Goal: Information Seeking & Learning: Find specific fact

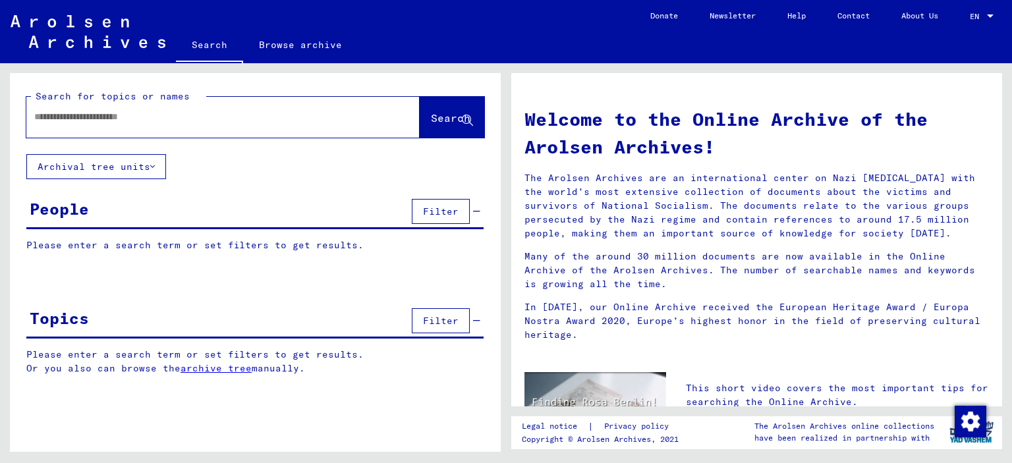
click at [261, 126] on div at bounding box center [203, 117] width 354 height 30
click at [261, 119] on input "text" at bounding box center [207, 117] width 346 height 14
type input "**********"
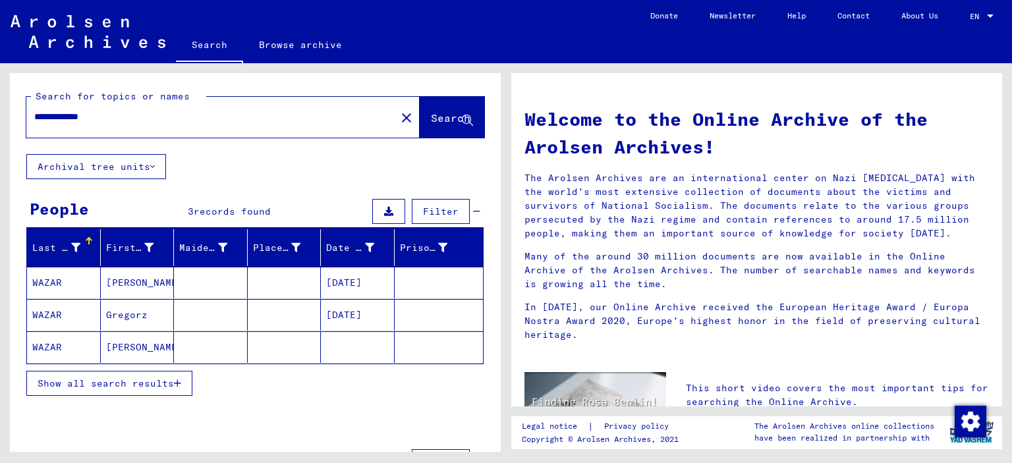
click at [129, 347] on mat-cell "[PERSON_NAME]" at bounding box center [138, 347] width 74 height 32
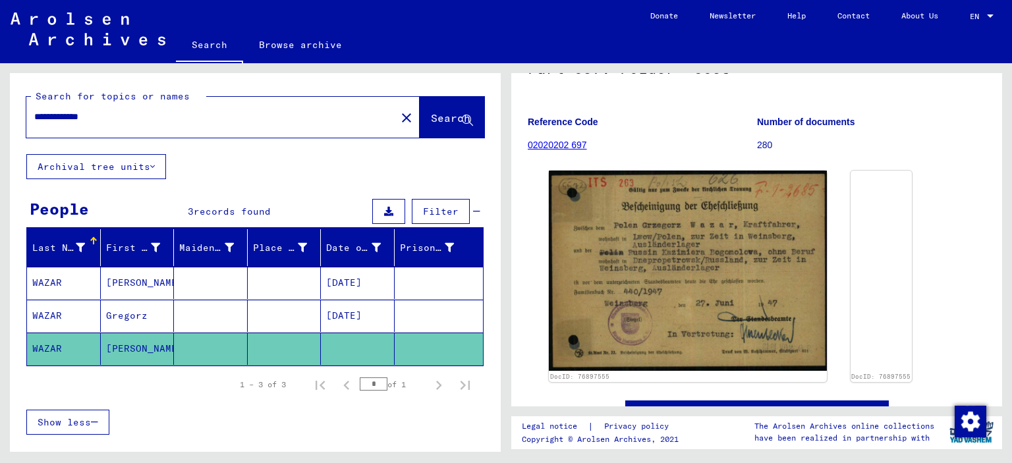
scroll to position [430, 0]
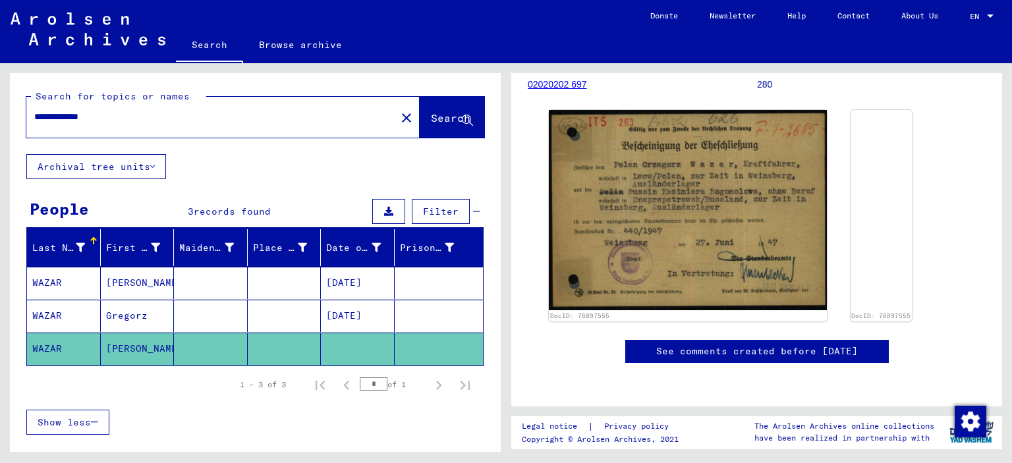
click at [406, 306] on mat-cell at bounding box center [439, 316] width 89 height 32
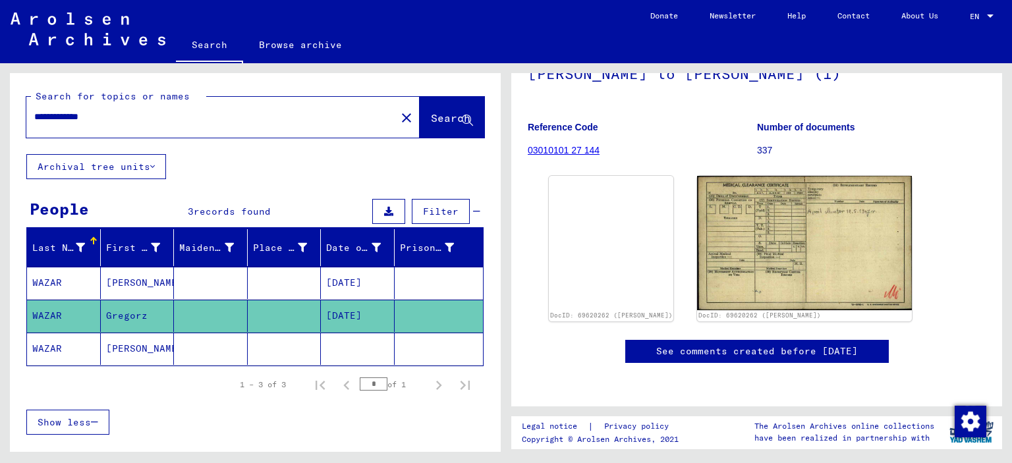
scroll to position [526, 0]
click at [451, 284] on mat-cell at bounding box center [439, 283] width 89 height 32
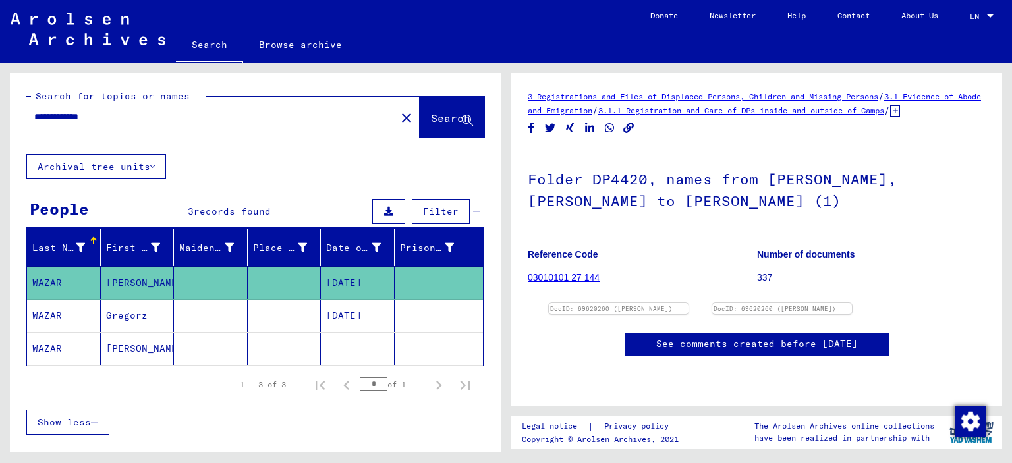
scroll to position [180, 0]
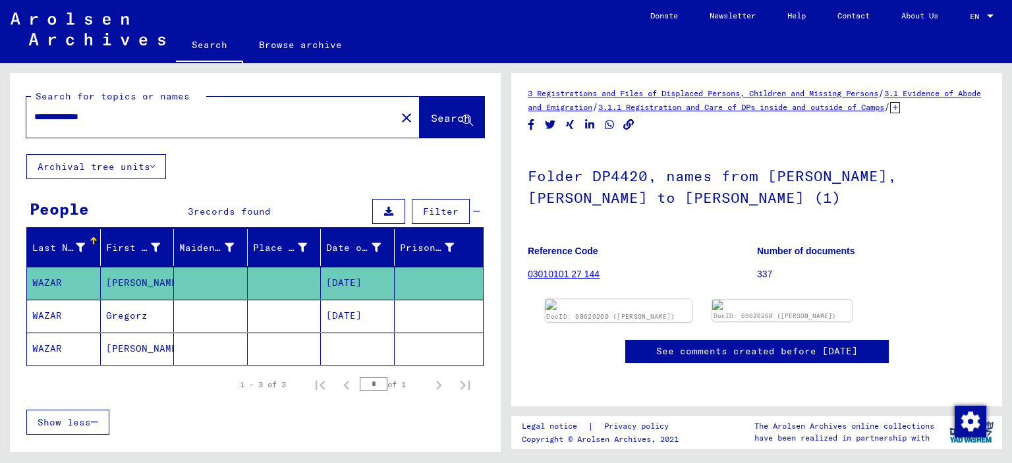
click at [692, 299] on img at bounding box center [618, 304] width 147 height 11
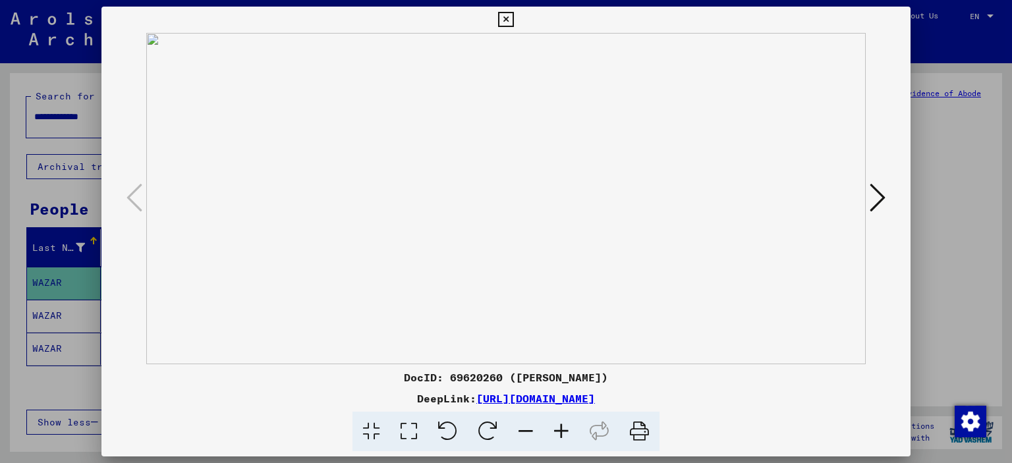
click at [700, 208] on img at bounding box center [506, 198] width 720 height 331
click at [870, 202] on icon at bounding box center [878, 198] width 16 height 32
click at [503, 21] on icon at bounding box center [505, 20] width 15 height 16
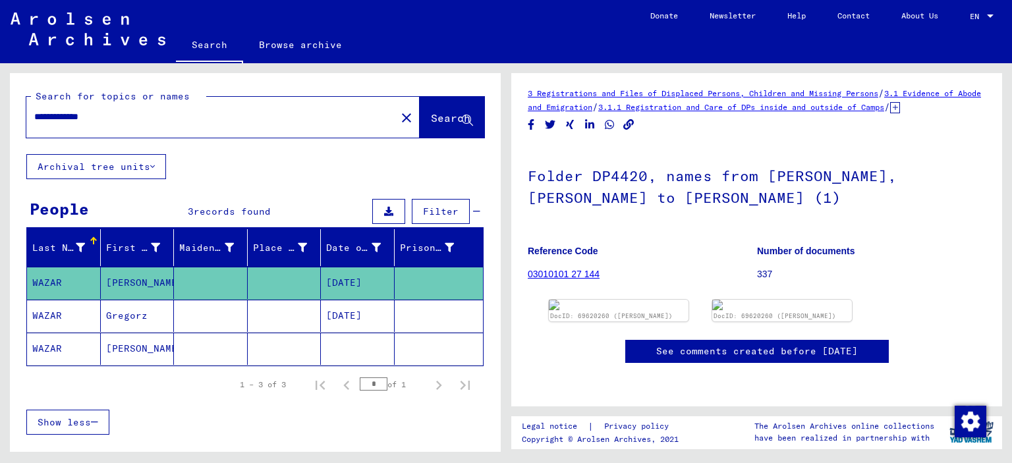
click at [275, 313] on mat-cell at bounding box center [285, 316] width 74 height 32
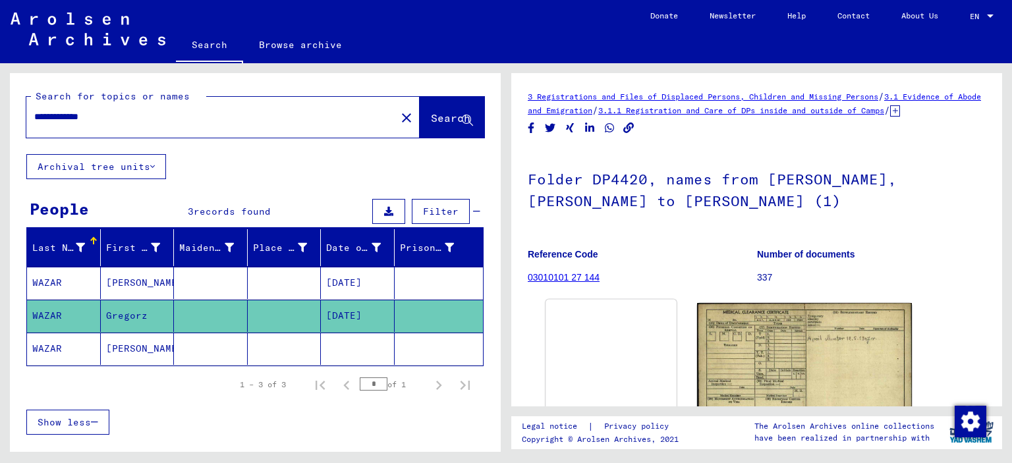
click at [623, 300] on img at bounding box center [610, 300] width 131 height 0
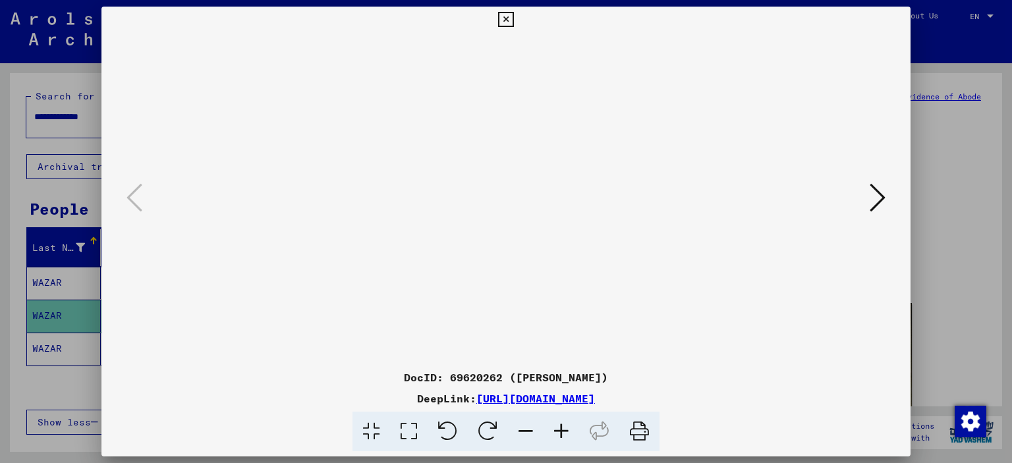
click at [873, 205] on icon at bounding box center [878, 198] width 16 height 32
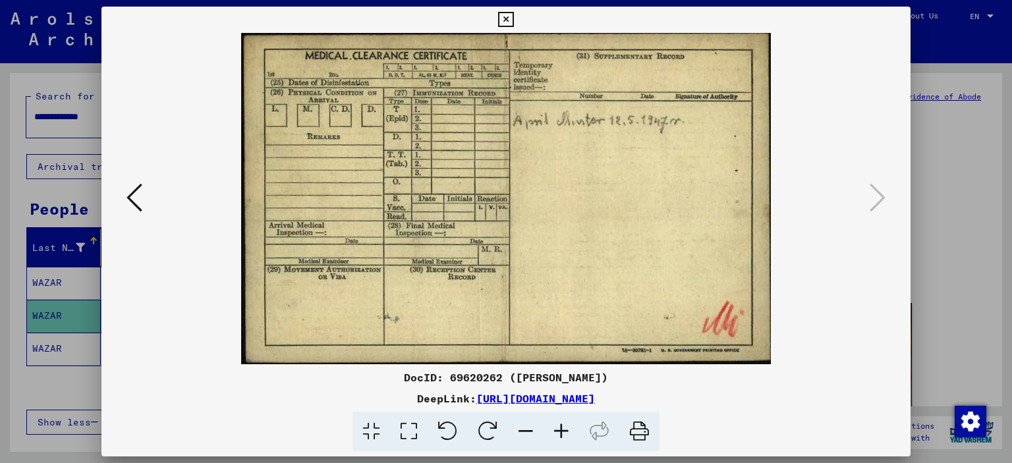
click at [501, 20] on icon at bounding box center [505, 20] width 15 height 16
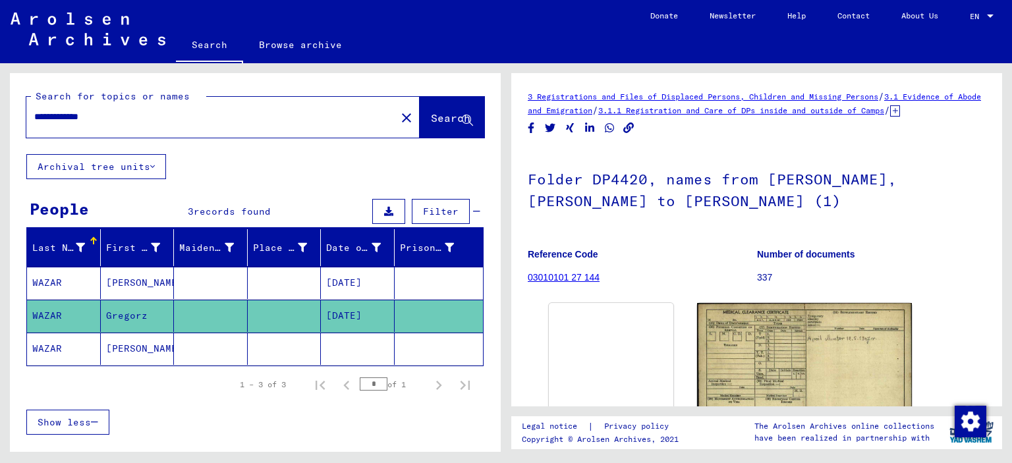
click at [368, 341] on mat-cell at bounding box center [358, 349] width 74 height 32
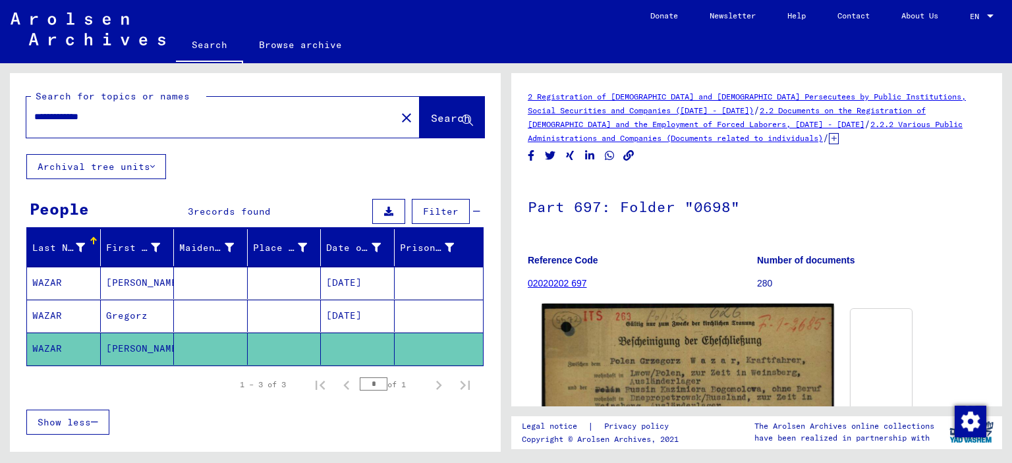
click at [599, 341] on img at bounding box center [688, 409] width 292 height 210
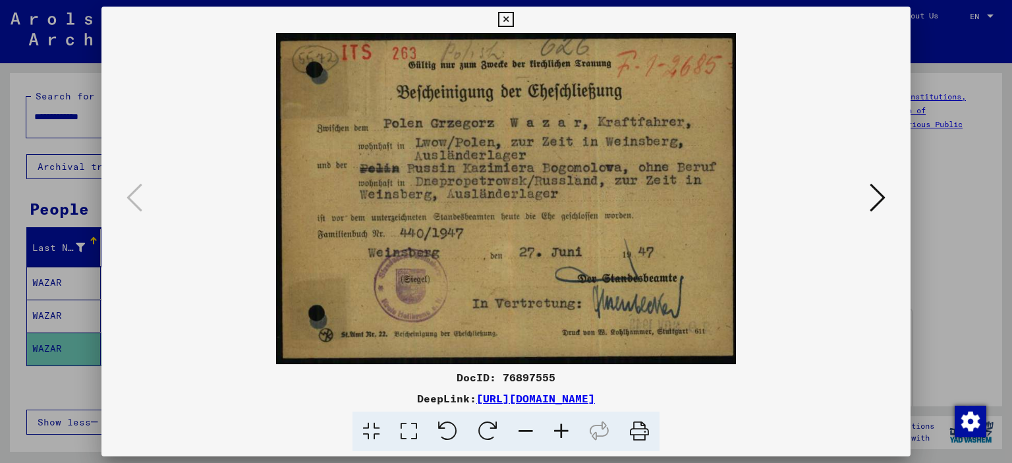
click at [883, 186] on icon at bounding box center [878, 198] width 16 height 32
click at [557, 0] on html "**********" at bounding box center [506, 231] width 1012 height 463
click at [505, 19] on icon at bounding box center [505, 20] width 15 height 16
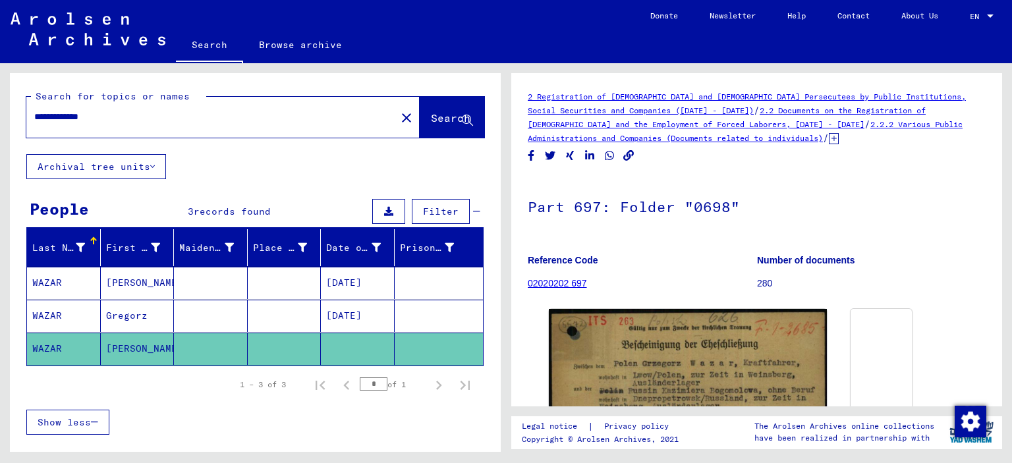
click at [757, 111] on link "2.2 Documents on the Registration of [DEMOGRAPHIC_DATA] and the Employment of F…" at bounding box center [727, 117] width 398 height 24
click at [735, 136] on link "2.2.2 Various Public Administrations and Companies (Documents related to indivi…" at bounding box center [745, 131] width 435 height 24
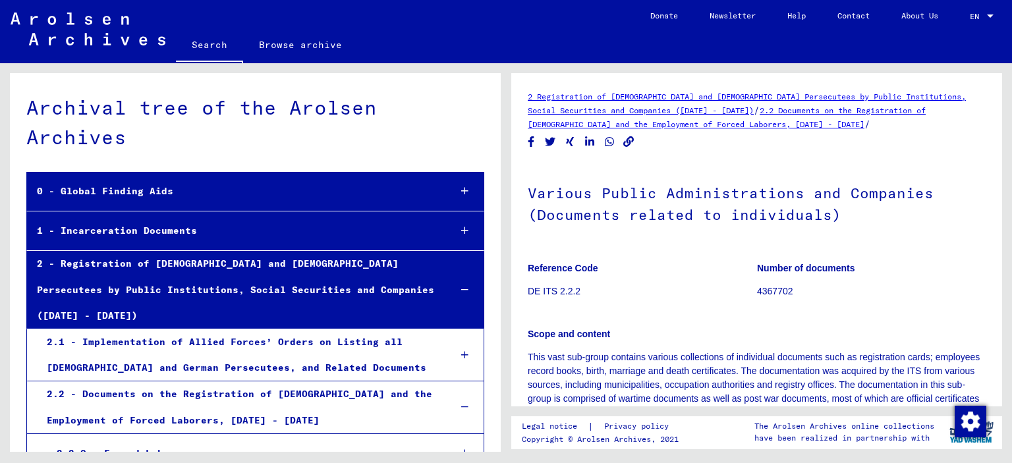
scroll to position [258, 0]
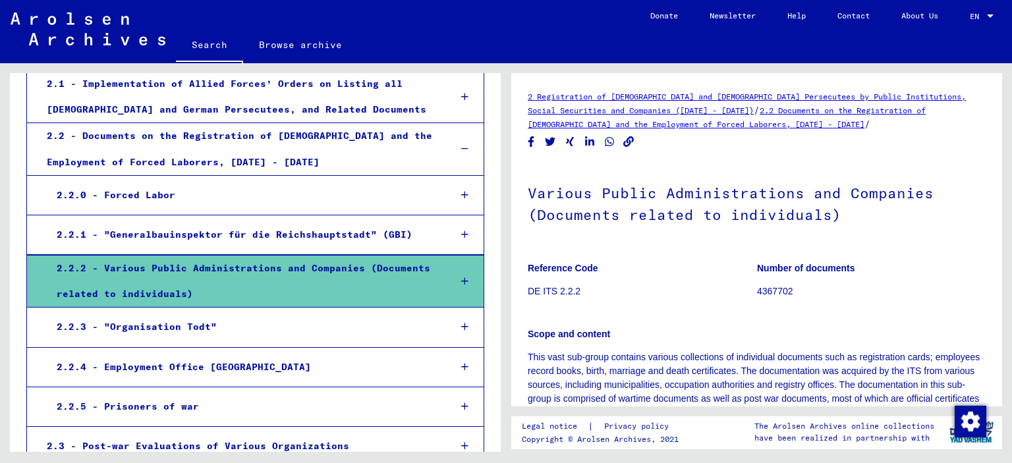
click at [452, 262] on div at bounding box center [464, 281] width 38 height 39
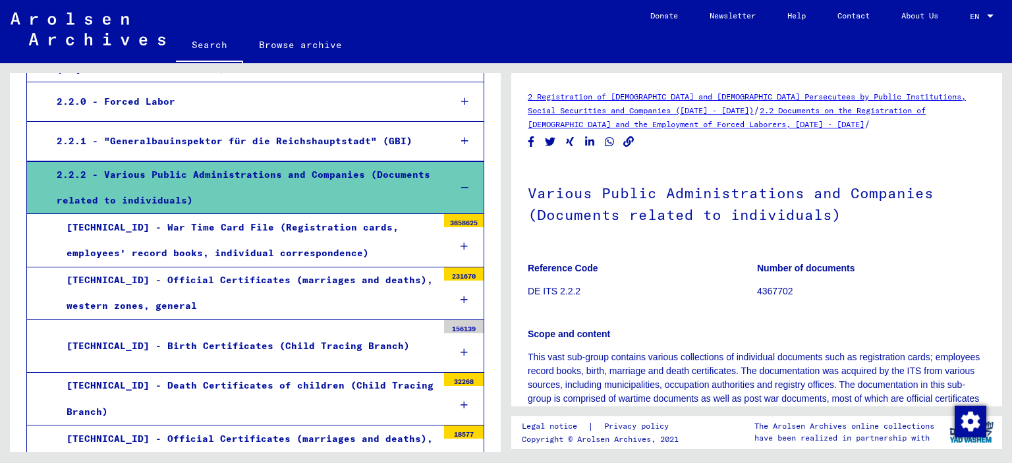
scroll to position [327, 0]
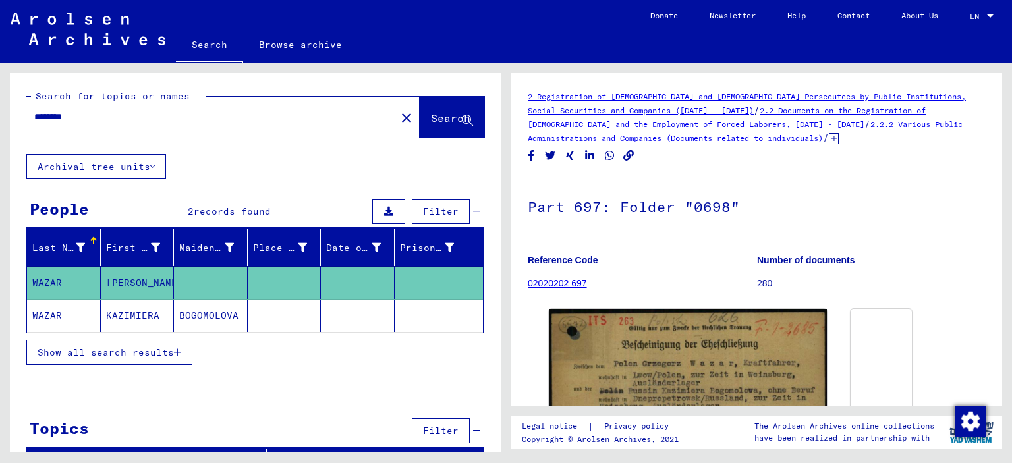
type input "**********"
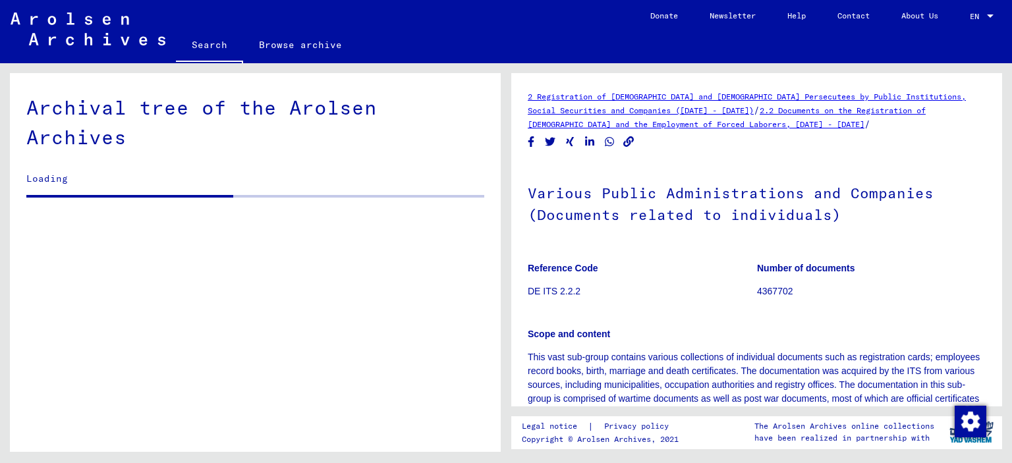
scroll to position [258, 0]
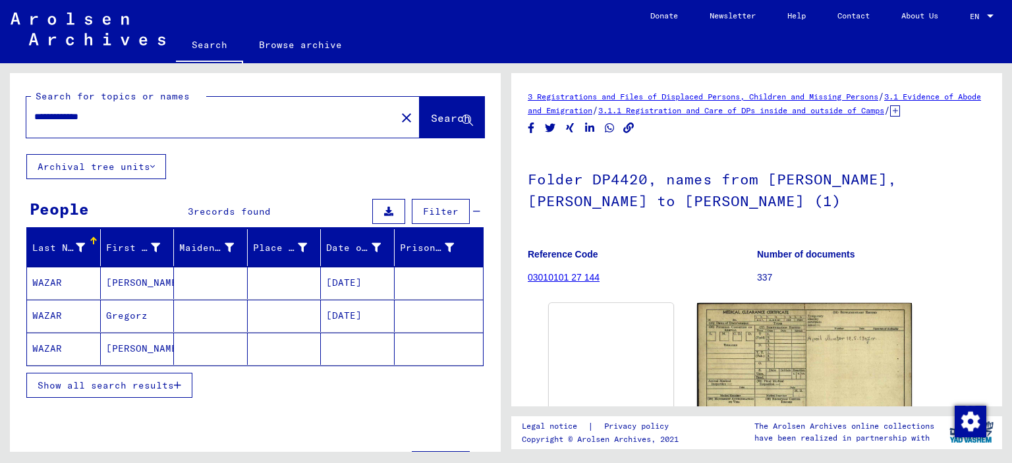
click at [174, 312] on mat-cell at bounding box center [211, 316] width 74 height 32
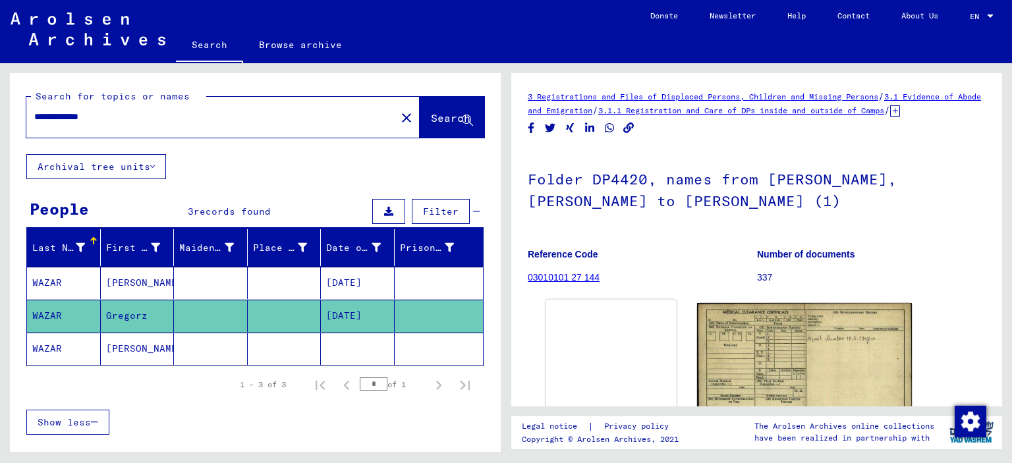
click at [574, 300] on img at bounding box center [610, 300] width 131 height 0
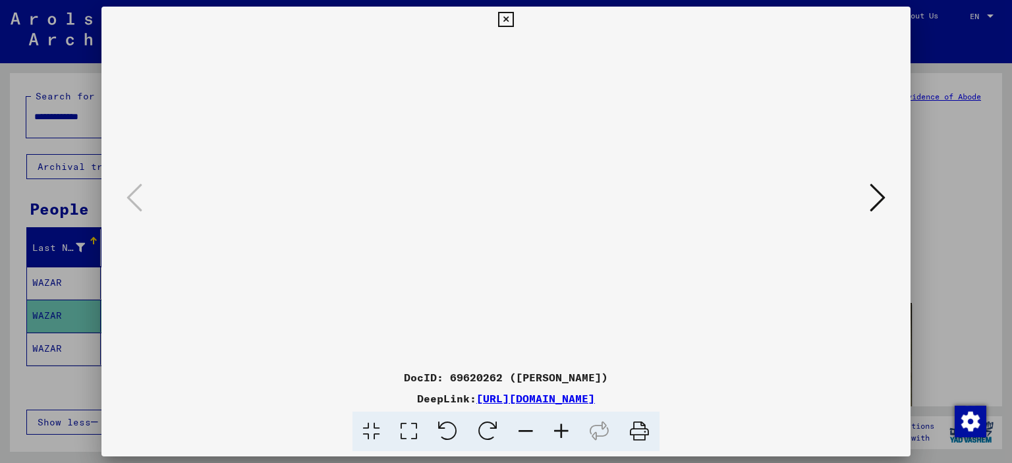
click at [880, 207] on icon at bounding box center [878, 198] width 16 height 32
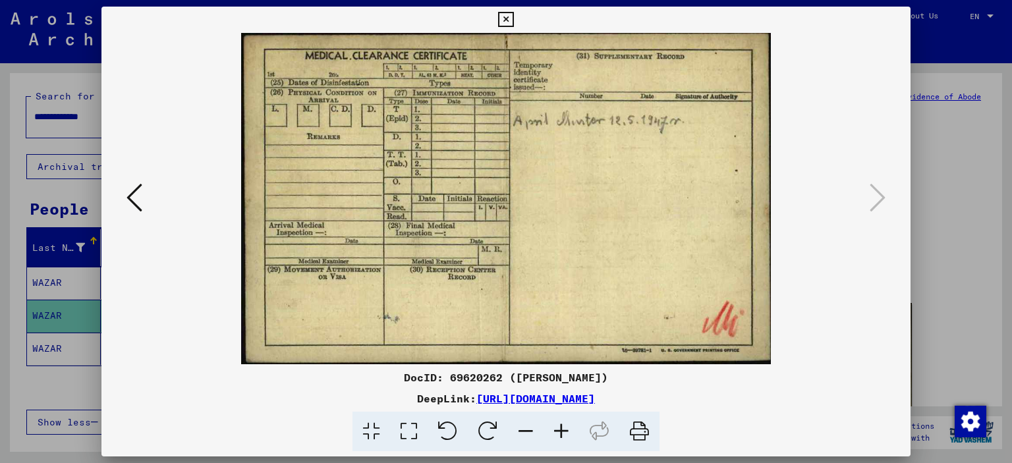
click at [506, 19] on icon at bounding box center [505, 20] width 15 height 16
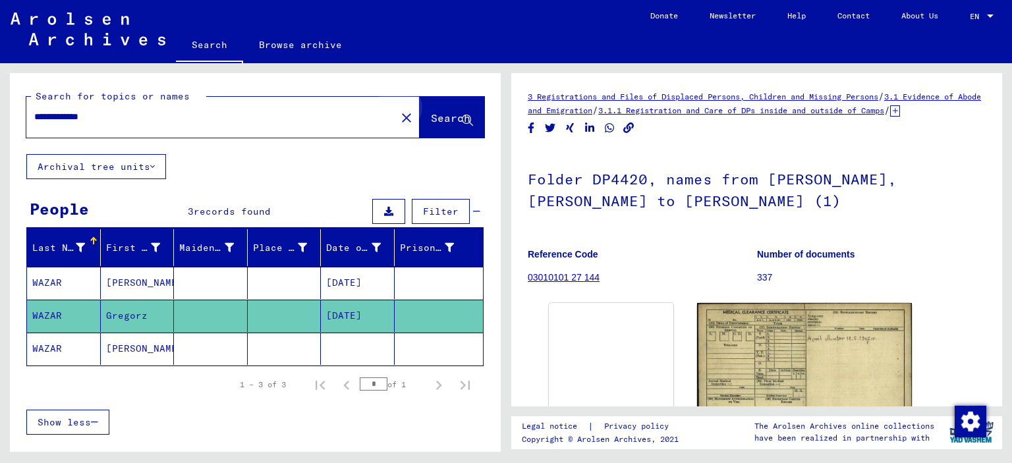
click at [443, 123] on span "Search" at bounding box center [451, 117] width 40 height 13
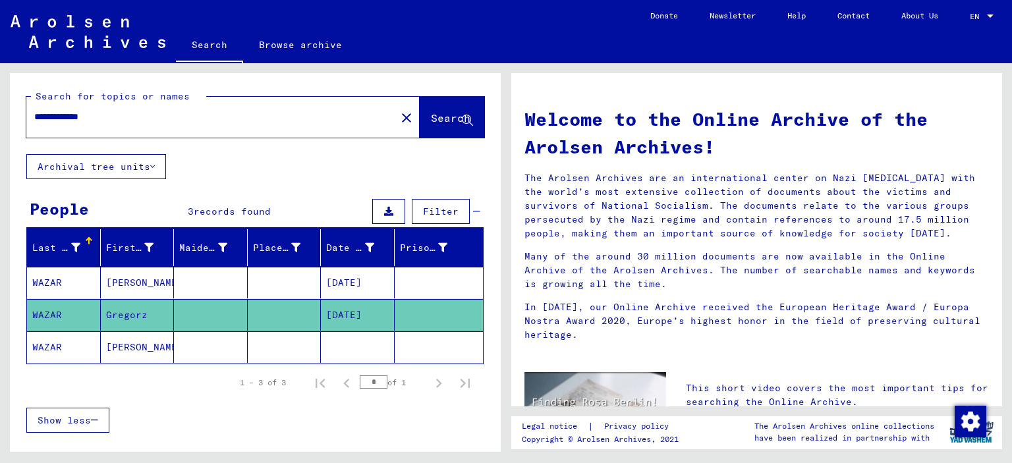
click at [225, 109] on div "**********" at bounding box center [203, 117] width 354 height 30
click at [215, 118] on input "**********" at bounding box center [207, 117] width 346 height 14
type input "**********"
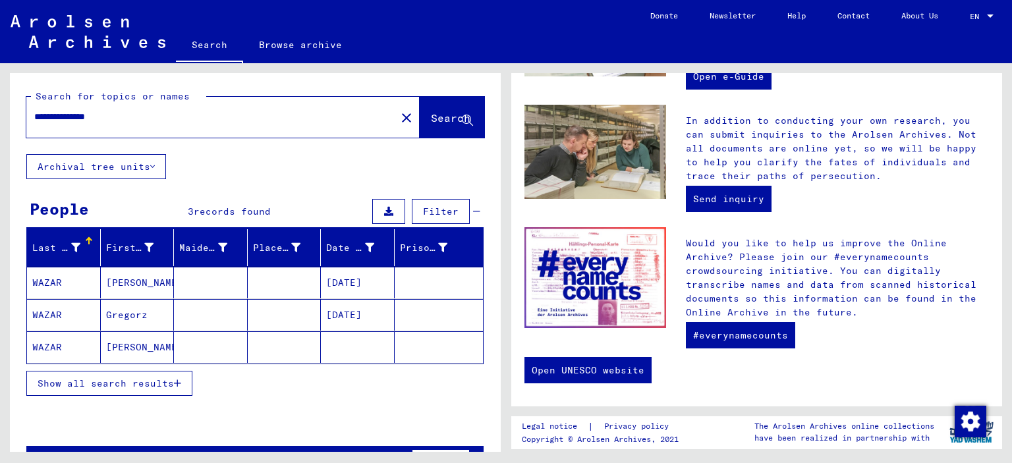
scroll to position [491, 0]
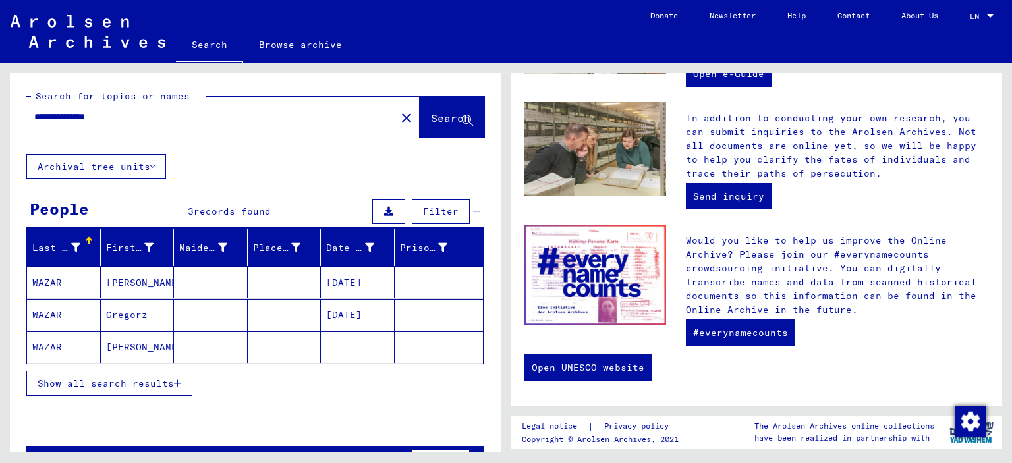
click at [412, 283] on mat-cell at bounding box center [439, 283] width 89 height 32
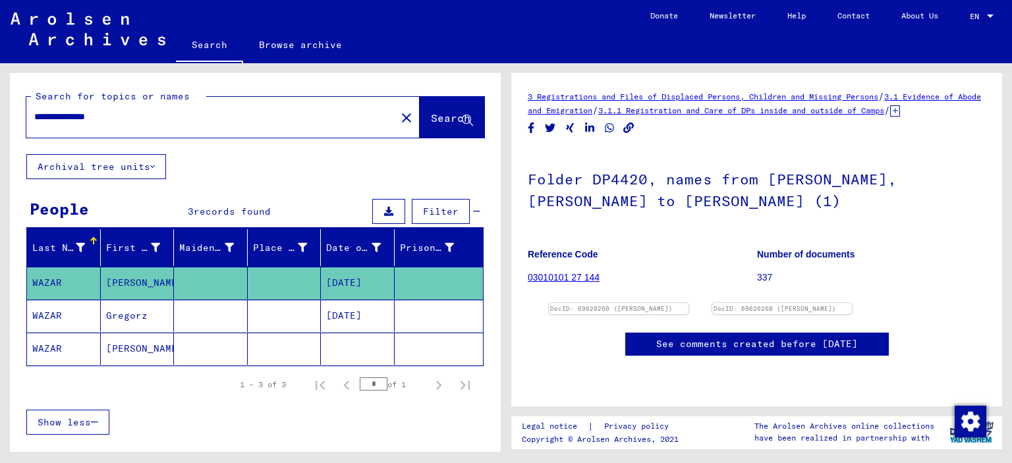
click at [585, 283] on link "03010101 27 144" at bounding box center [564, 277] width 72 height 11
click at [582, 283] on link "03010101 27 144" at bounding box center [564, 277] width 72 height 11
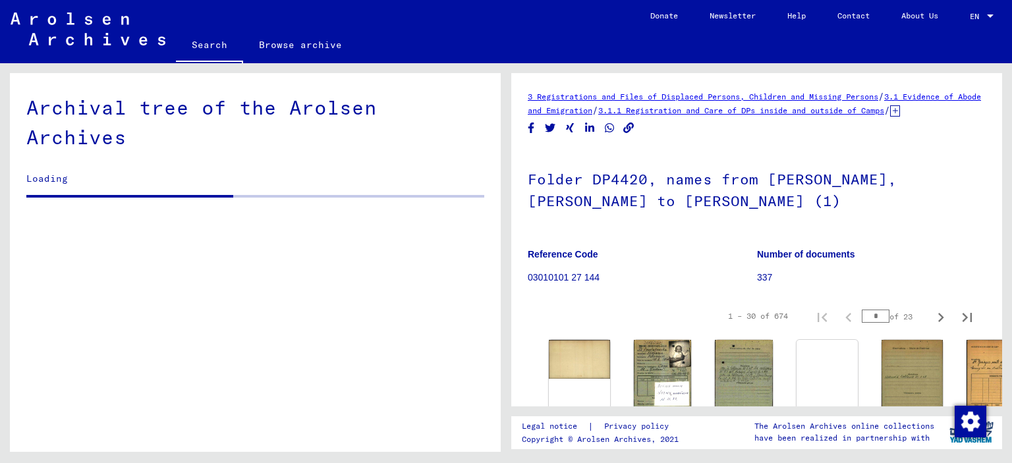
drag, startPoint x: 997, startPoint y: 234, endPoint x: 986, endPoint y: 160, distance: 74.7
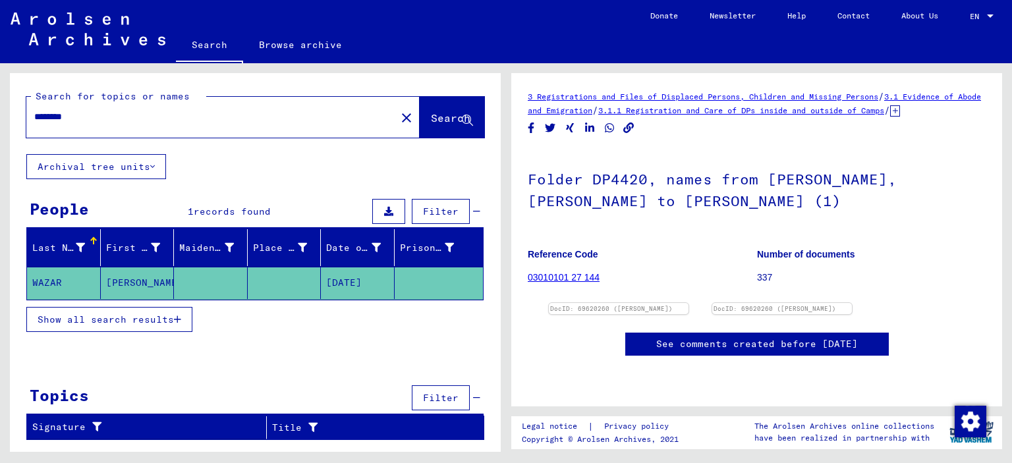
scroll to position [44, 0]
click at [763, 271] on p "337" at bounding box center [871, 278] width 229 height 14
click at [587, 272] on link "03010101 27 144" at bounding box center [564, 277] width 72 height 11
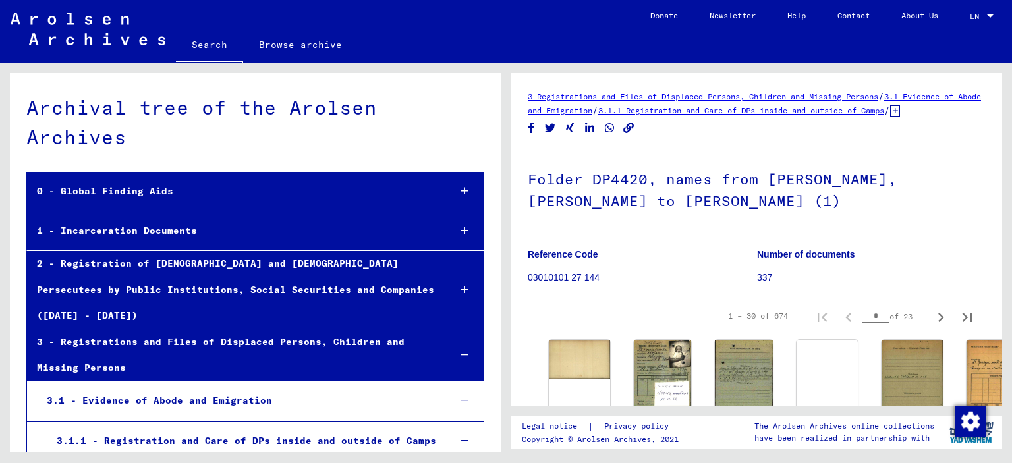
scroll to position [10748, 0]
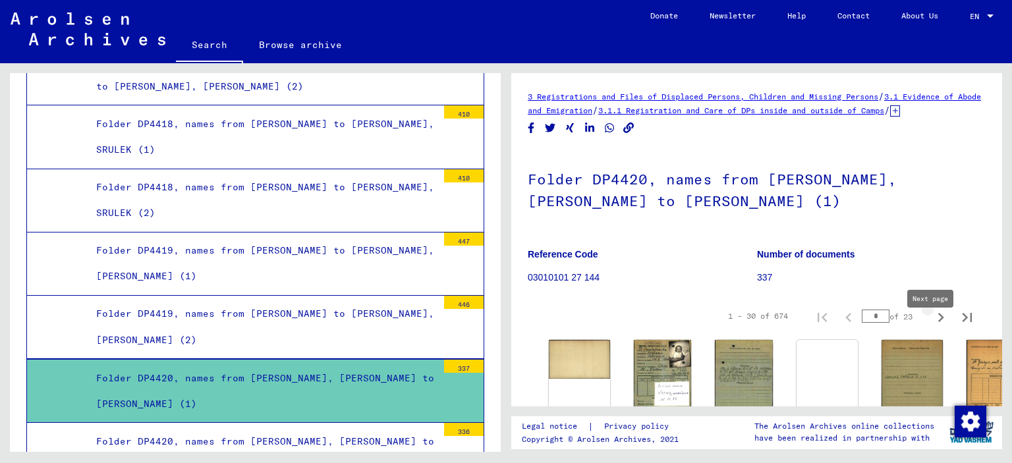
click at [938, 322] on icon "Next page" at bounding box center [941, 317] width 6 height 9
type input "*"
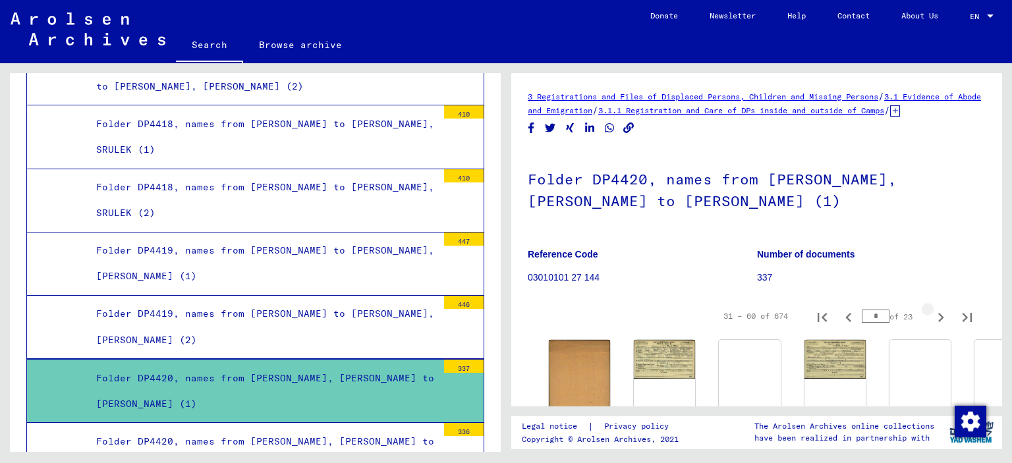
click at [938, 322] on icon "Next page" at bounding box center [941, 317] width 6 height 9
type input "*"
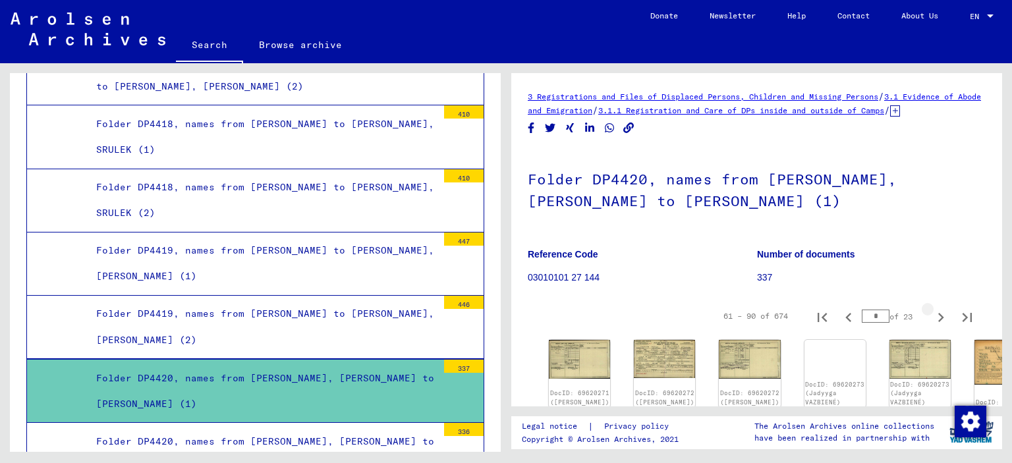
click at [938, 322] on icon "Next page" at bounding box center [941, 317] width 6 height 9
type input "*"
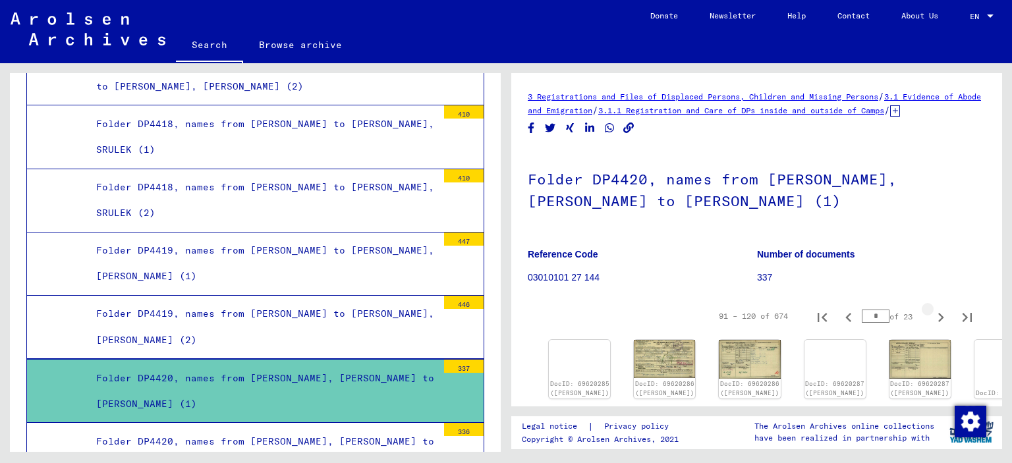
click at [938, 322] on icon "Next page" at bounding box center [941, 317] width 6 height 9
type input "*"
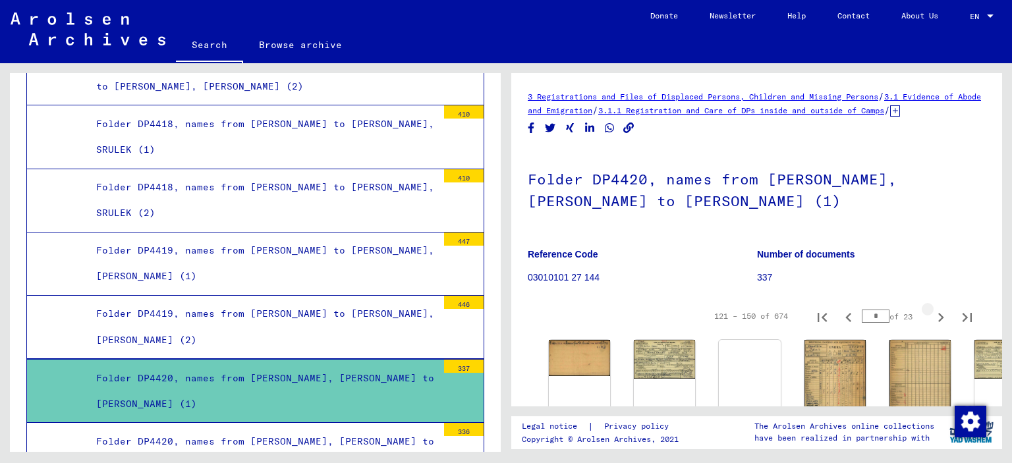
click at [938, 322] on icon "Next page" at bounding box center [941, 317] width 6 height 9
type input "*"
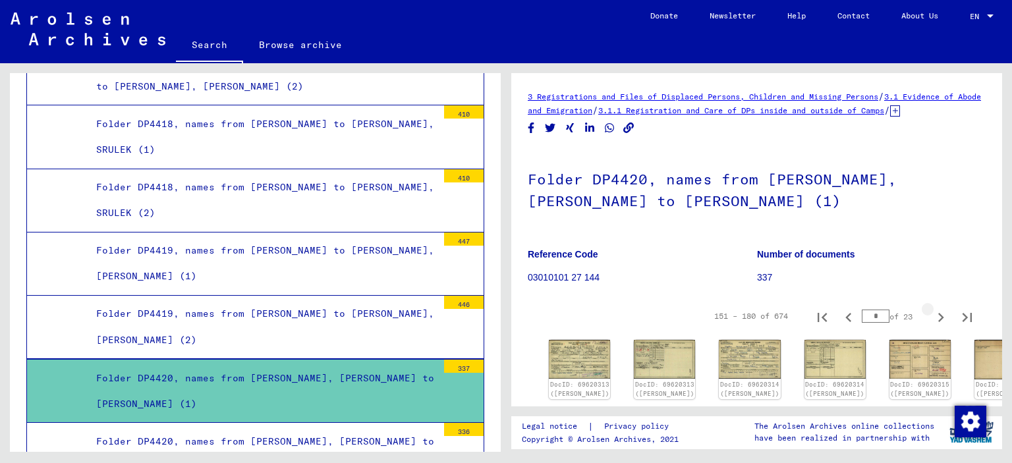
click at [938, 322] on icon "Next page" at bounding box center [941, 317] width 6 height 9
type input "*"
click at [938, 322] on icon "Next page" at bounding box center [941, 317] width 6 height 9
type input "*"
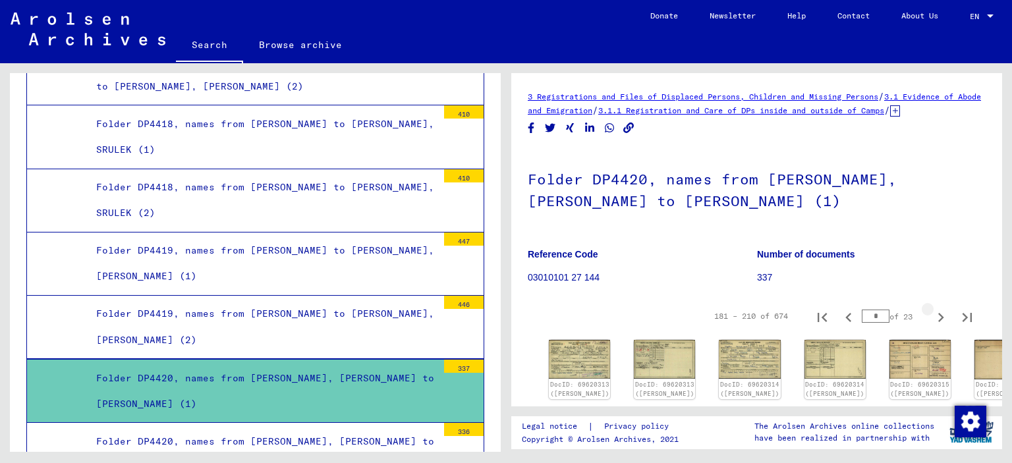
type input "*"
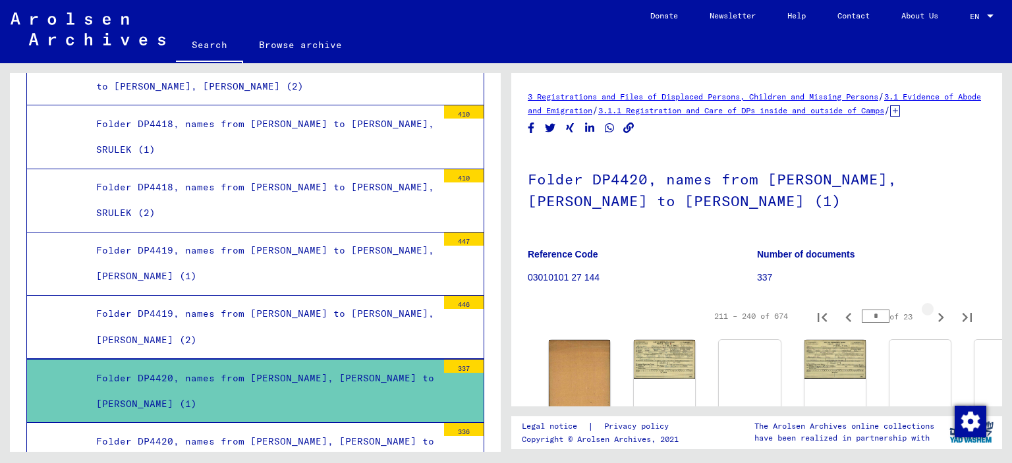
click at [938, 322] on icon "Next page" at bounding box center [941, 317] width 6 height 9
type input "*"
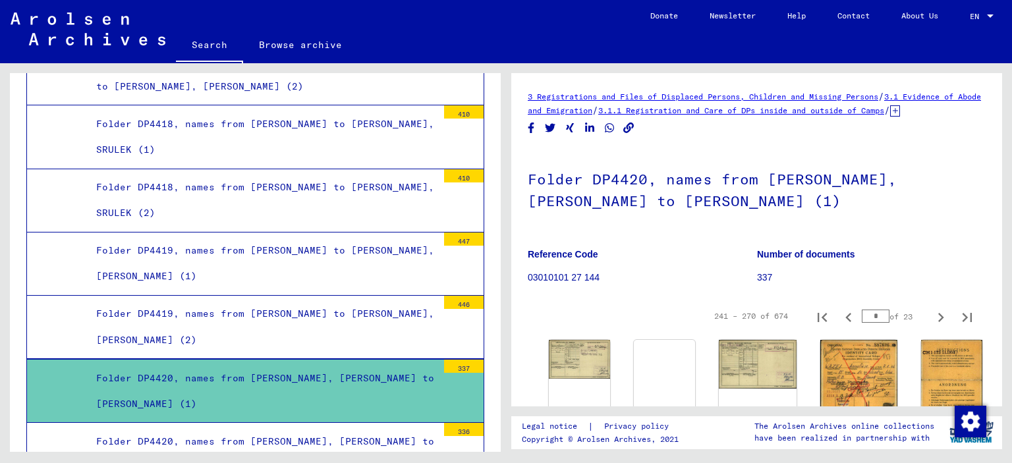
drag, startPoint x: 862, startPoint y: 329, endPoint x: 880, endPoint y: 329, distance: 18.4
click at [880, 323] on div "* of 23" at bounding box center [895, 316] width 66 height 13
type input "**"
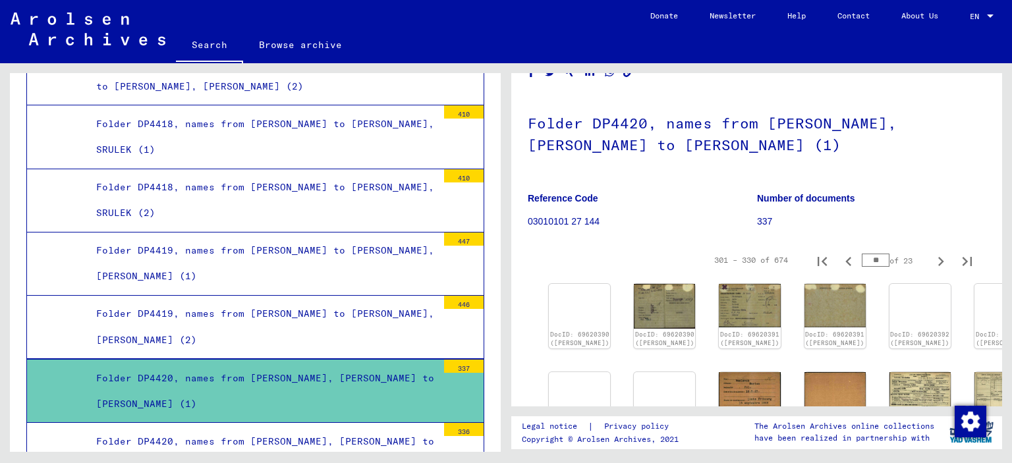
scroll to position [58, 0]
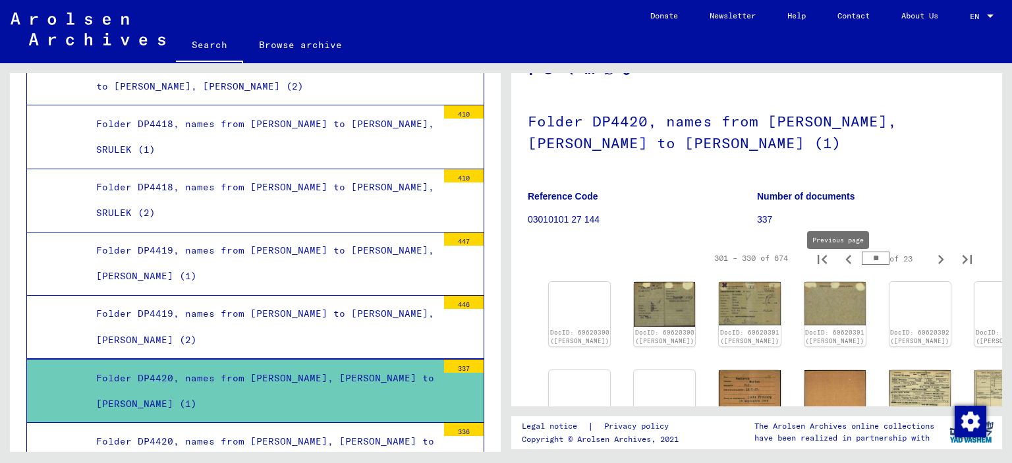
click at [839, 269] on icon "Previous page" at bounding box center [848, 259] width 18 height 18
type input "**"
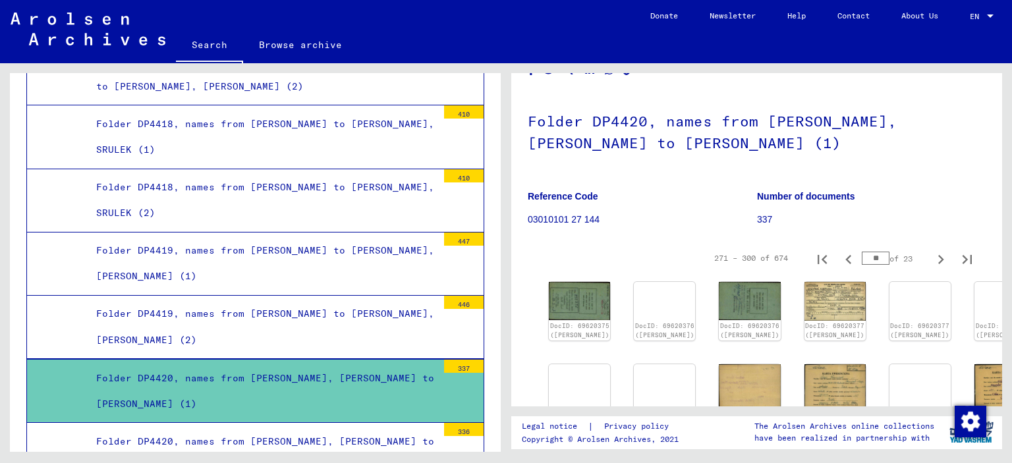
click at [839, 269] on icon "Previous page" at bounding box center [848, 259] width 18 height 18
type input "*"
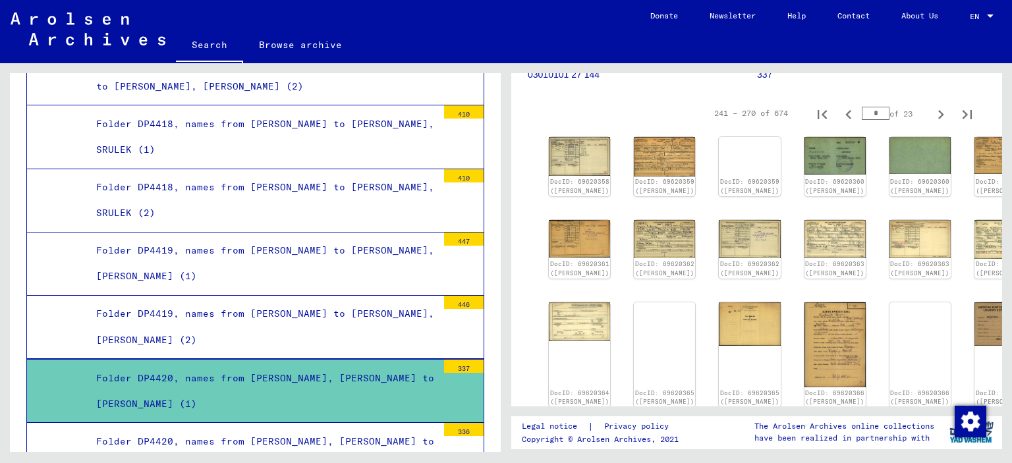
scroll to position [235, 0]
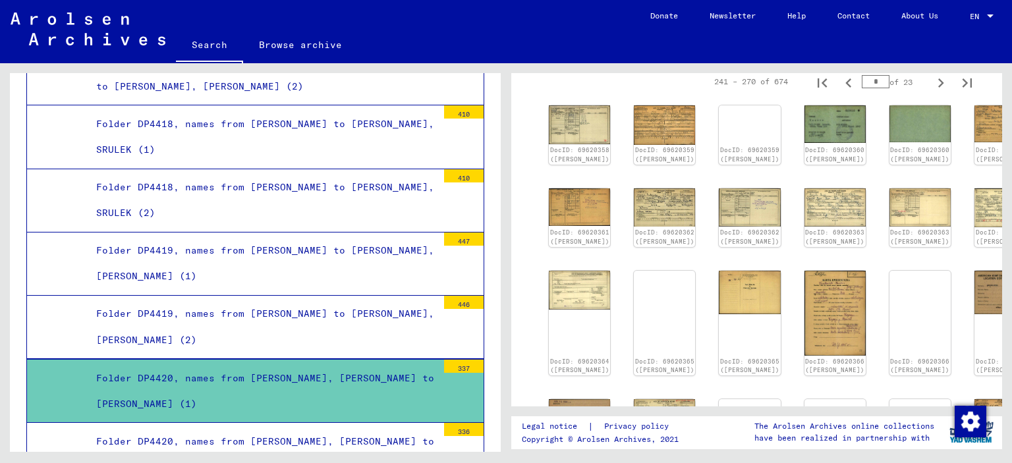
drag, startPoint x: 986, startPoint y: 223, endPoint x: 982, endPoint y: 288, distance: 65.3
click at [982, 288] on yv-its-full-details "3 Registrations and Files of Displaced Persons, Children and Missing Persons / …" at bounding box center [756, 259] width 491 height 809
click at [982, 279] on yv-its-full-details "3 Registrations and Files of Displaced Persons, Children and Missing Persons / …" at bounding box center [756, 259] width 491 height 809
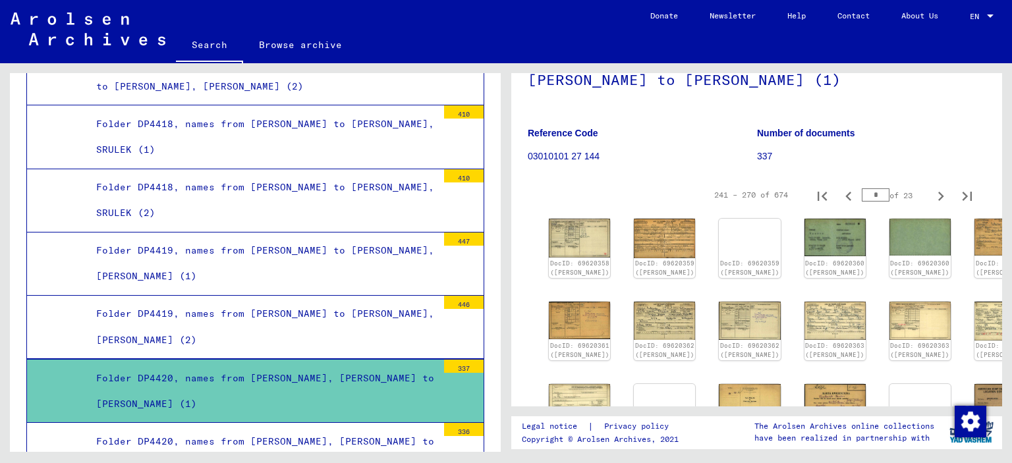
scroll to position [117, 0]
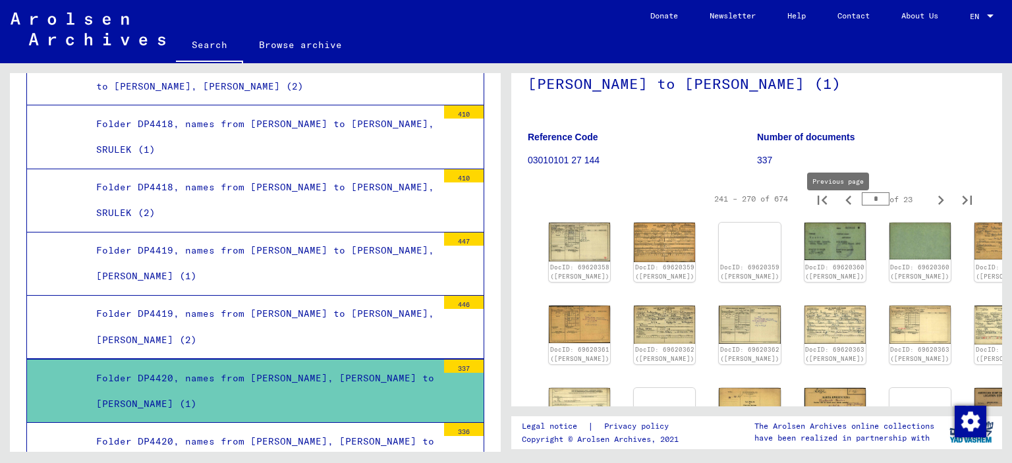
click at [839, 210] on icon "Previous page" at bounding box center [848, 200] width 18 height 18
type input "*"
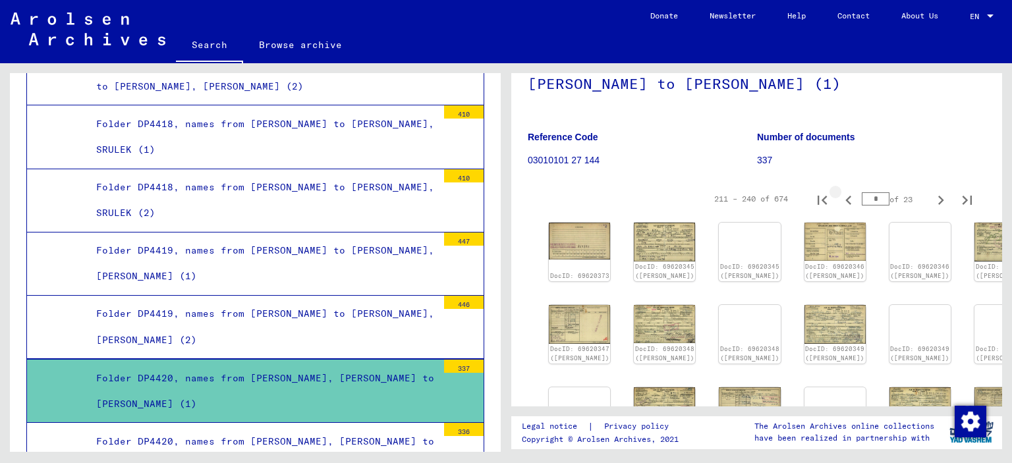
click at [839, 210] on icon "Previous page" at bounding box center [848, 200] width 18 height 18
type input "*"
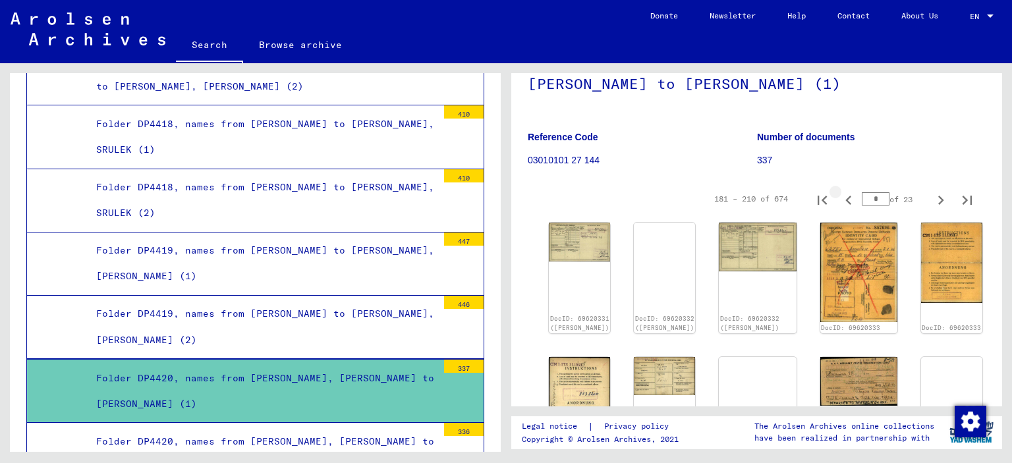
click at [839, 210] on icon "Previous page" at bounding box center [848, 200] width 18 height 18
type input "*"
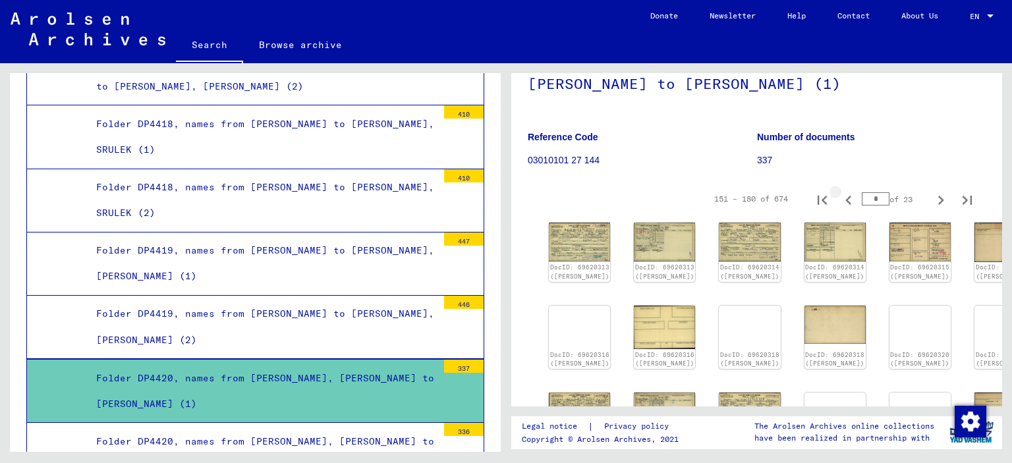
click at [839, 210] on icon "Previous page" at bounding box center [848, 200] width 18 height 18
type input "*"
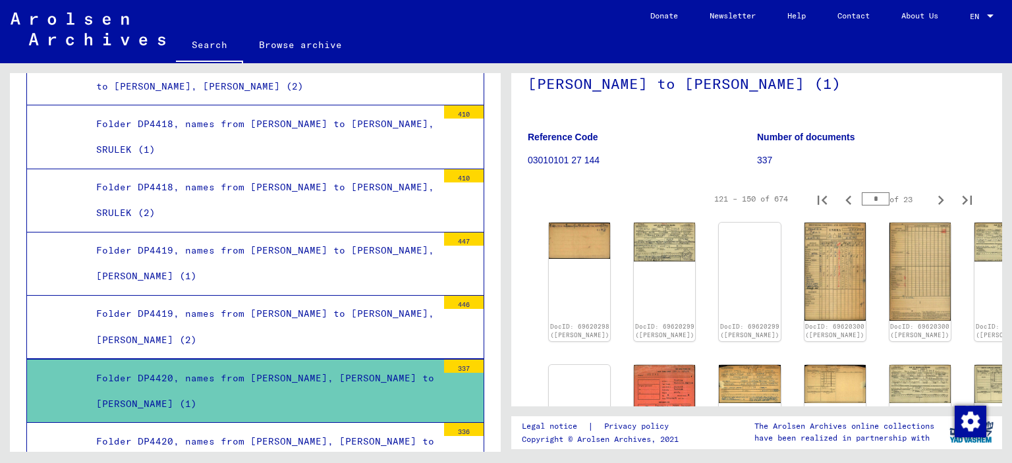
click at [839, 210] on icon "Previous page" at bounding box center [848, 200] width 18 height 18
type input "*"
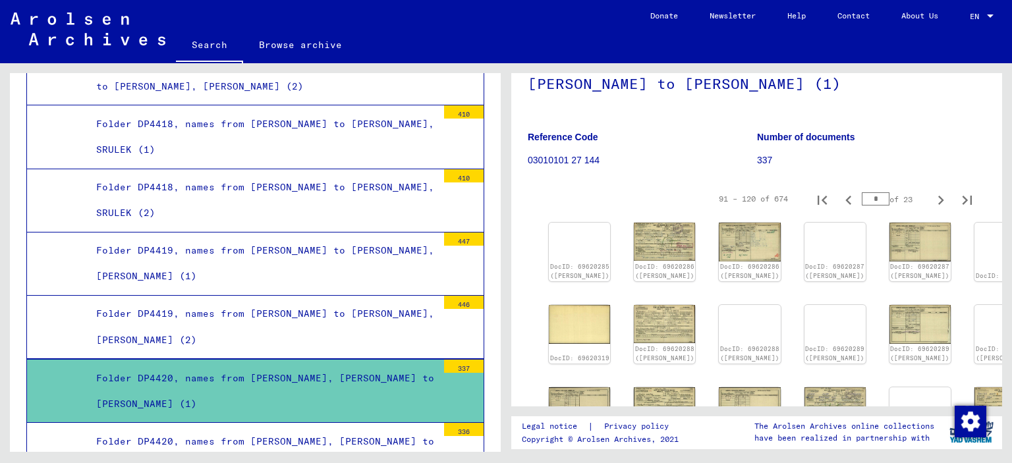
click at [839, 210] on icon "Previous page" at bounding box center [848, 200] width 18 height 18
type input "*"
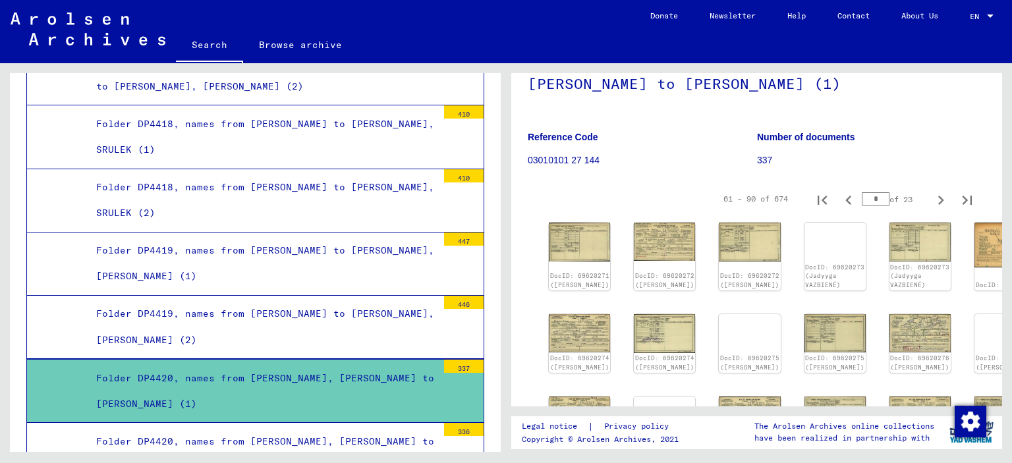
click at [839, 210] on icon "Previous page" at bounding box center [848, 200] width 18 height 18
type input "*"
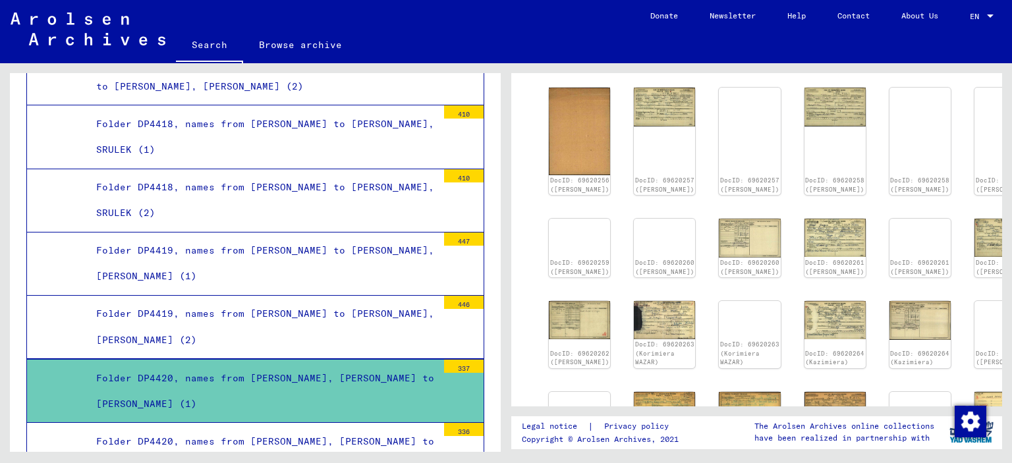
scroll to position [264, 0]
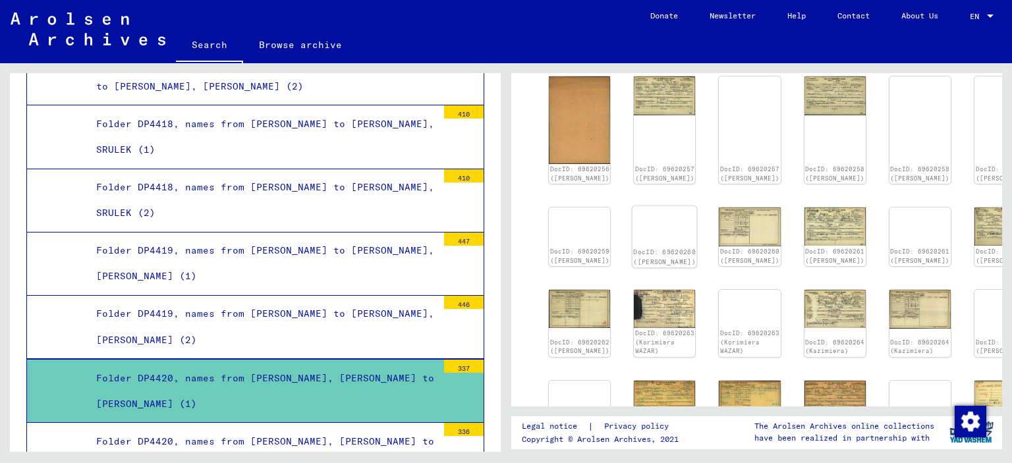
click at [661, 266] on div "DocID: 69620260 ([PERSON_NAME])" at bounding box center [665, 257] width 63 height 18
click at [649, 206] on img at bounding box center [664, 206] width 65 height 0
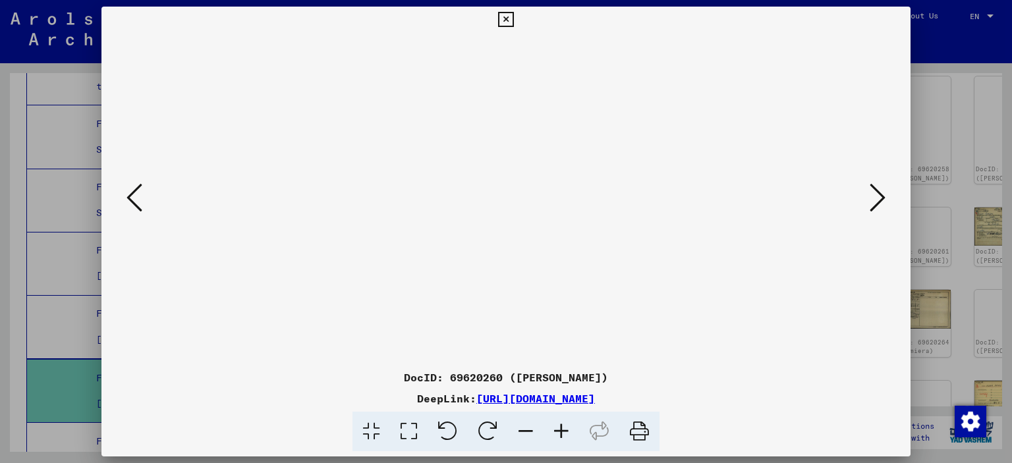
click at [649, 227] on img at bounding box center [506, 198] width 720 height 331
click at [880, 202] on icon at bounding box center [878, 198] width 16 height 32
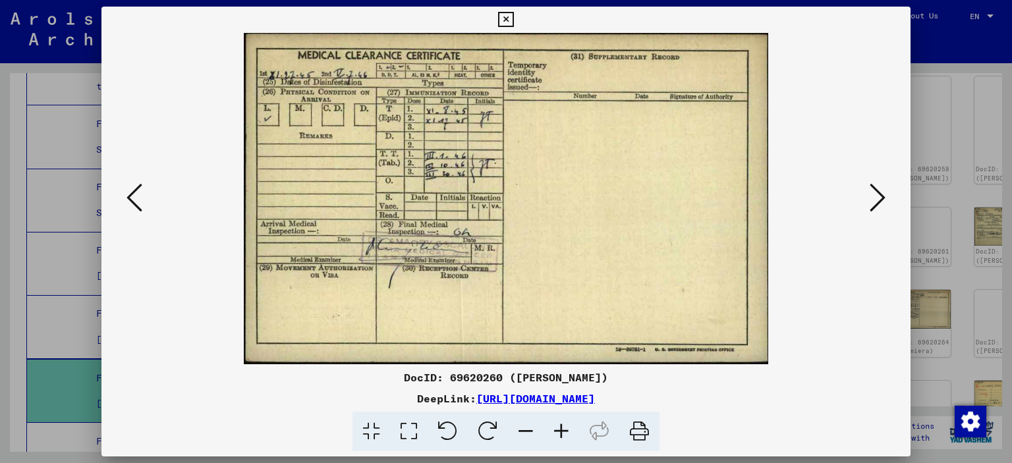
click at [880, 202] on icon at bounding box center [878, 198] width 16 height 32
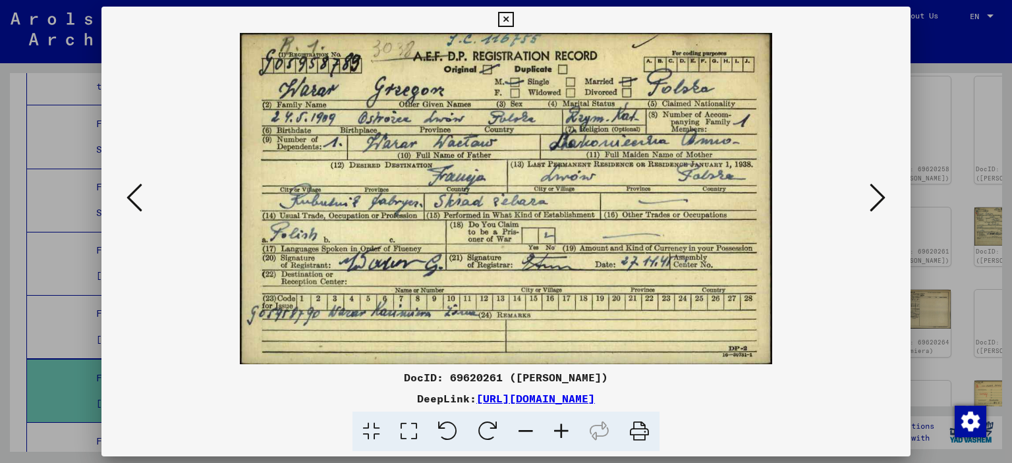
click at [128, 195] on icon at bounding box center [134, 198] width 16 height 32
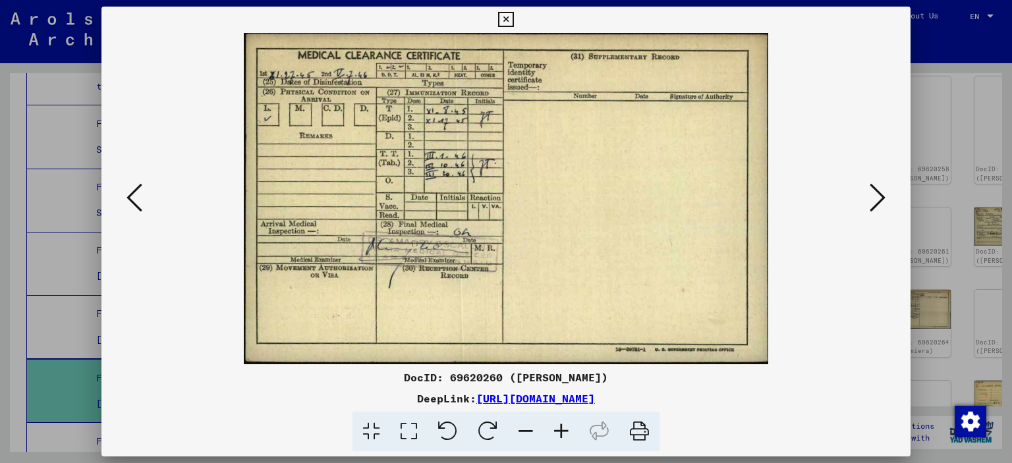
click at [128, 195] on icon at bounding box center [134, 198] width 16 height 32
click at [885, 198] on icon at bounding box center [878, 198] width 16 height 32
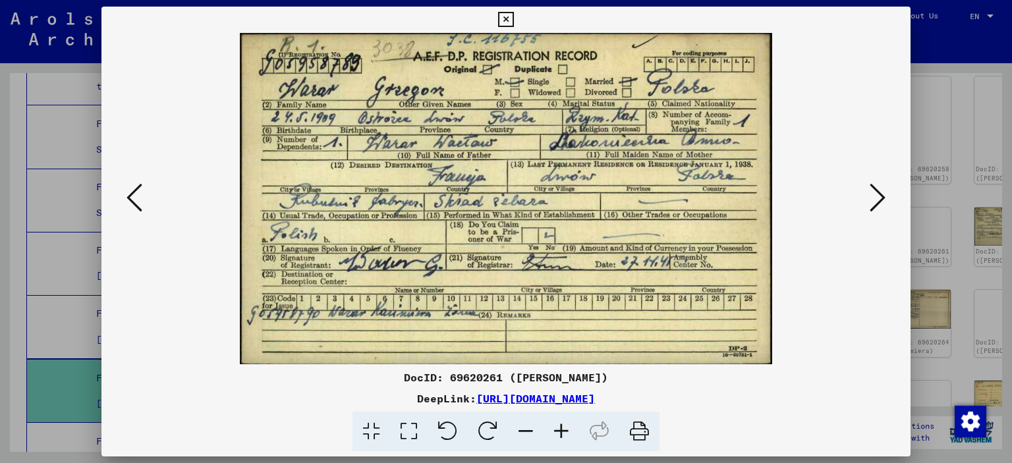
click at [885, 198] on icon at bounding box center [878, 198] width 16 height 32
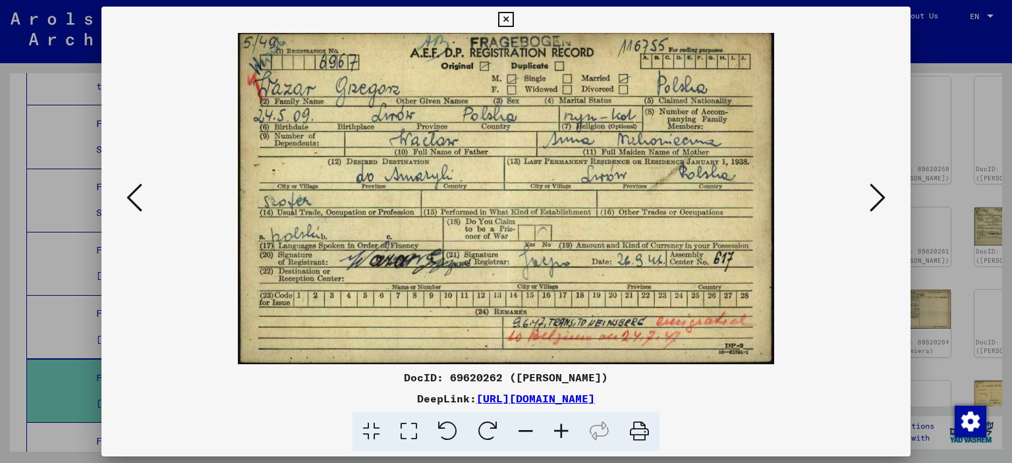
click at [885, 198] on icon at bounding box center [878, 198] width 16 height 32
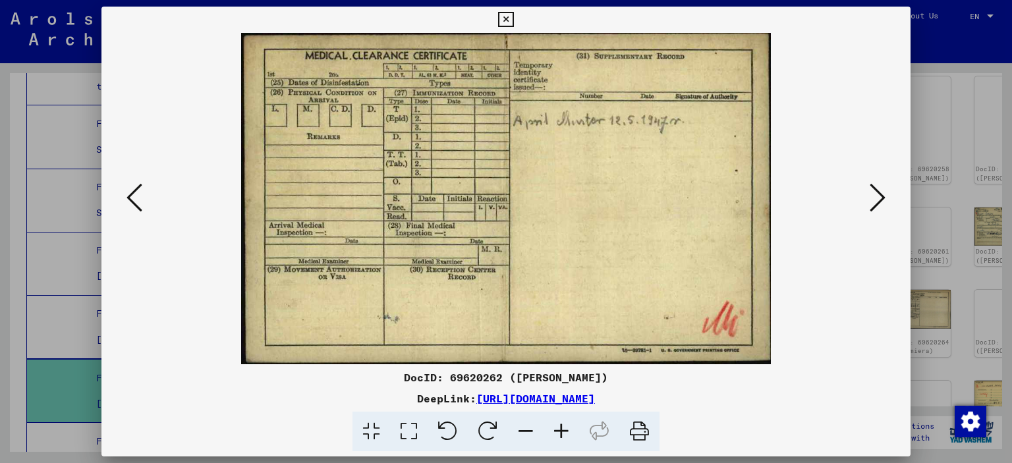
click at [885, 198] on icon at bounding box center [878, 198] width 16 height 32
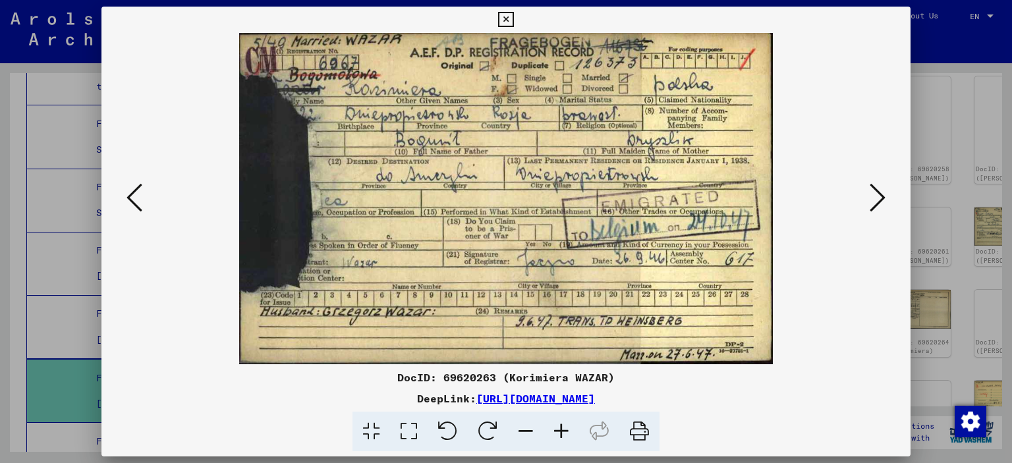
click at [885, 198] on icon at bounding box center [878, 198] width 16 height 32
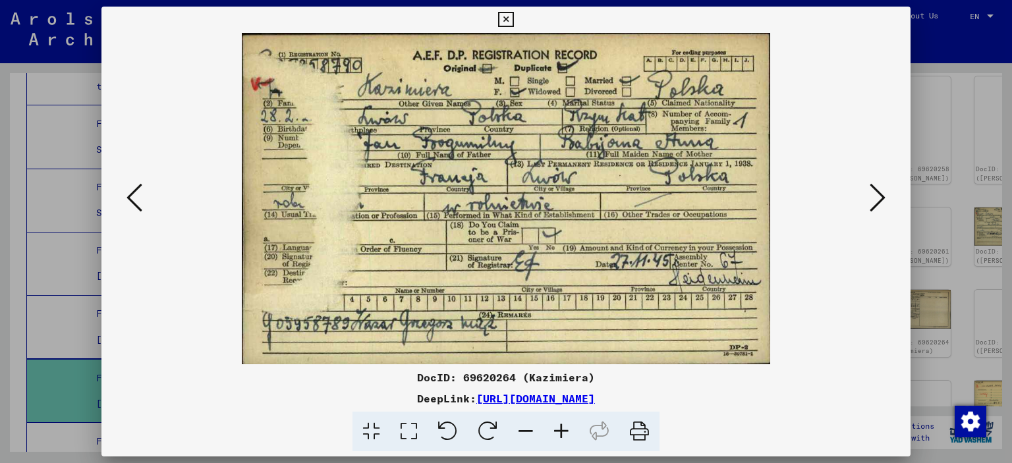
click at [885, 198] on icon at bounding box center [878, 198] width 16 height 32
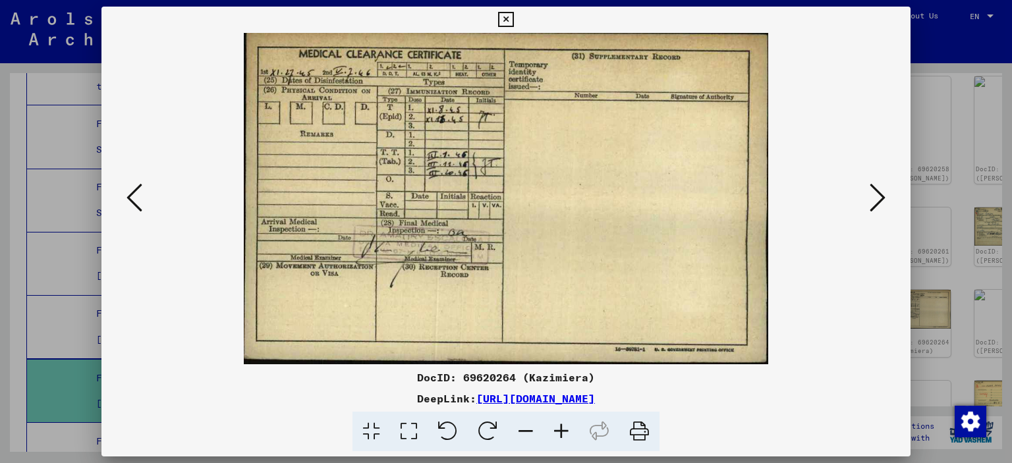
click at [885, 198] on icon at bounding box center [878, 198] width 16 height 32
click at [507, 21] on icon at bounding box center [505, 20] width 15 height 16
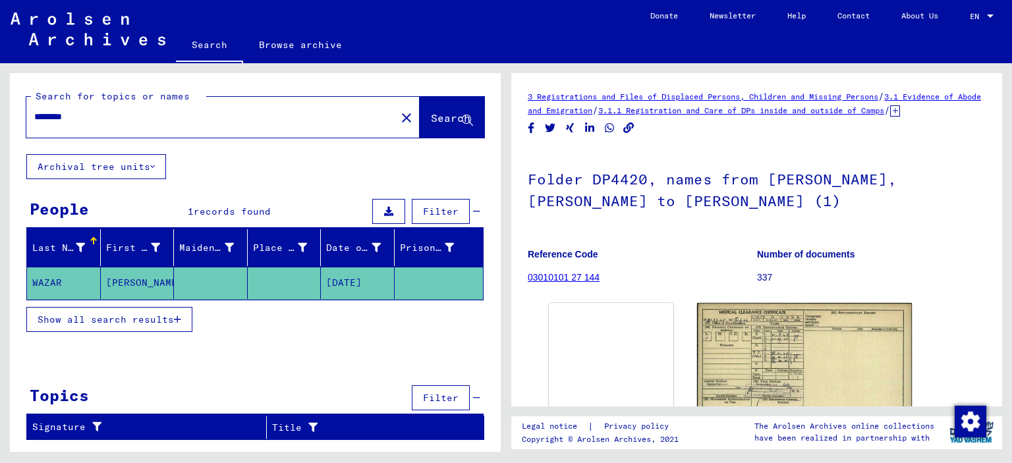
type input "**********"
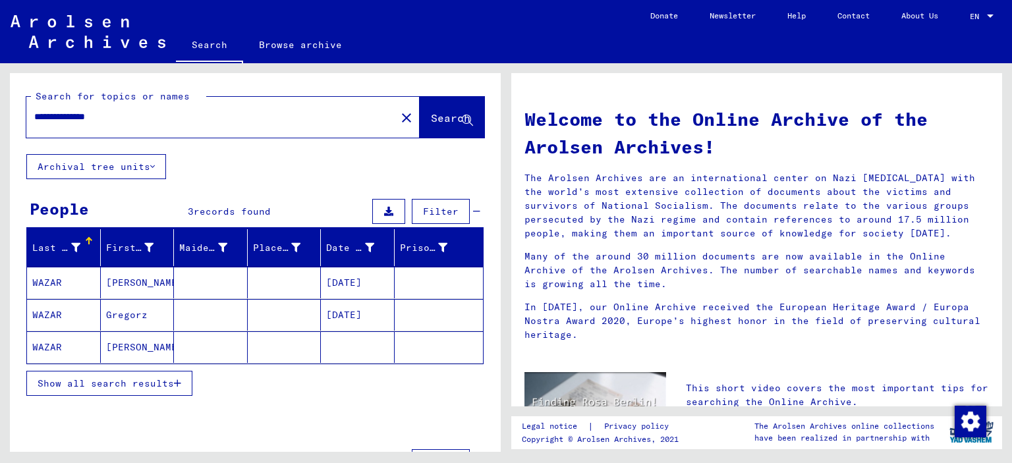
click at [146, 310] on mat-cell "Gregorz" at bounding box center [138, 315] width 74 height 32
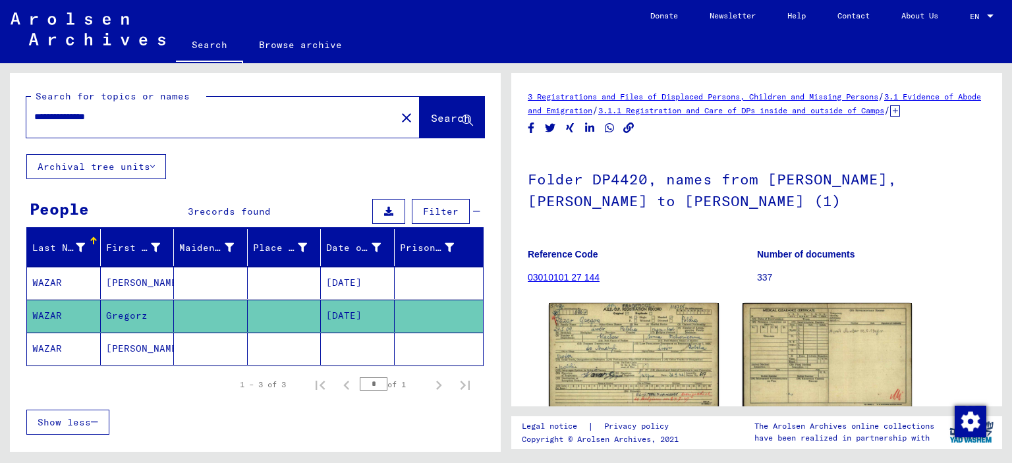
click at [146, 339] on mat-cell "[PERSON_NAME]" at bounding box center [138, 349] width 74 height 32
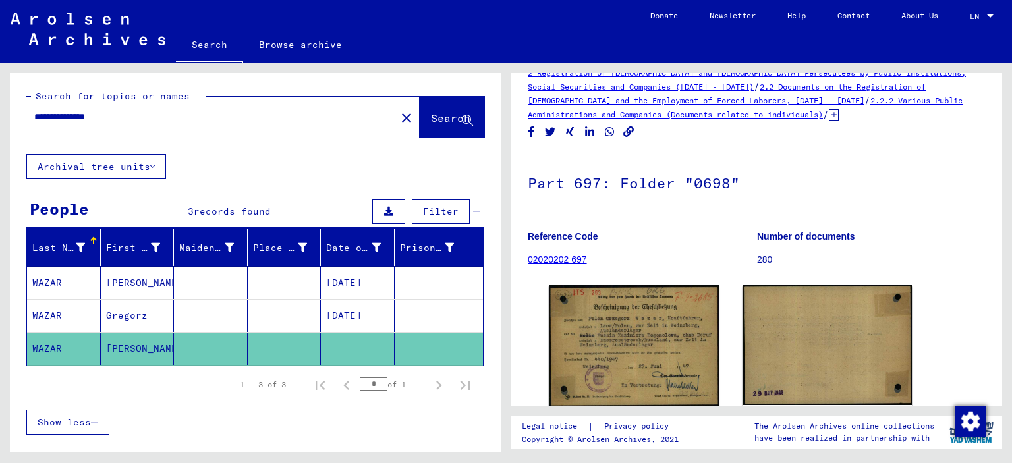
scroll to position [4, 0]
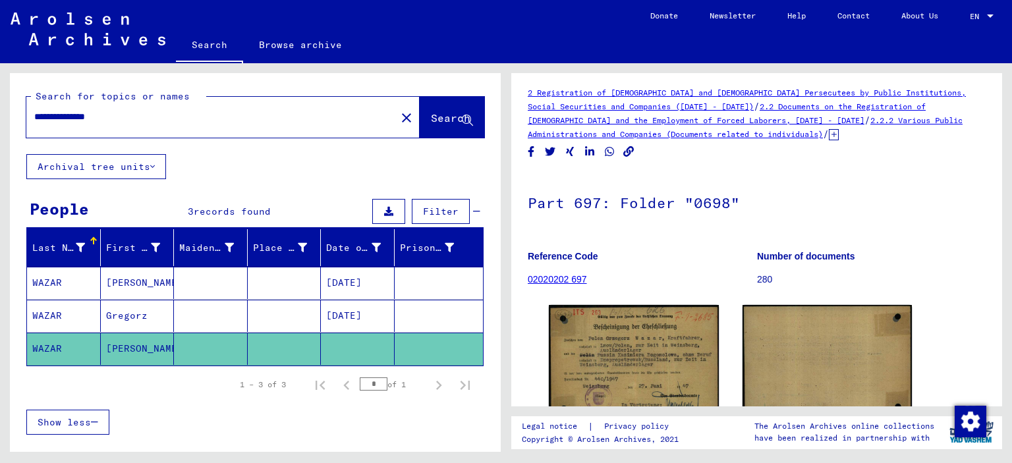
click at [743, 134] on link "2.2.2 Various Public Administrations and Companies (Documents related to indivi…" at bounding box center [745, 127] width 435 height 24
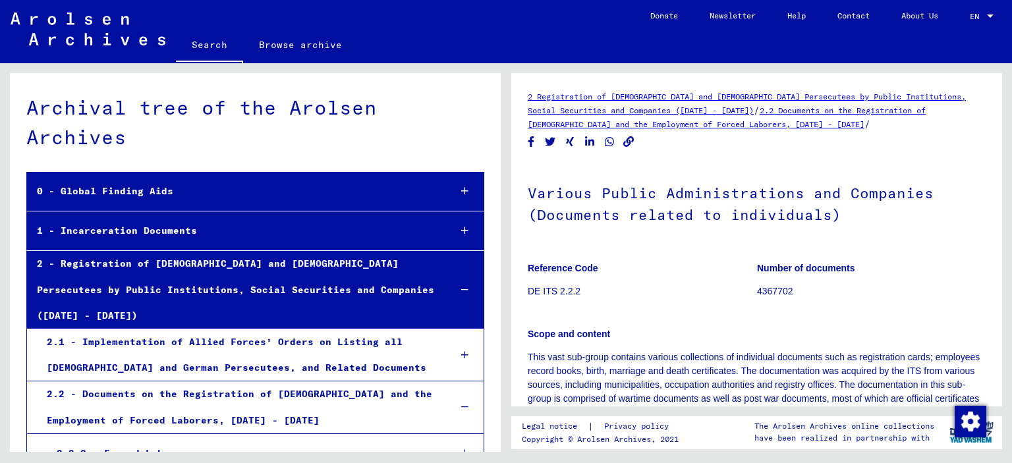
scroll to position [258, 0]
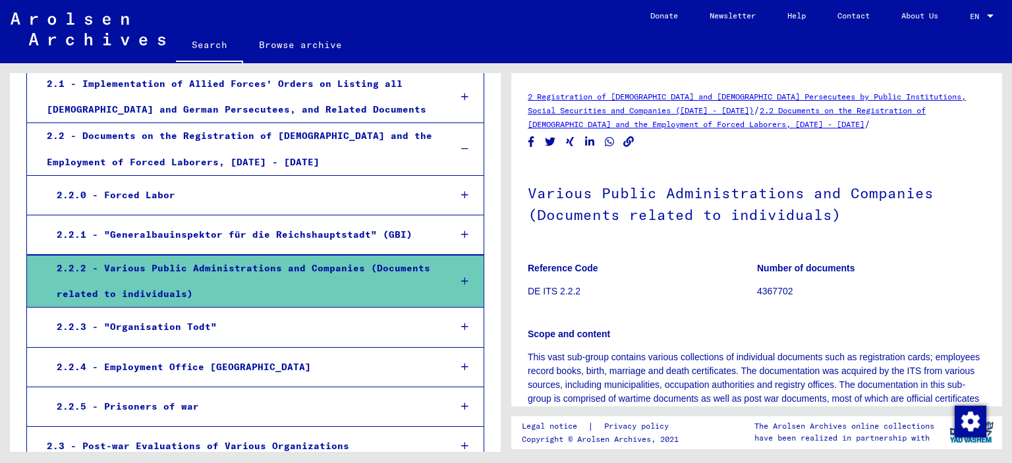
click at [461, 277] on icon at bounding box center [464, 281] width 7 height 9
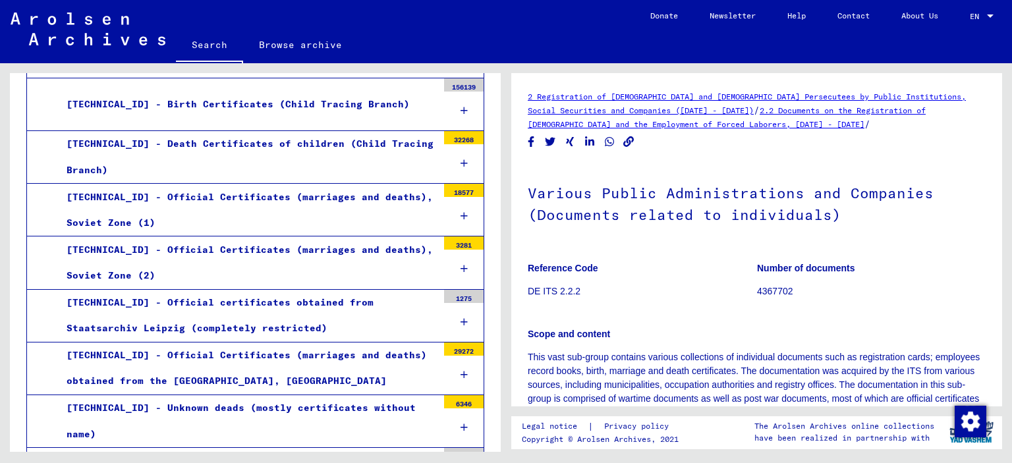
scroll to position [515, 0]
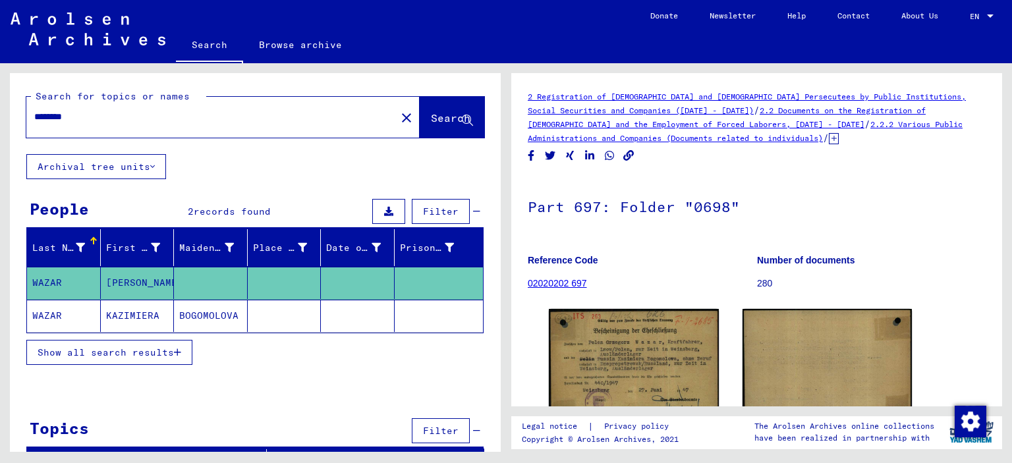
click at [563, 279] on link "02020202 697" at bounding box center [557, 283] width 59 height 11
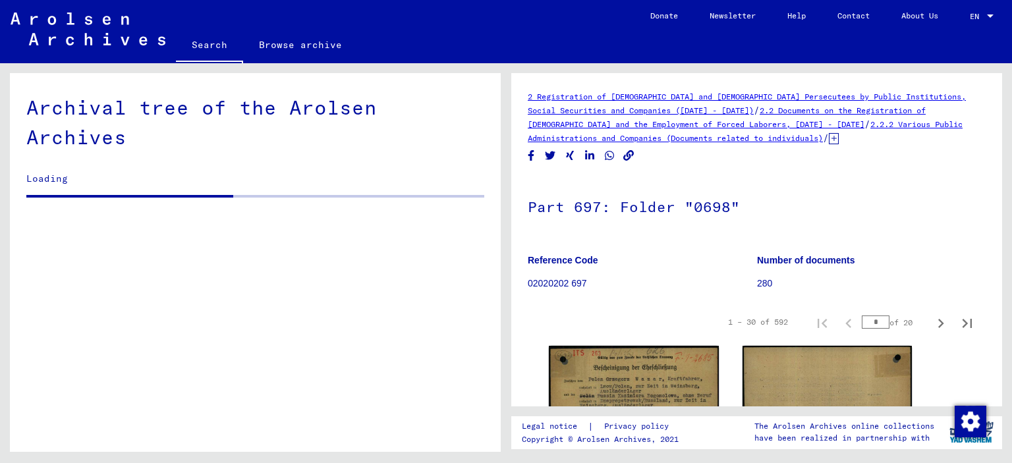
drag, startPoint x: 999, startPoint y: 163, endPoint x: 997, endPoint y: 192, distance: 28.4
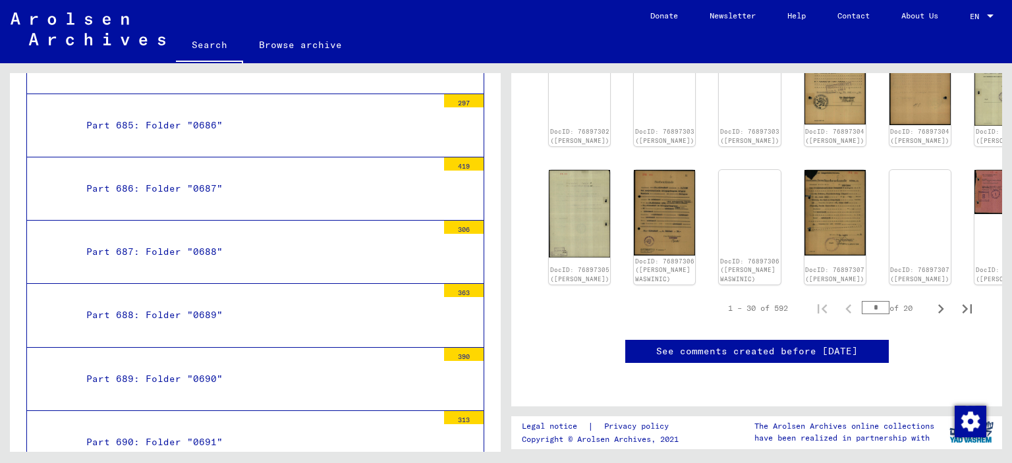
scroll to position [756, 0]
click at [932, 300] on icon "Next page" at bounding box center [941, 309] width 18 height 18
type input "*"
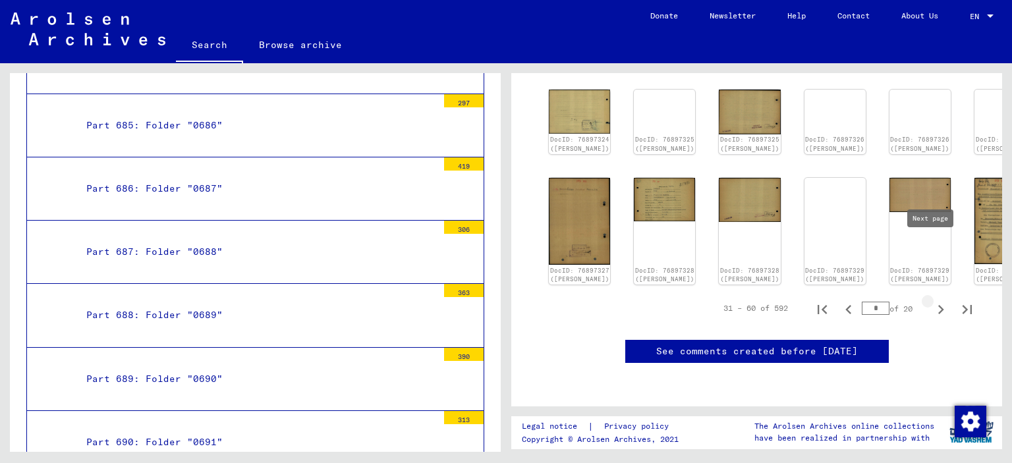
click at [933, 300] on icon "Next page" at bounding box center [941, 309] width 18 height 18
type input "*"
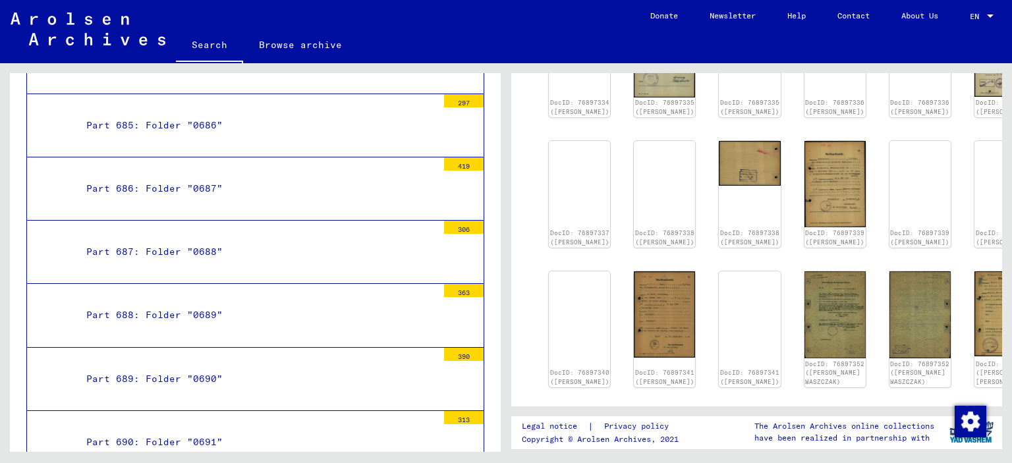
scroll to position [174, 0]
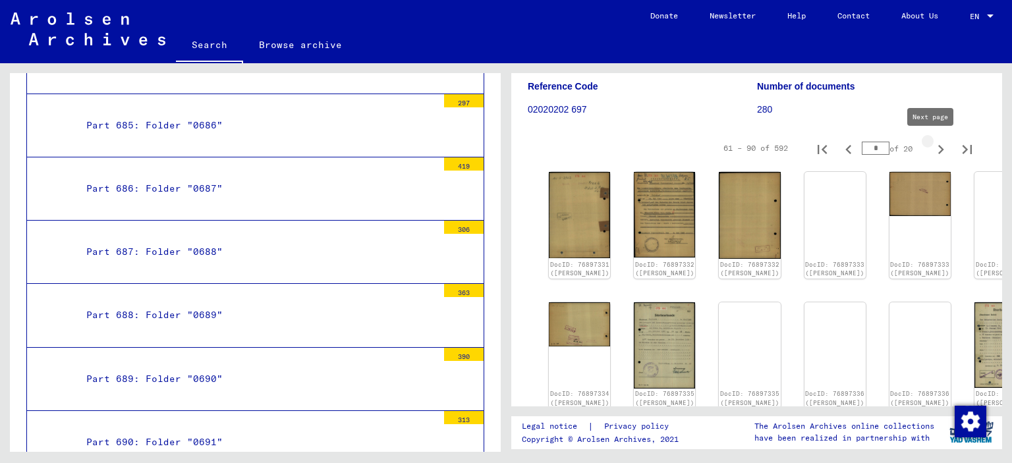
click at [932, 148] on icon "Next page" at bounding box center [941, 149] width 18 height 18
type input "*"
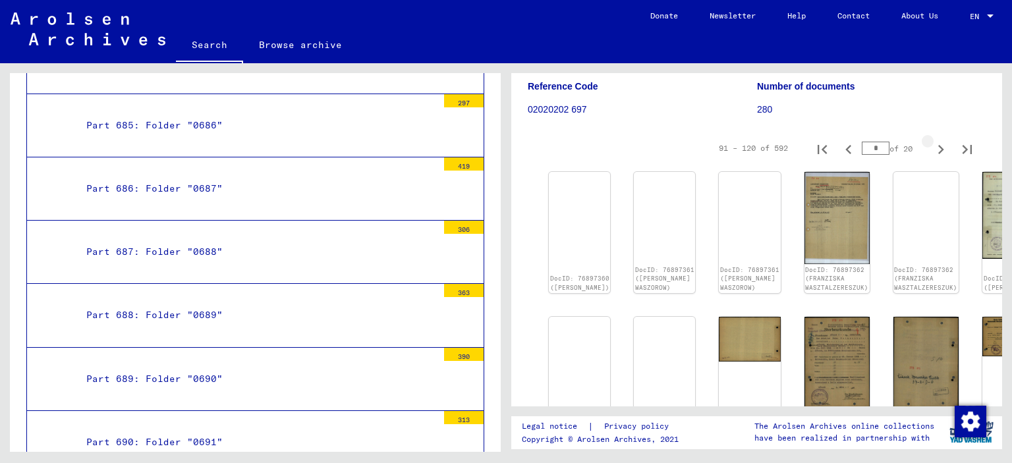
click at [932, 148] on icon "Next page" at bounding box center [941, 149] width 18 height 18
type input "*"
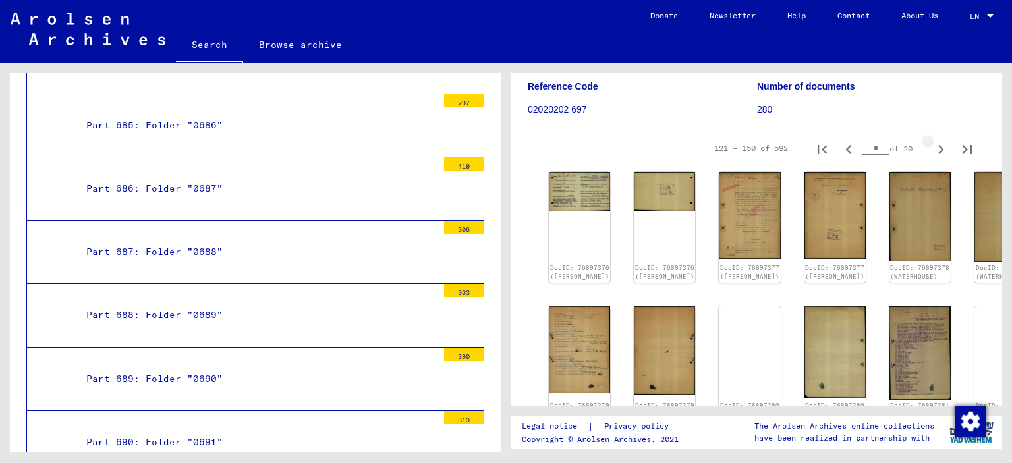
click at [932, 148] on icon "Next page" at bounding box center [941, 149] width 18 height 18
type input "*"
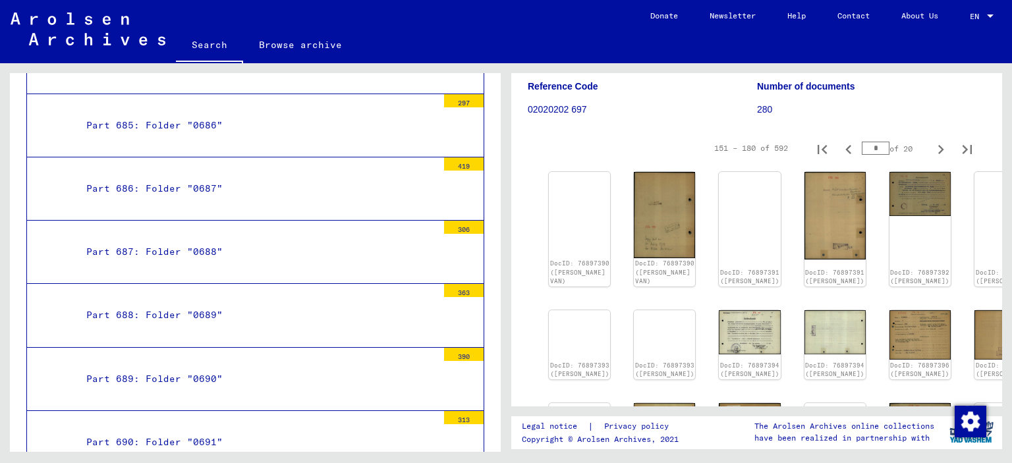
click at [932, 148] on icon "Next page" at bounding box center [941, 149] width 18 height 18
type input "*"
click at [932, 148] on icon "Next page" at bounding box center [941, 149] width 18 height 18
type input "*"
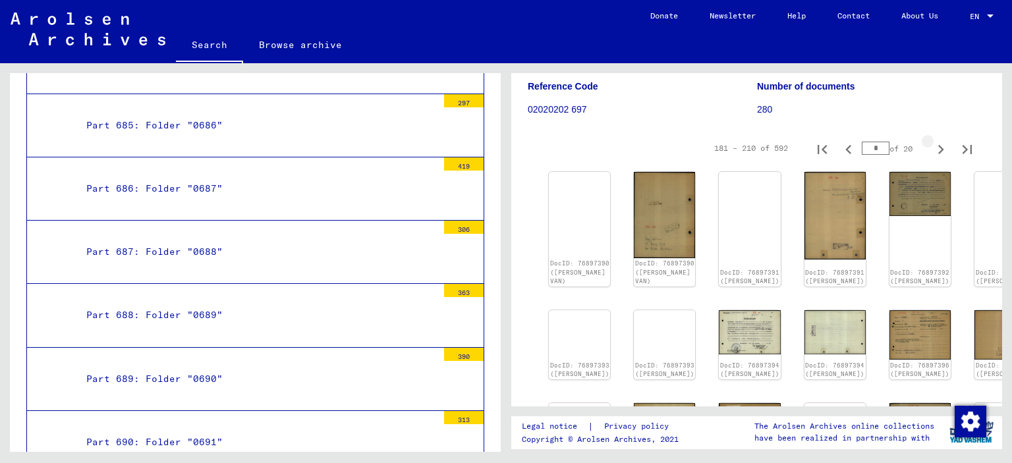
type input "*"
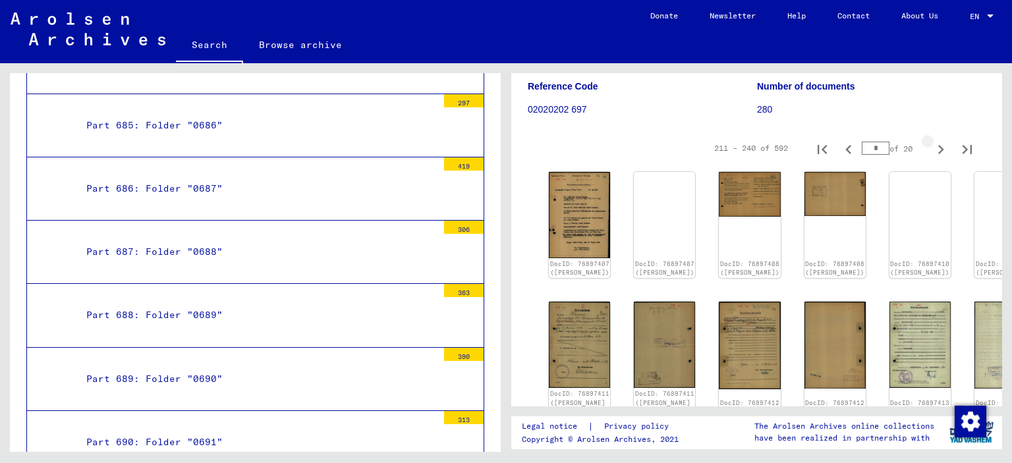
click at [932, 148] on icon "Next page" at bounding box center [941, 149] width 18 height 18
type input "*"
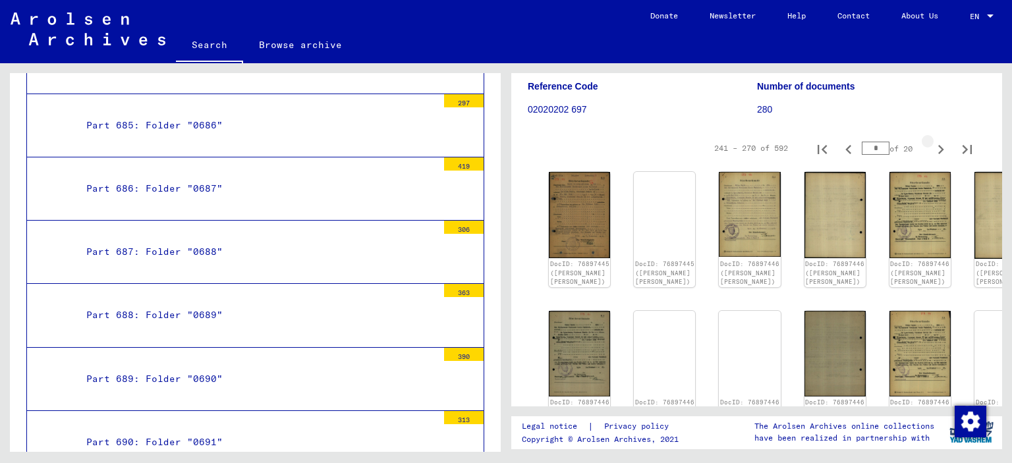
click at [932, 148] on icon "Next page" at bounding box center [941, 149] width 18 height 18
type input "**"
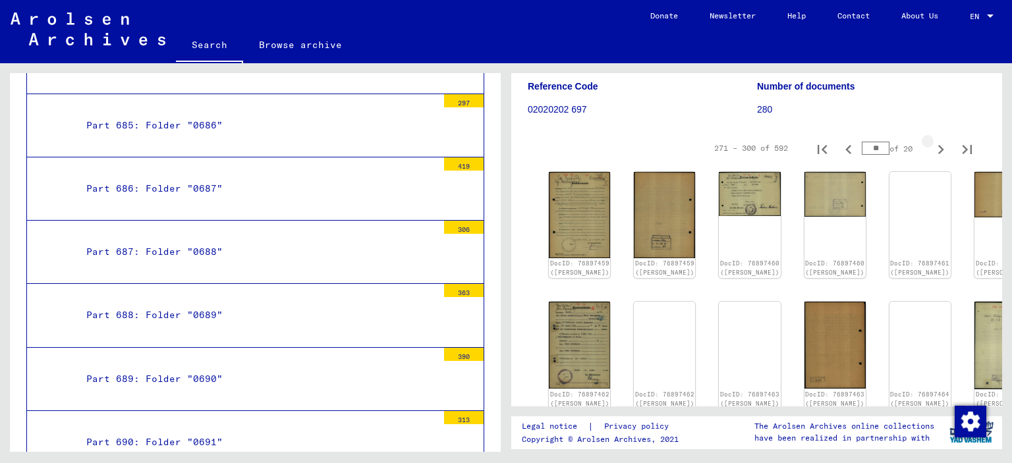
click at [932, 148] on icon "Next page" at bounding box center [941, 149] width 18 height 18
type input "**"
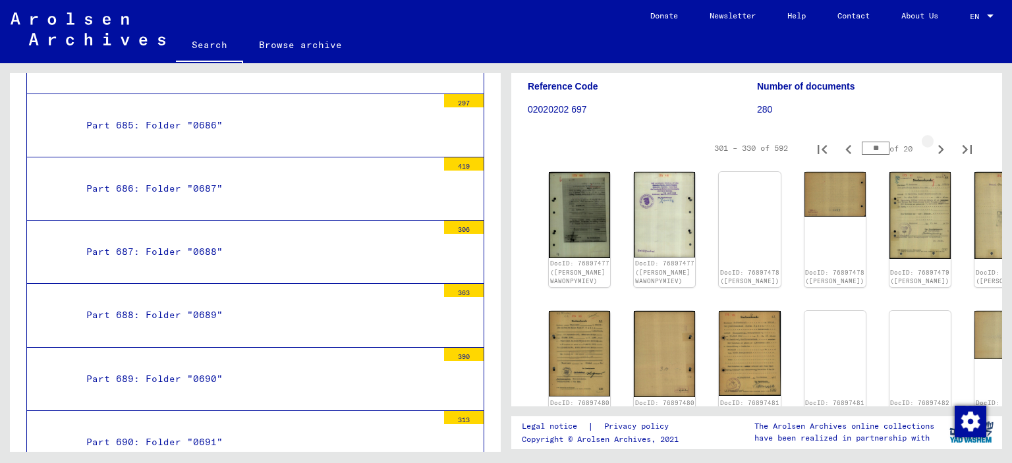
click at [932, 148] on icon "Next page" at bounding box center [941, 149] width 18 height 18
type input "**"
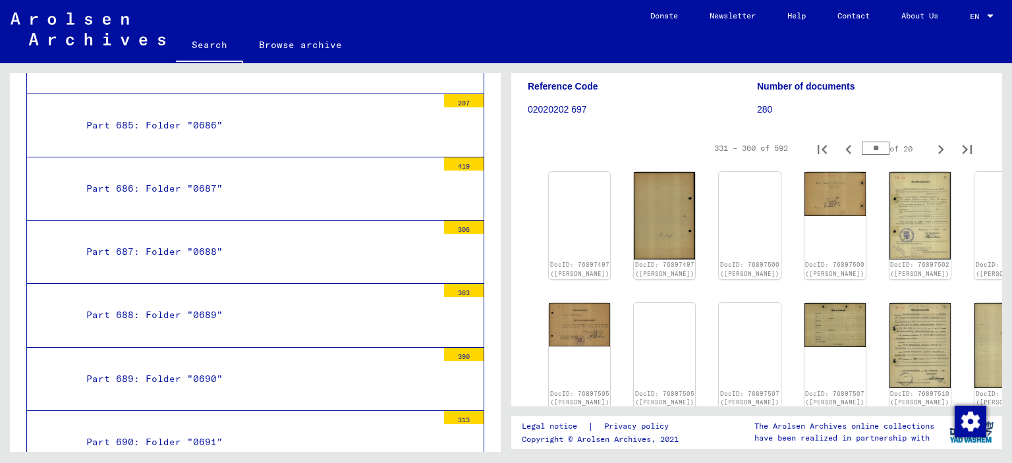
click at [932, 148] on icon "Next page" at bounding box center [941, 149] width 18 height 18
type input "**"
click at [932, 154] on icon "Next page" at bounding box center [941, 149] width 18 height 18
type input "**"
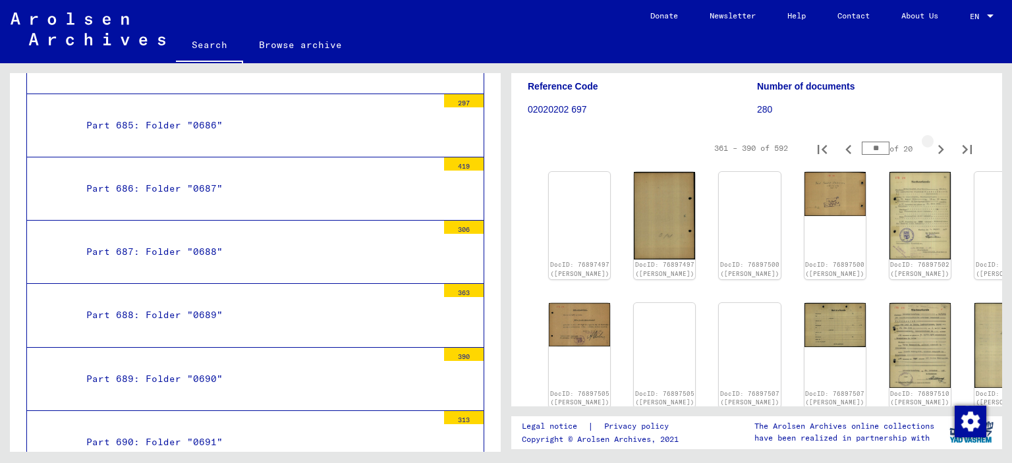
type input "**"
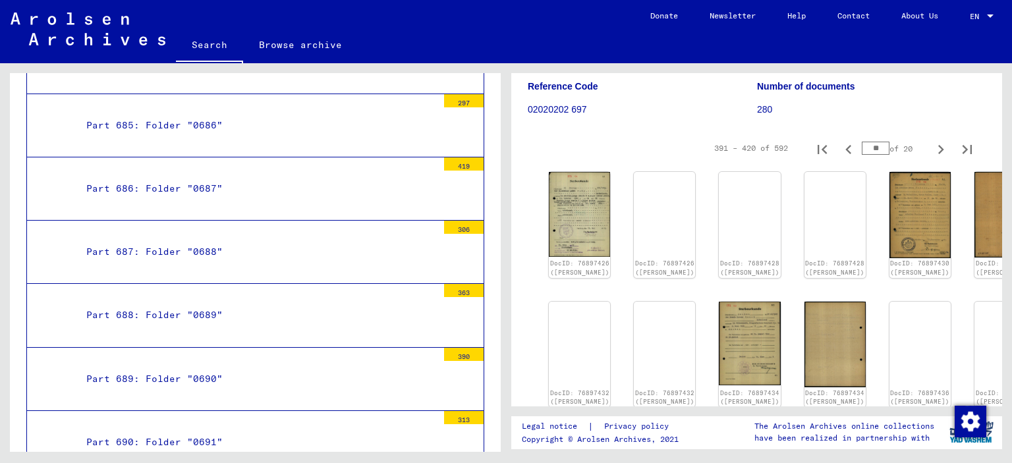
click at [932, 154] on icon "Next page" at bounding box center [941, 149] width 18 height 18
type input "**"
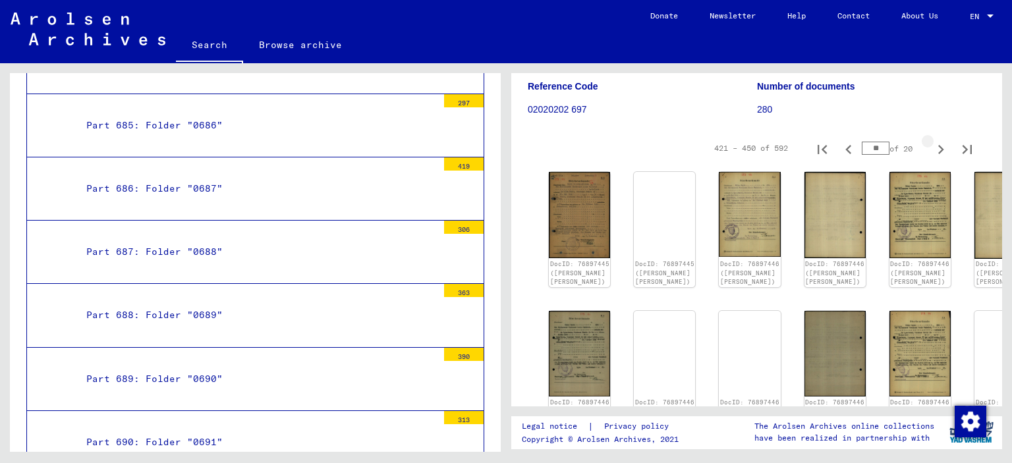
click at [932, 154] on icon "Next page" at bounding box center [941, 149] width 18 height 18
type input "**"
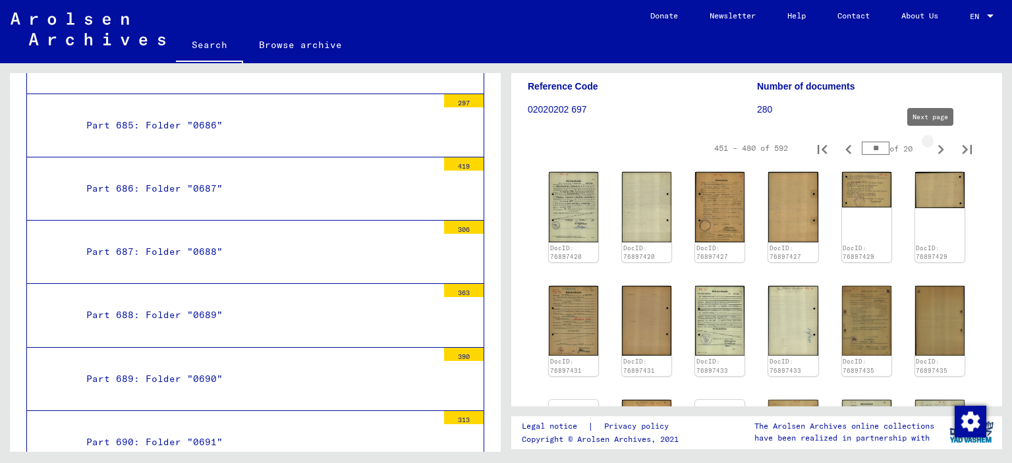
click at [932, 151] on icon "Next page" at bounding box center [941, 149] width 18 height 18
type input "**"
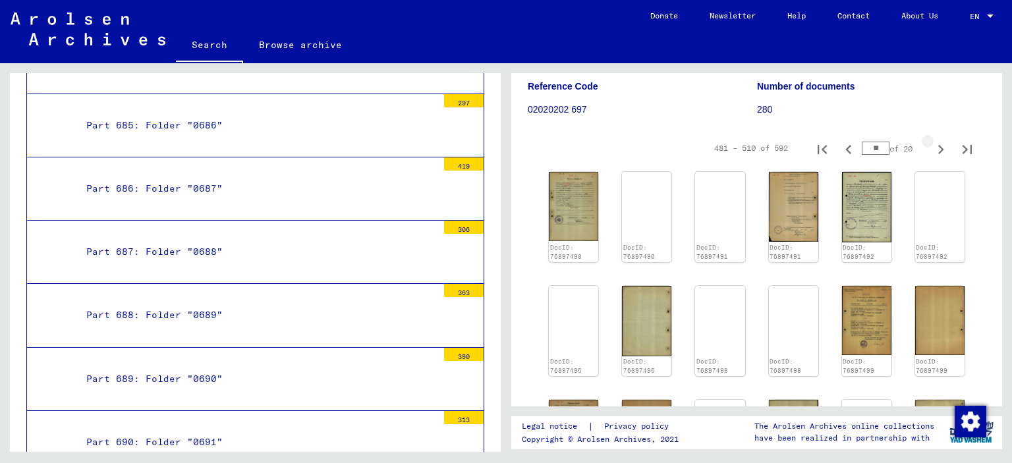
click at [932, 151] on icon "Next page" at bounding box center [941, 149] width 18 height 18
type input "**"
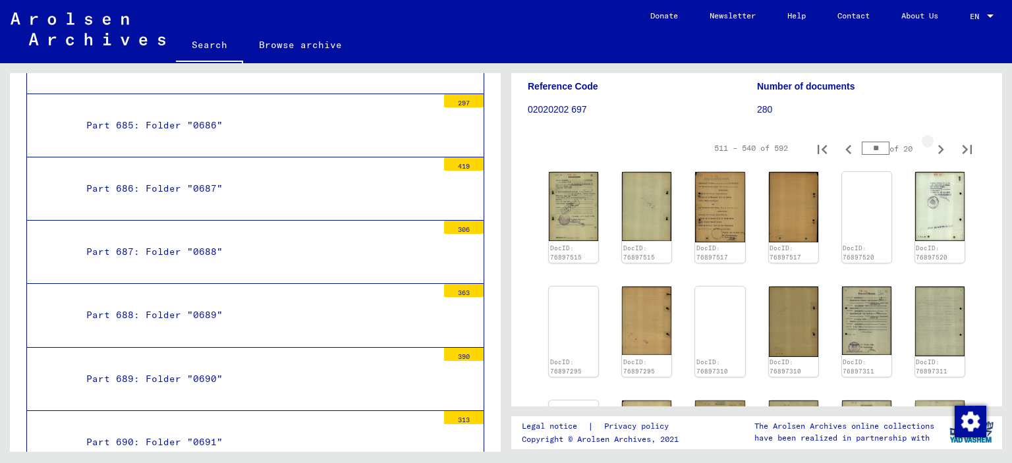
click at [932, 151] on icon "Next page" at bounding box center [941, 149] width 18 height 18
type input "**"
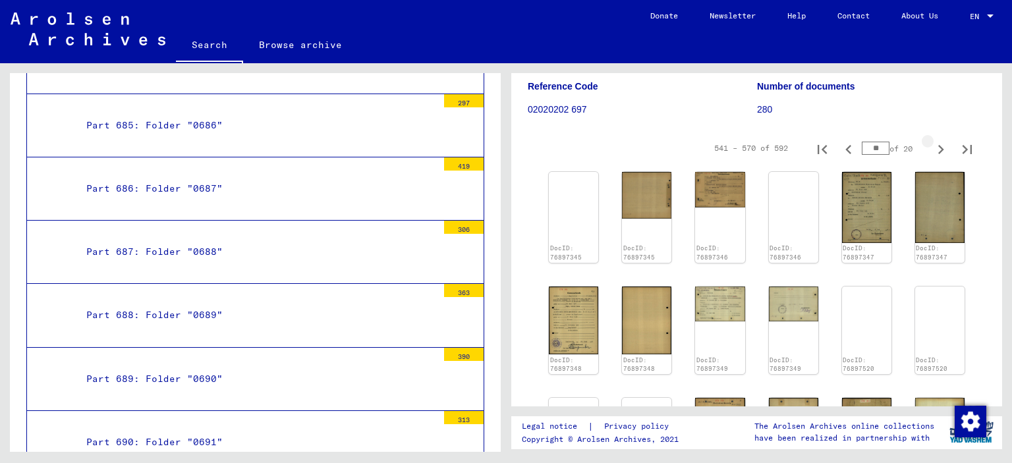
click at [932, 151] on icon "Next page" at bounding box center [941, 149] width 18 height 18
type input "**"
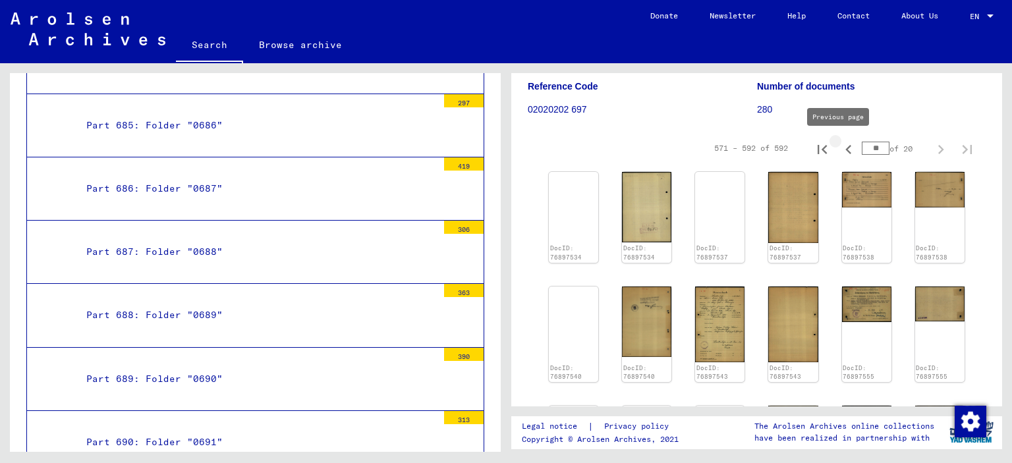
click at [843, 148] on icon "Previous page" at bounding box center [848, 149] width 18 height 18
type input "**"
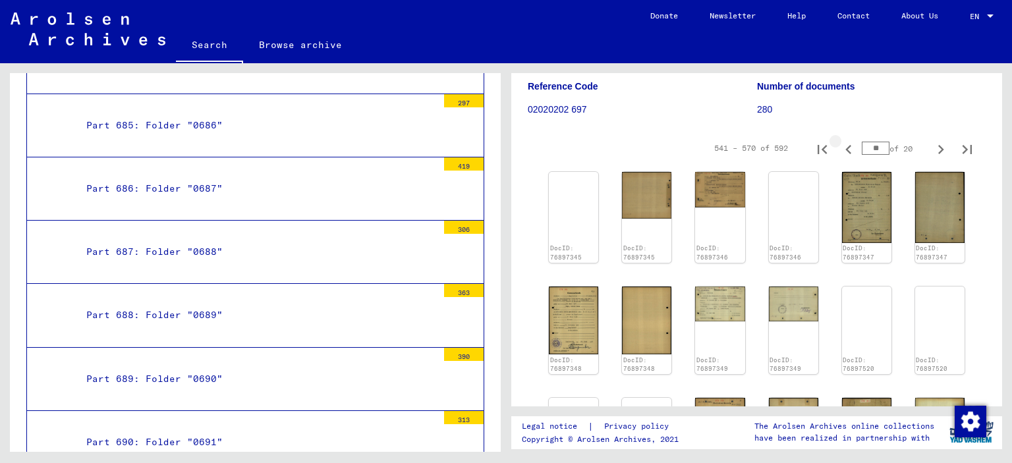
click at [843, 148] on icon "Previous page" at bounding box center [848, 149] width 18 height 18
type input "**"
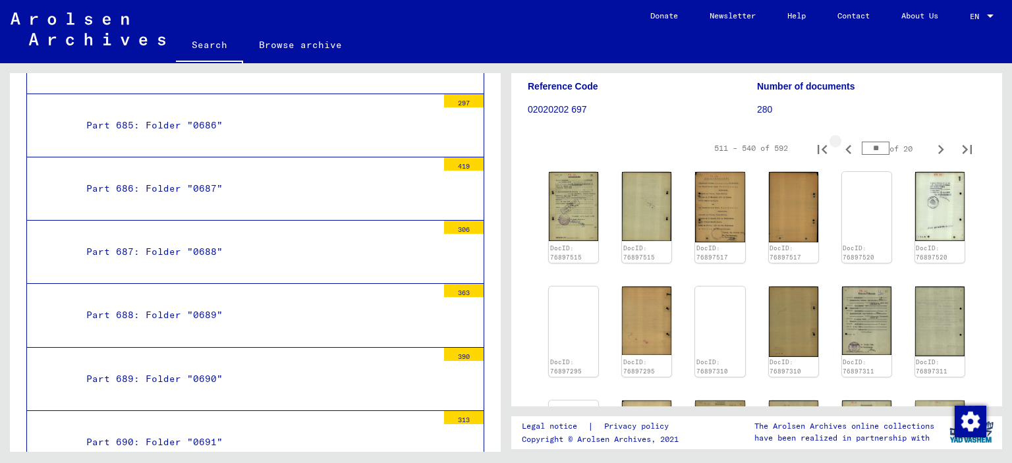
click at [843, 148] on icon "Previous page" at bounding box center [848, 149] width 18 height 18
type input "**"
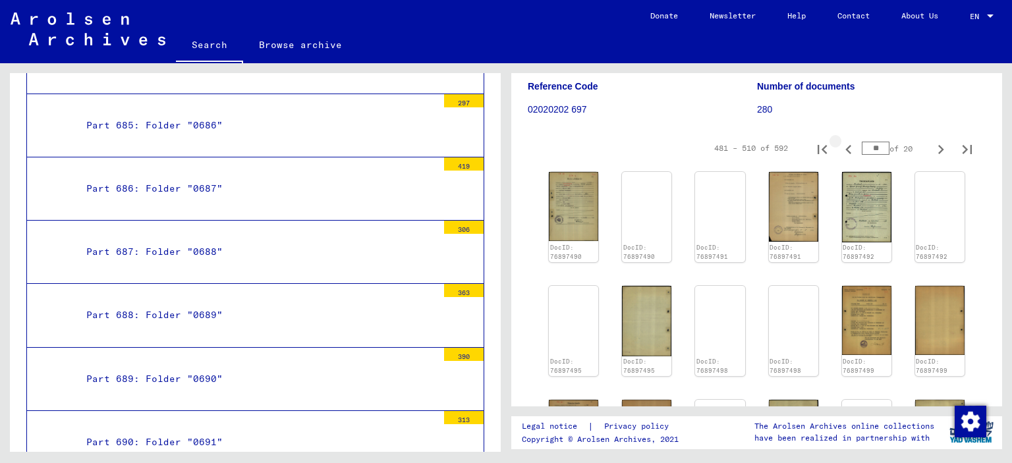
click at [843, 148] on icon "Previous page" at bounding box center [848, 149] width 18 height 18
type input "**"
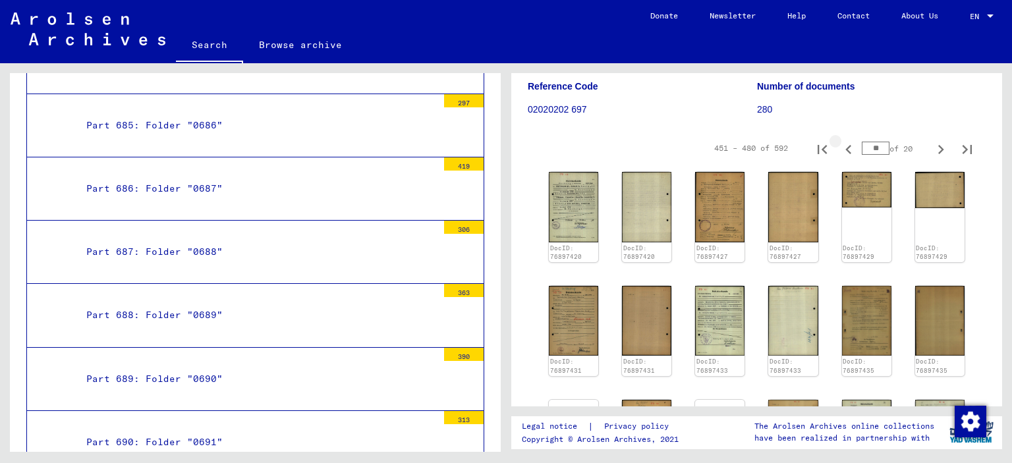
click at [843, 148] on icon "Previous page" at bounding box center [848, 149] width 18 height 18
type input "**"
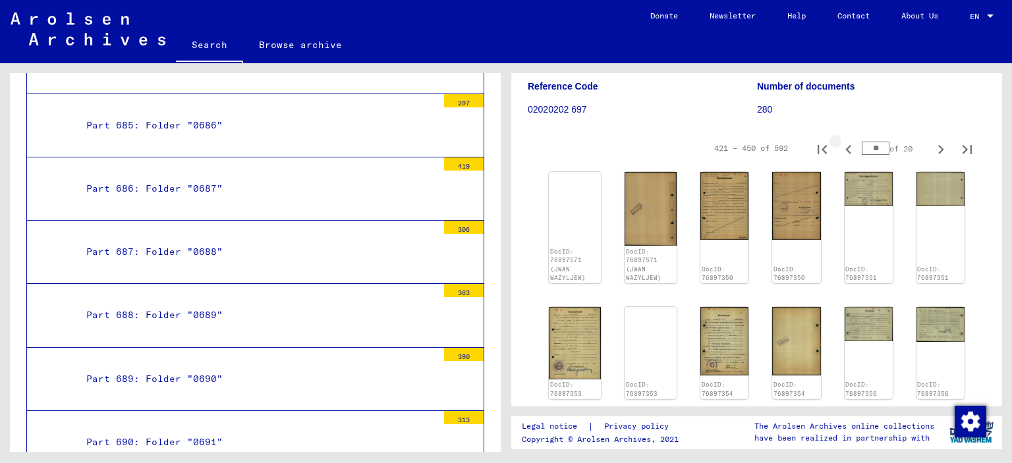
click at [843, 148] on icon "Previous page" at bounding box center [848, 149] width 18 height 18
type input "**"
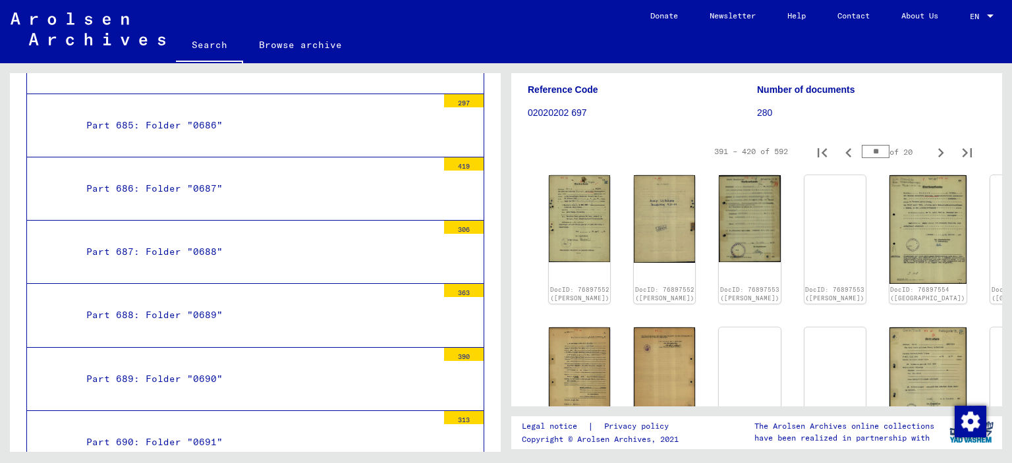
scroll to position [148, 0]
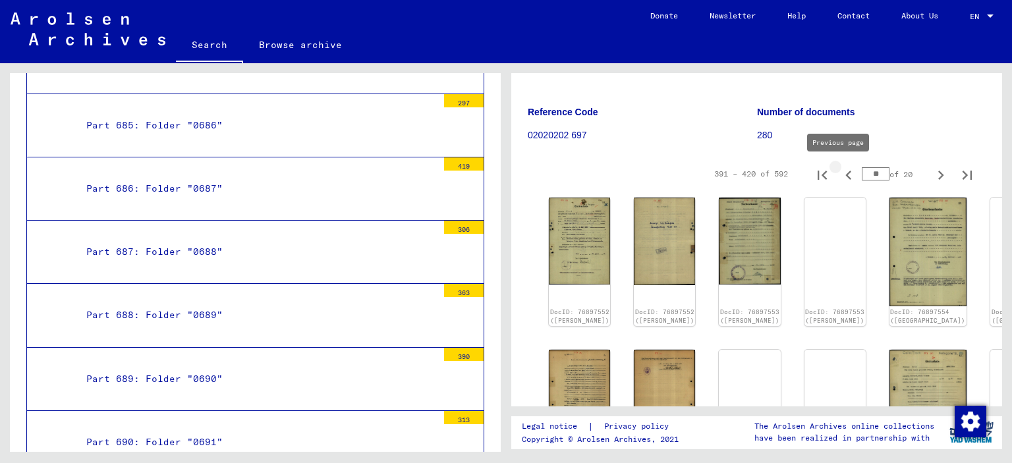
click at [839, 173] on icon "Previous page" at bounding box center [848, 175] width 18 height 18
type input "**"
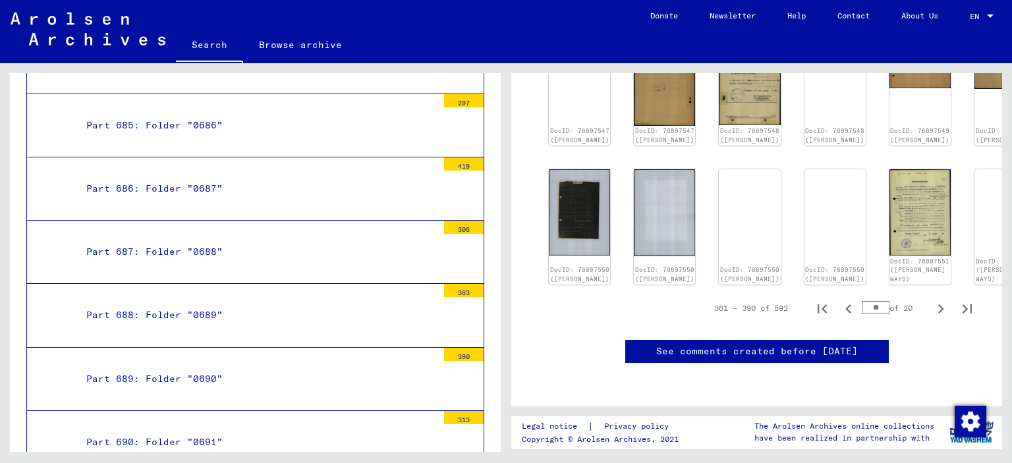
scroll to position [681, 0]
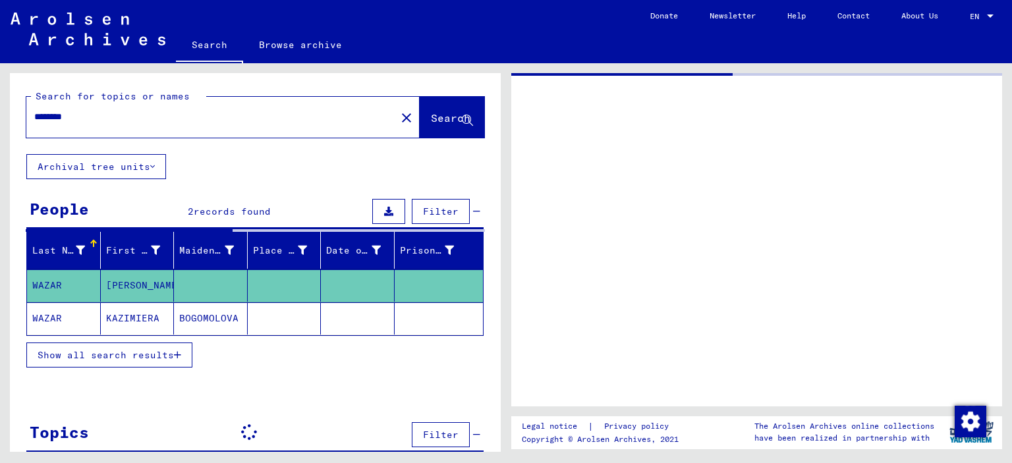
type input "**********"
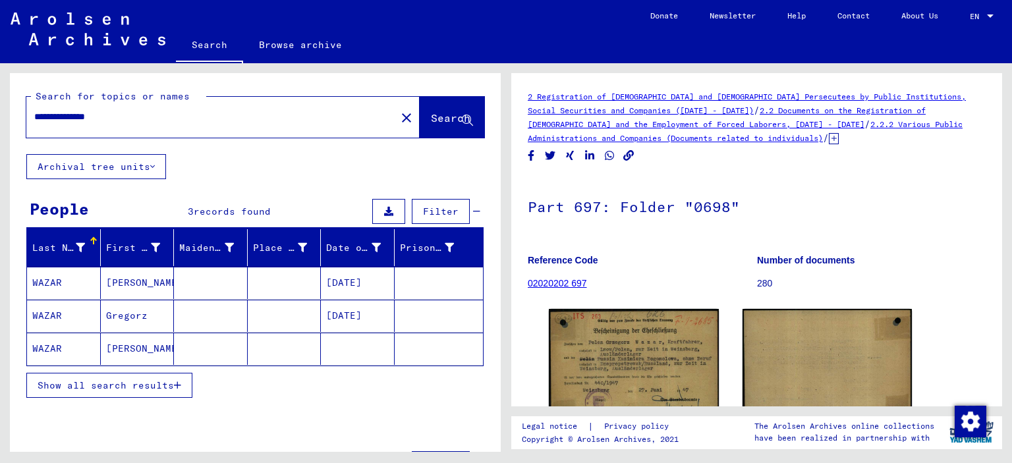
click at [558, 284] on link "02020202 697" at bounding box center [557, 283] width 59 height 11
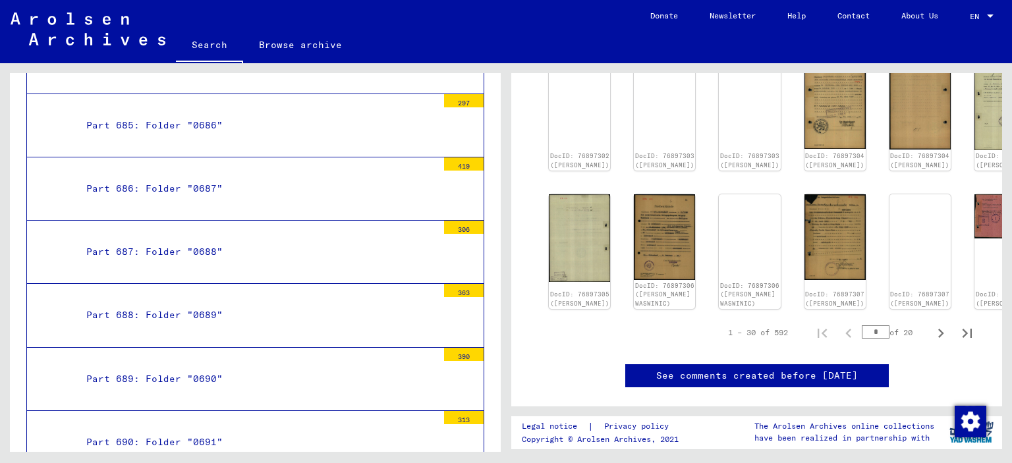
scroll to position [639, 0]
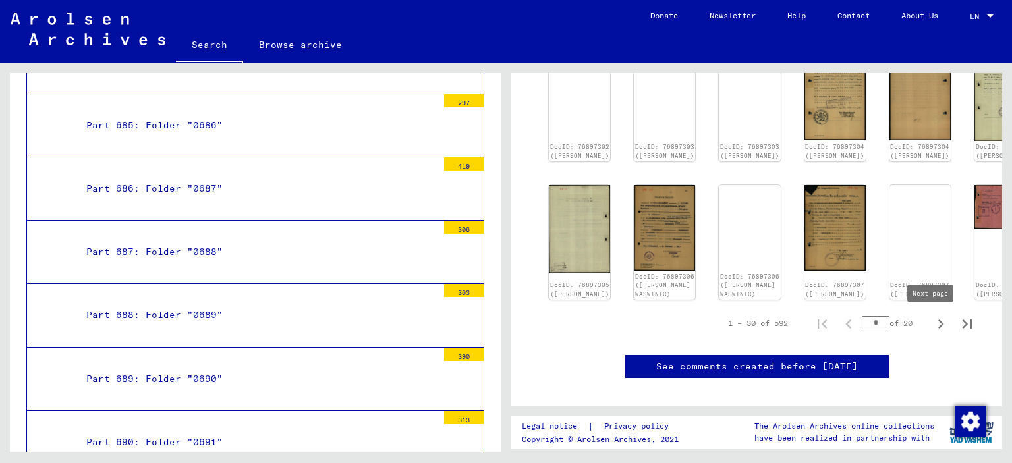
click at [938, 329] on icon "Next page" at bounding box center [941, 324] width 6 height 9
type input "*"
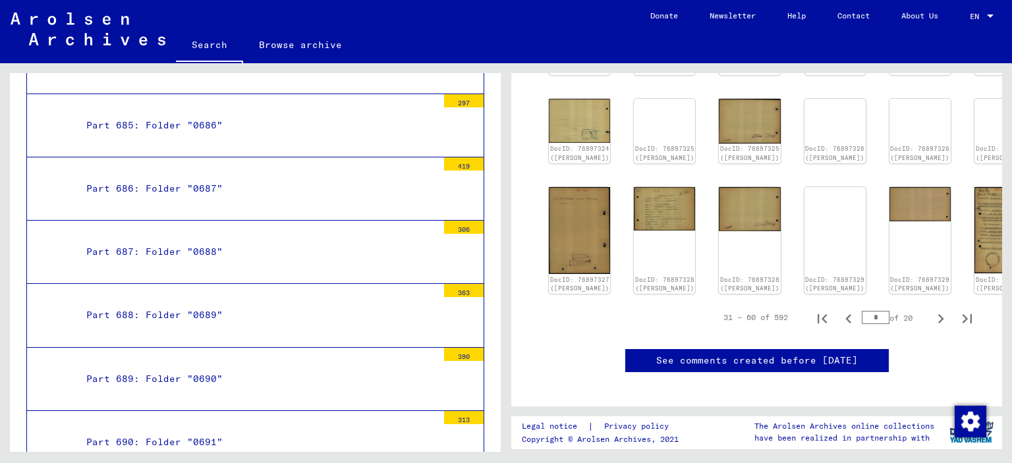
drag, startPoint x: 1001, startPoint y: 118, endPoint x: 992, endPoint y: 115, distance: 10.2
click at [992, 115] on div "2 Registration of [DEMOGRAPHIC_DATA] and [DEMOGRAPHIC_DATA] Persecutees by Publ…" at bounding box center [756, 239] width 491 height 333
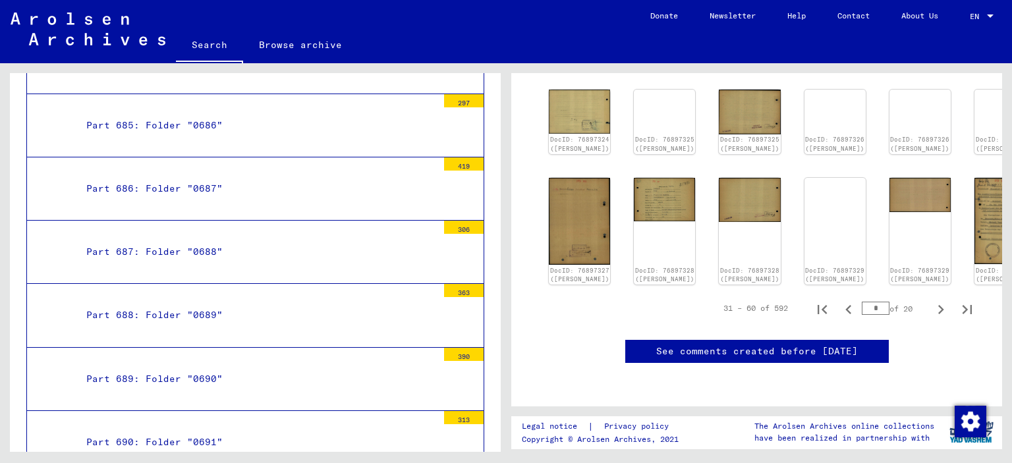
scroll to position [780, 0]
click at [932, 300] on icon "Next page" at bounding box center [941, 309] width 18 height 18
type input "*"
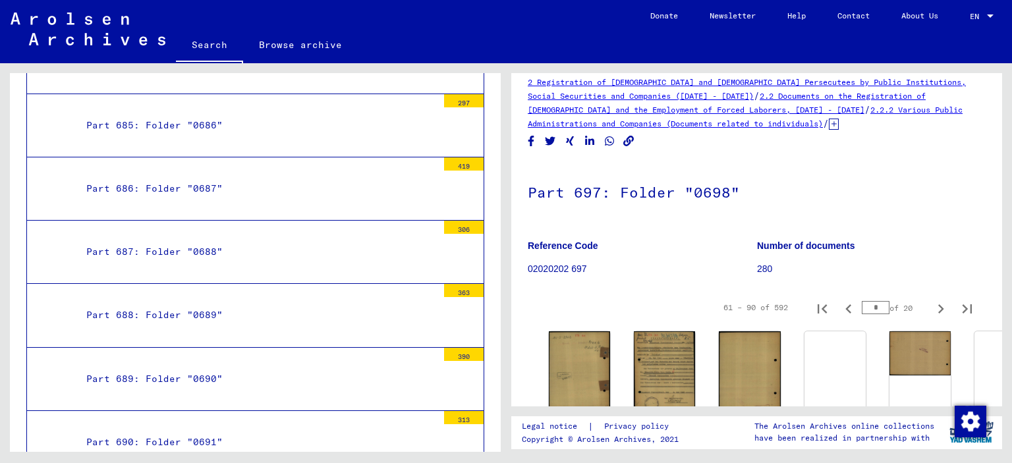
scroll to position [13, 0]
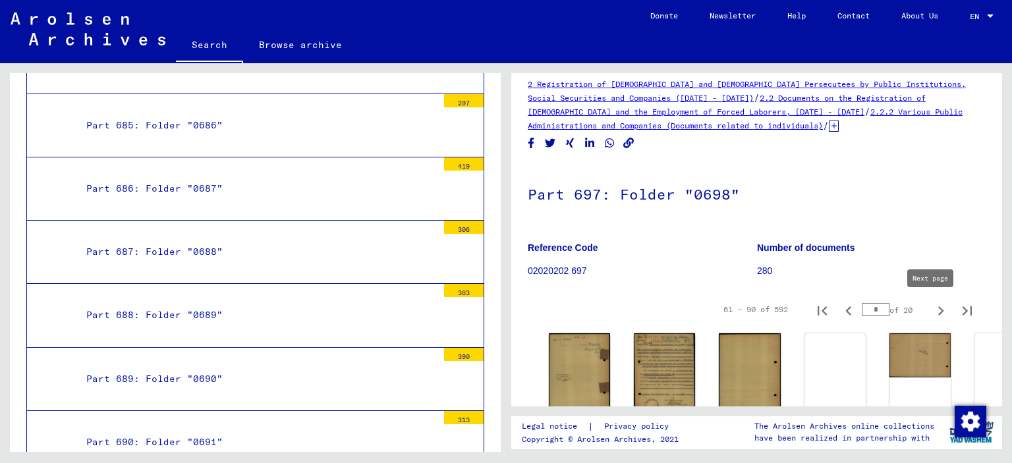
click at [932, 313] on icon "Next page" at bounding box center [941, 311] width 18 height 18
type input "*"
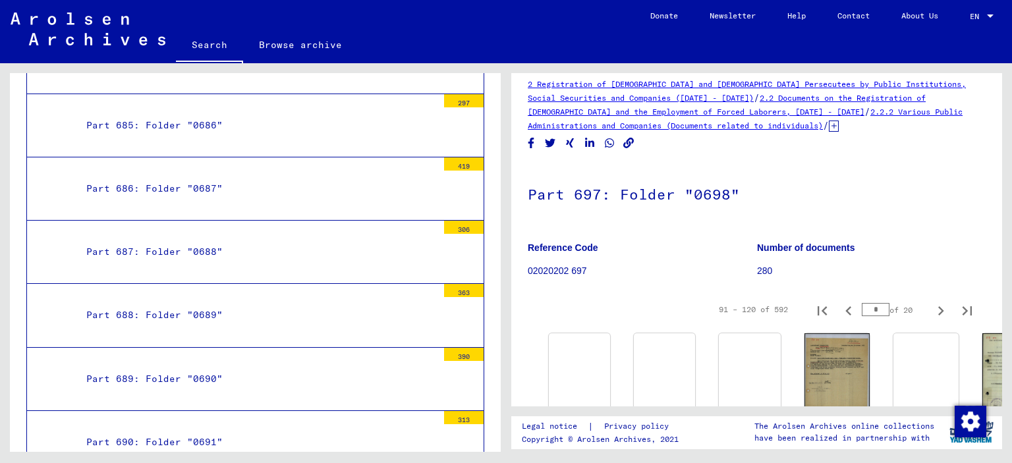
click at [957, 179] on h1 "Part 697: Folder "0698"" at bounding box center [757, 193] width 458 height 58
click at [932, 312] on icon "Next page" at bounding box center [941, 311] width 18 height 18
type input "*"
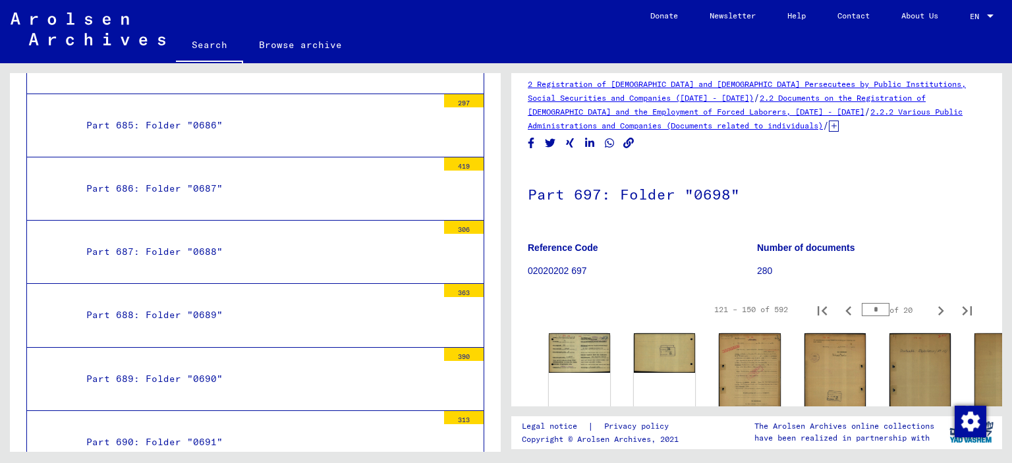
click at [943, 232] on figure "Number of documents 280" at bounding box center [871, 261] width 229 height 59
click at [932, 313] on icon "Next page" at bounding box center [941, 311] width 18 height 18
type input "*"
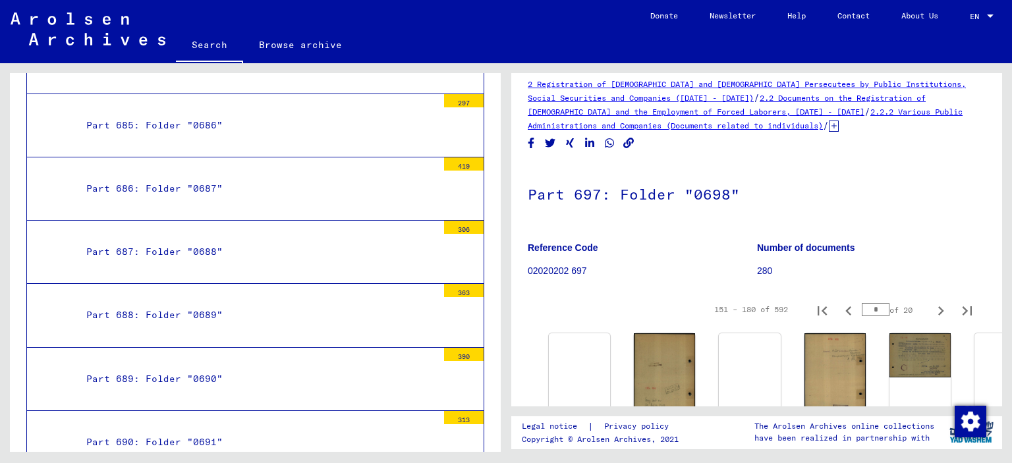
click at [933, 242] on p "Number of documents" at bounding box center [871, 248] width 229 height 14
click at [932, 309] on icon "Next page" at bounding box center [941, 311] width 18 height 18
type input "*"
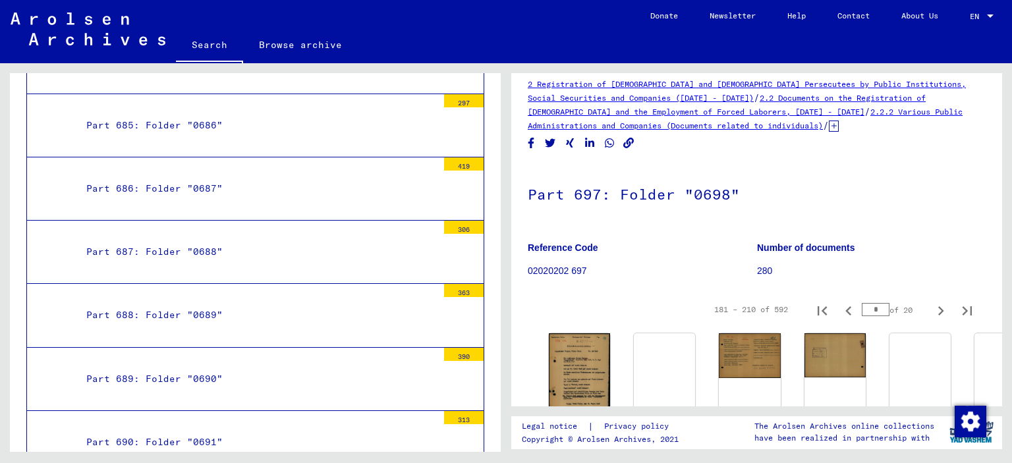
click at [935, 226] on div "Part 697: Folder "0698" Reference Code 02020202 697 Number of documents 280" at bounding box center [757, 227] width 458 height 127
click at [932, 310] on icon "Next page" at bounding box center [941, 311] width 18 height 18
type input "*"
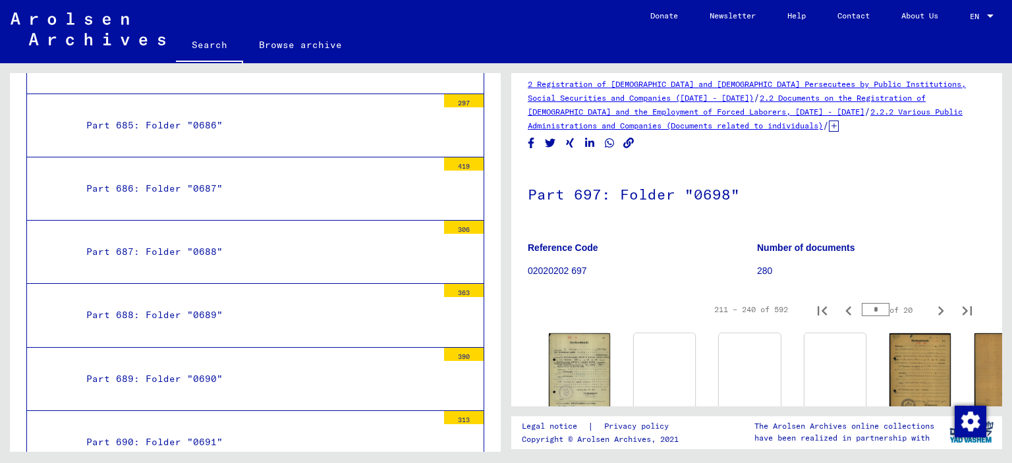
click at [929, 250] on p "Number of documents" at bounding box center [871, 248] width 229 height 14
click at [932, 309] on icon "Next page" at bounding box center [941, 311] width 18 height 18
type input "*"
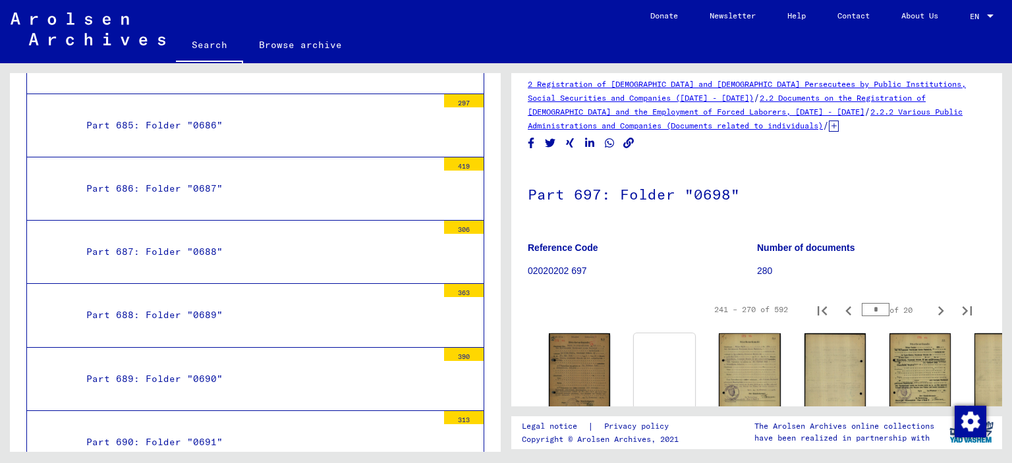
click at [932, 238] on figure "Number of documents 280" at bounding box center [871, 261] width 229 height 59
click at [932, 312] on icon "Next page" at bounding box center [941, 311] width 18 height 18
type input "**"
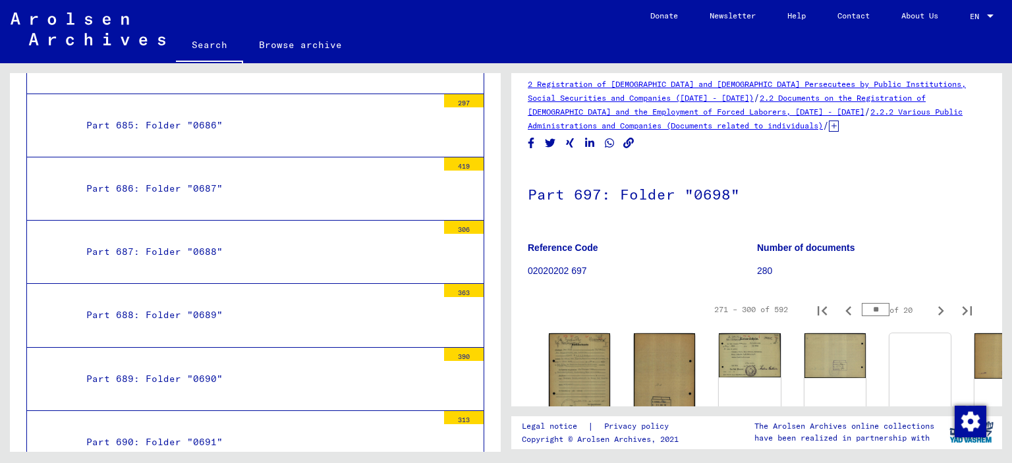
click at [929, 221] on h1 "Part 697: Folder "0698"" at bounding box center [757, 193] width 458 height 58
click at [932, 314] on icon "Next page" at bounding box center [941, 311] width 18 height 18
type input "**"
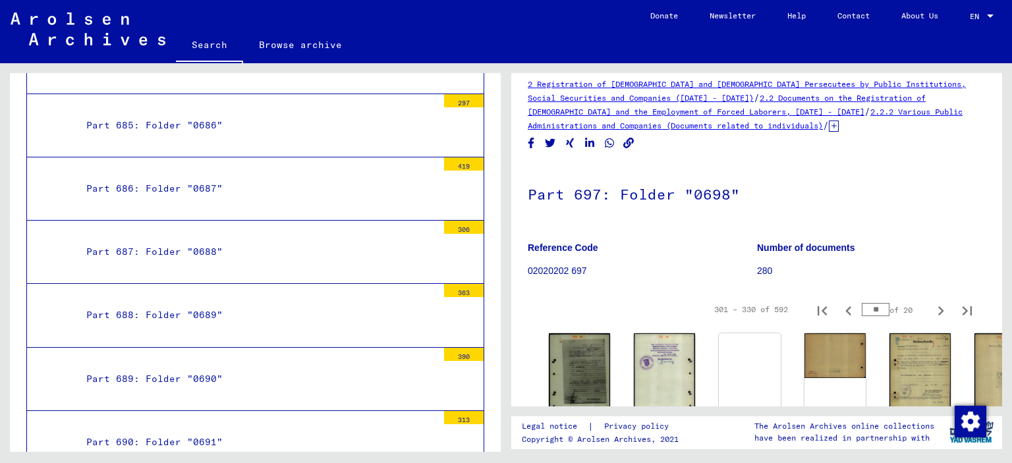
click at [932, 164] on h1 "Part 697: Folder "0698"" at bounding box center [757, 193] width 458 height 58
click at [932, 318] on icon "Next page" at bounding box center [941, 311] width 18 height 18
type input "**"
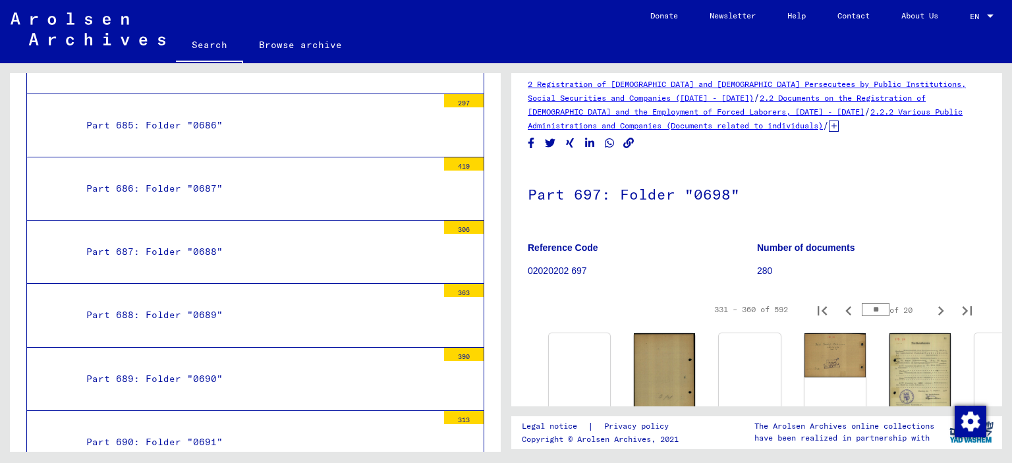
click at [938, 239] on figure "Number of documents 280" at bounding box center [871, 261] width 229 height 59
click at [932, 311] on icon "Next page" at bounding box center [941, 311] width 18 height 18
type input "**"
click at [928, 269] on p "280" at bounding box center [871, 271] width 229 height 14
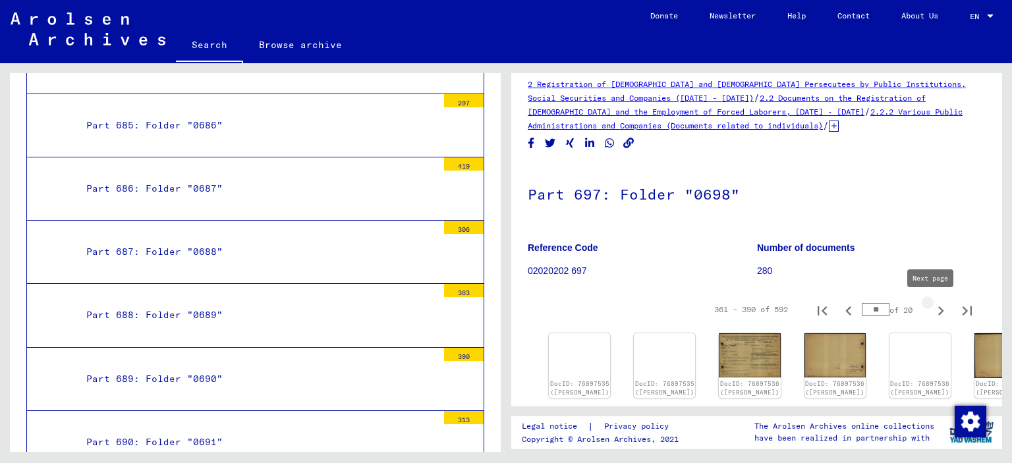
click at [932, 311] on icon "Next page" at bounding box center [941, 311] width 18 height 18
type input "**"
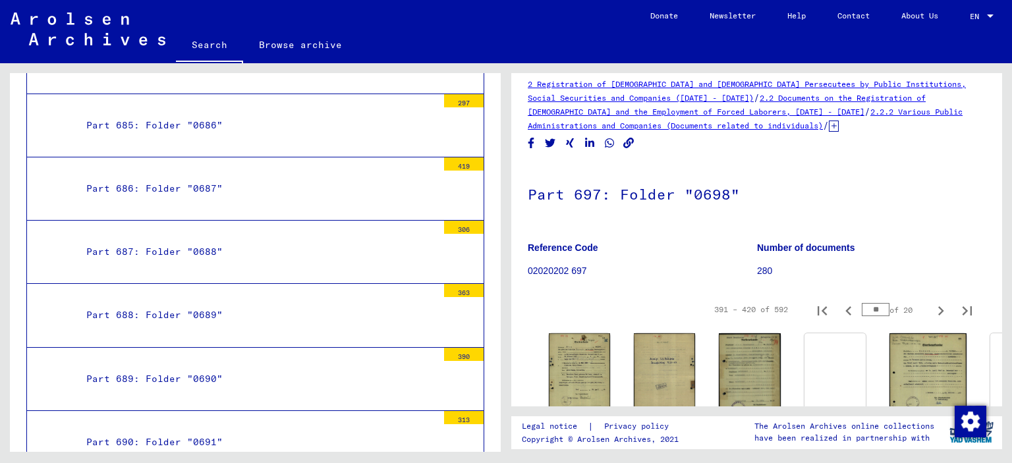
click at [928, 266] on p "280" at bounding box center [871, 271] width 229 height 14
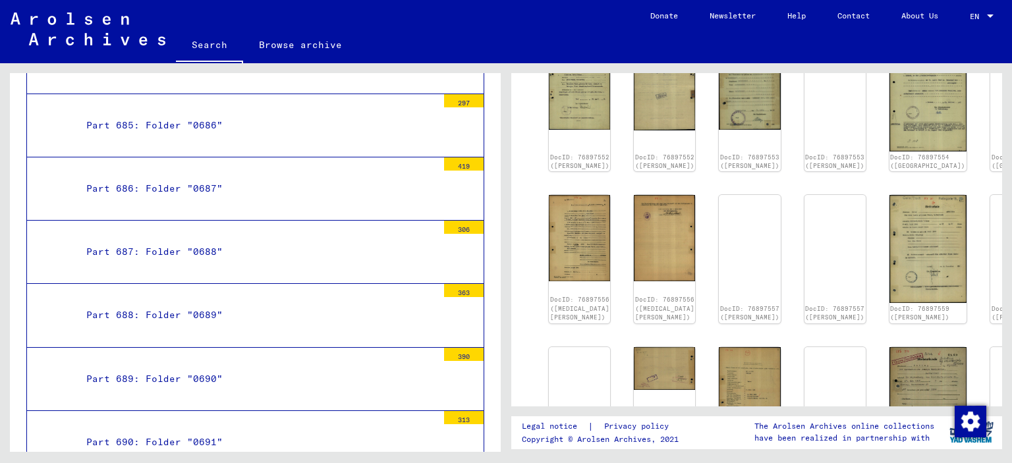
scroll to position [12, 0]
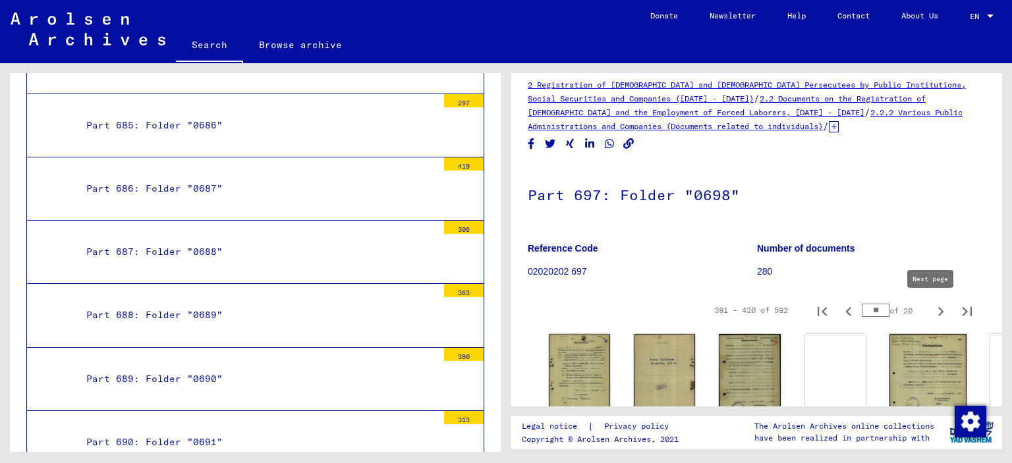
click at [932, 314] on icon "Next page" at bounding box center [941, 311] width 18 height 18
type input "**"
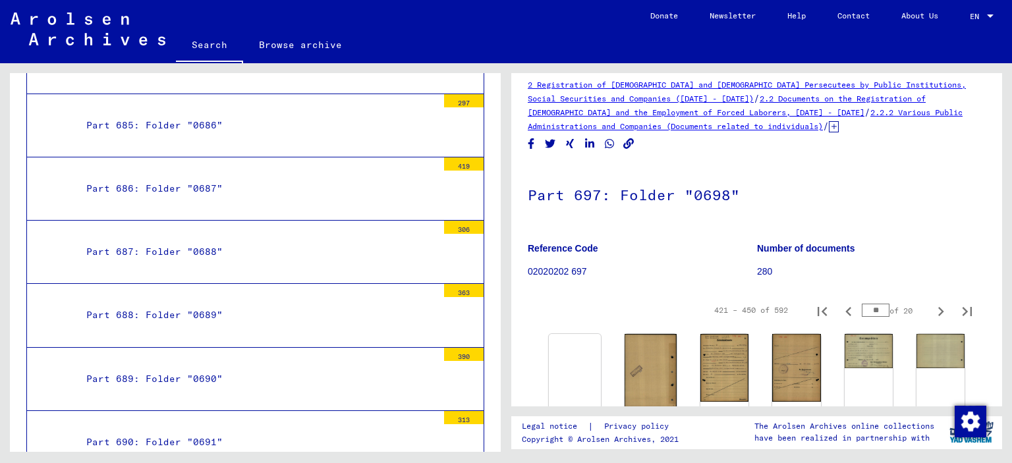
click at [922, 196] on h1 "Part 697: Folder "0698"" at bounding box center [757, 194] width 458 height 58
click at [932, 310] on icon "Next page" at bounding box center [941, 311] width 18 height 18
type input "**"
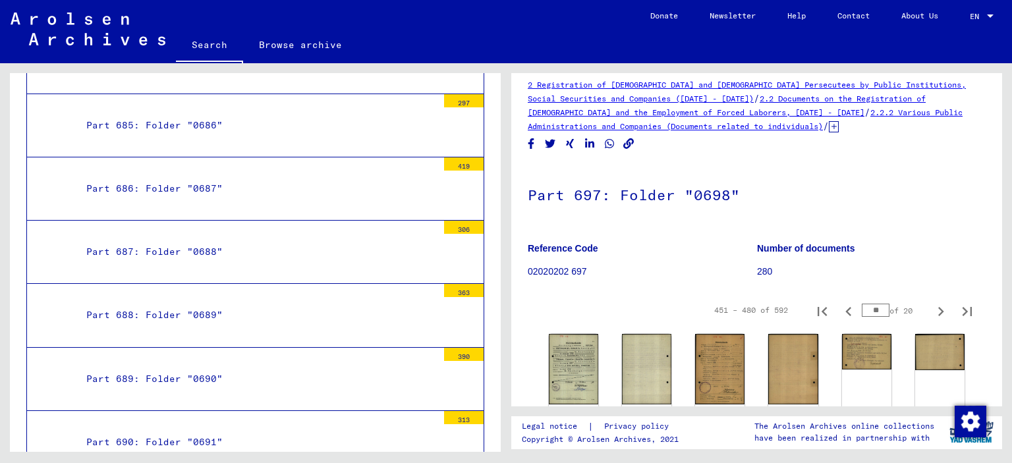
click at [951, 221] on h1 "Part 697: Folder "0698"" at bounding box center [757, 194] width 458 height 58
click at [932, 305] on icon "Next page" at bounding box center [941, 311] width 18 height 18
type input "**"
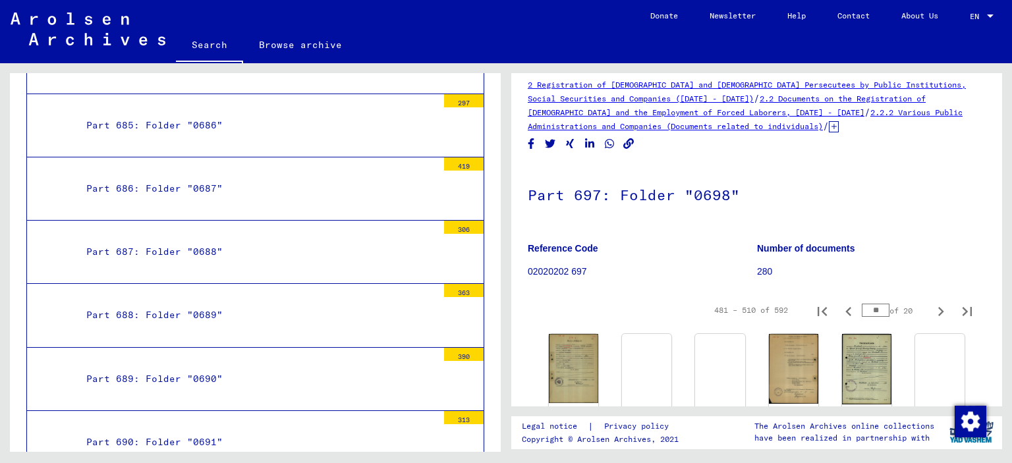
click at [930, 222] on h1 "Part 697: Folder "0698"" at bounding box center [757, 194] width 458 height 58
click at [932, 313] on icon "Next page" at bounding box center [941, 311] width 18 height 18
type input "**"
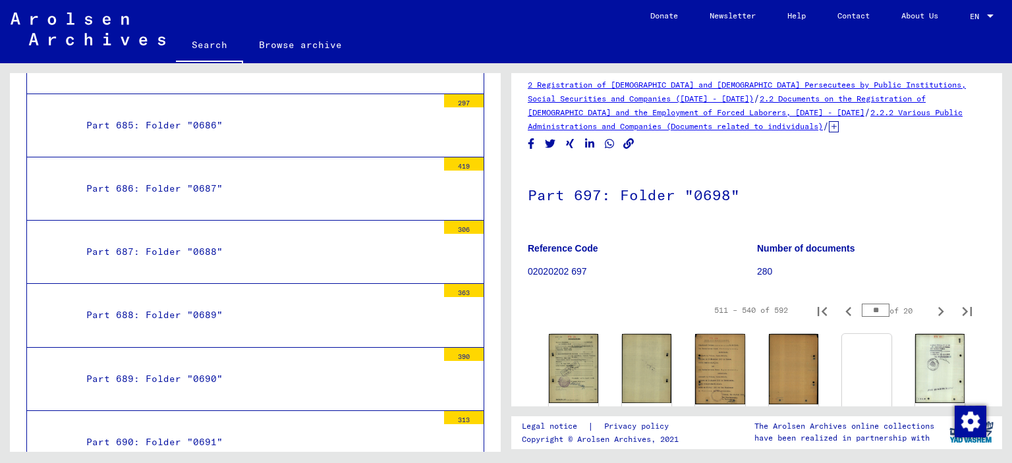
click at [932, 310] on icon "Next page" at bounding box center [941, 311] width 18 height 18
type input "**"
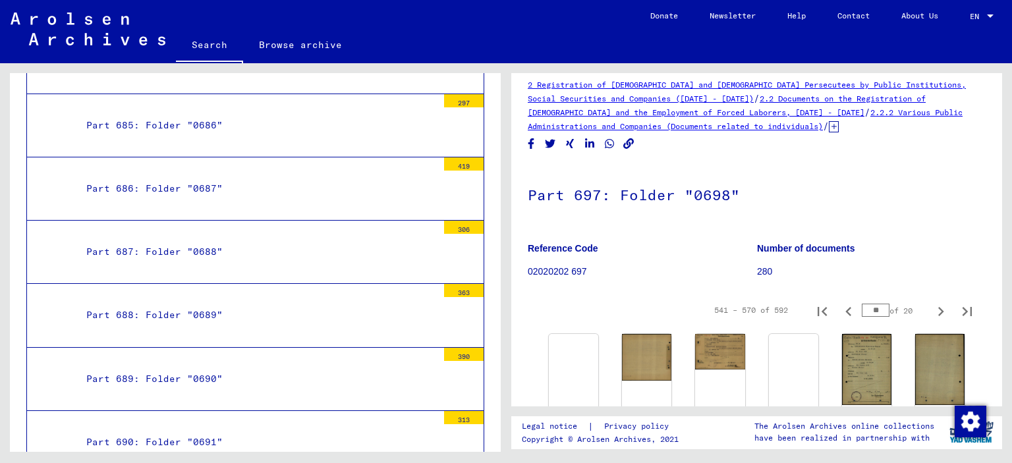
click at [936, 172] on h1 "Part 697: Folder "0698"" at bounding box center [757, 194] width 458 height 58
click at [932, 316] on icon "Next page" at bounding box center [941, 311] width 18 height 18
type input "**"
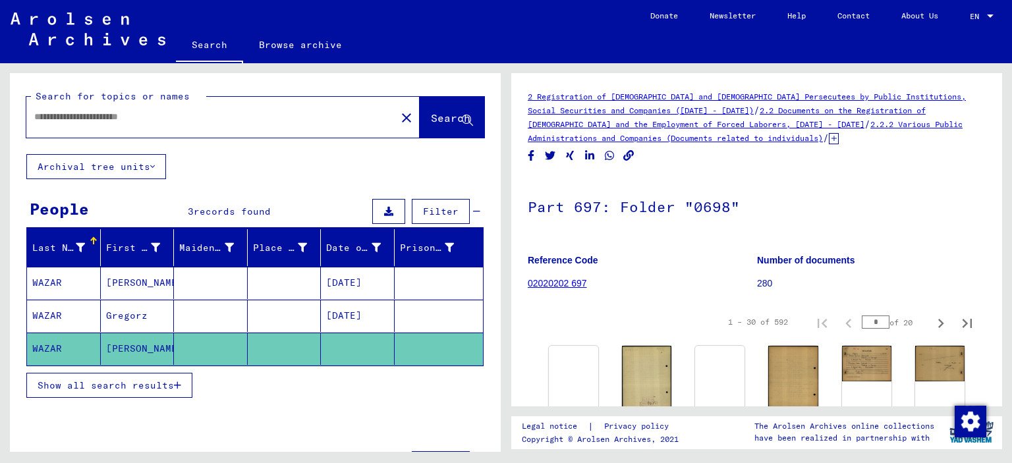
type input "********"
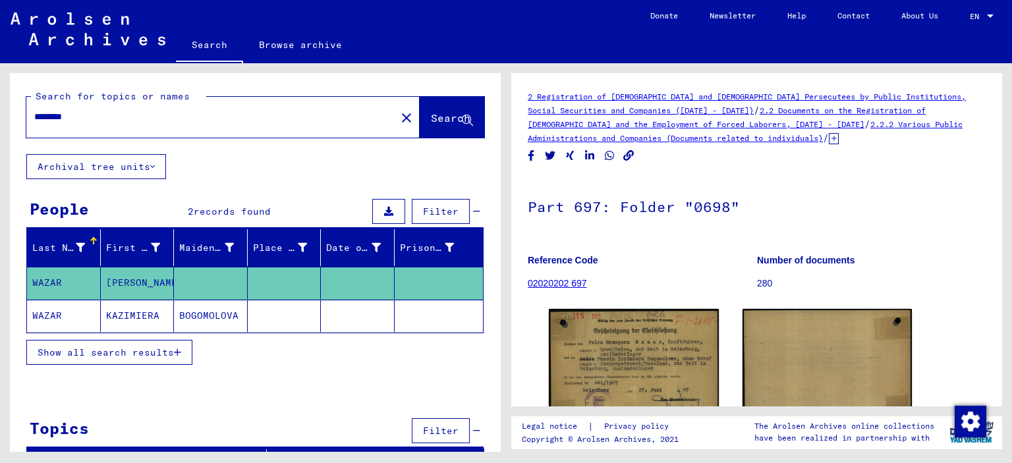
click at [829, 137] on icon at bounding box center [834, 138] width 10 height 11
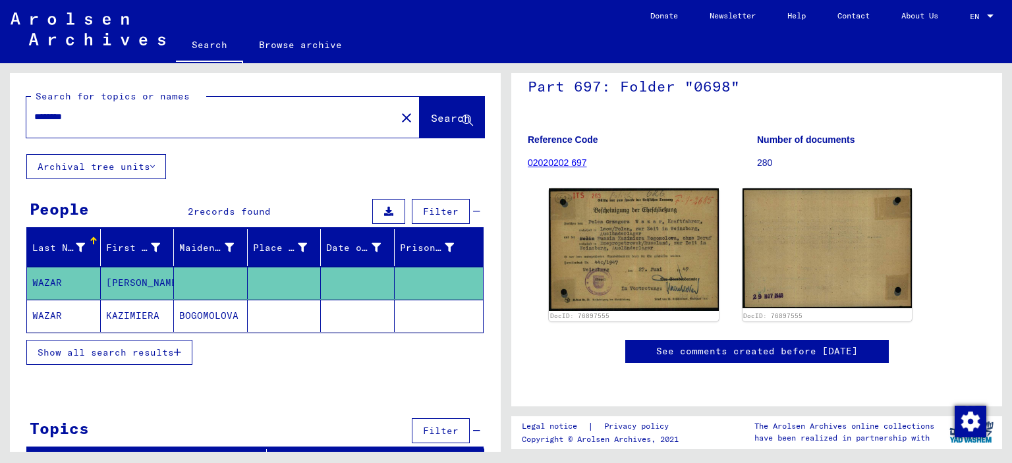
scroll to position [237, 0]
click at [420, 130] on button "Search" at bounding box center [452, 117] width 65 height 41
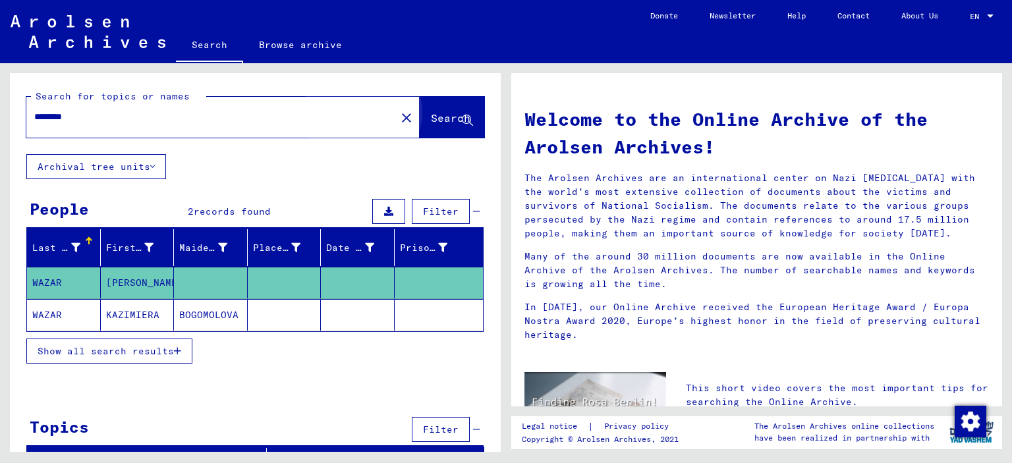
click at [420, 128] on button "Search" at bounding box center [452, 117] width 65 height 41
click at [191, 310] on mat-cell "BOGOMOLOVA" at bounding box center [211, 315] width 74 height 32
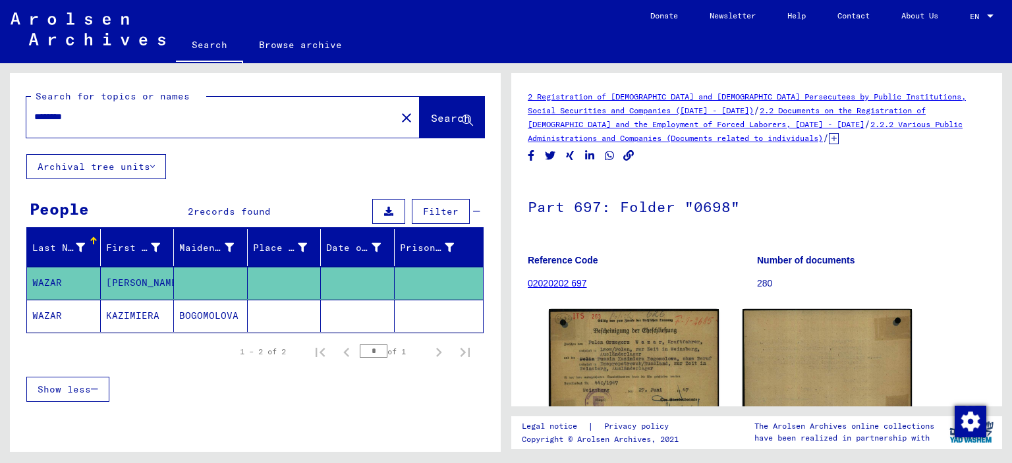
click at [191, 310] on mat-cell "BOGOMOLOVA" at bounding box center [211, 316] width 74 height 32
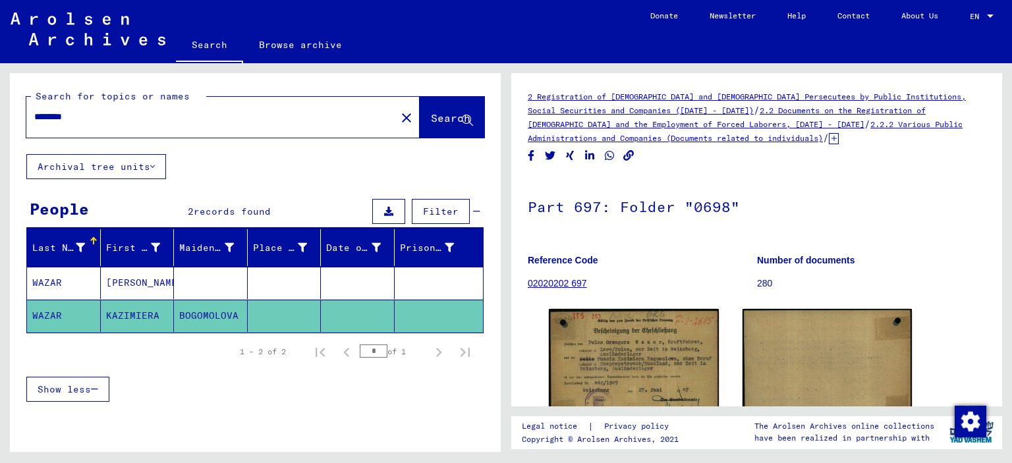
click at [993, 215] on div "2 Registration of [DEMOGRAPHIC_DATA] and [DEMOGRAPHIC_DATA] Persecutees by Publ…" at bounding box center [756, 239] width 491 height 333
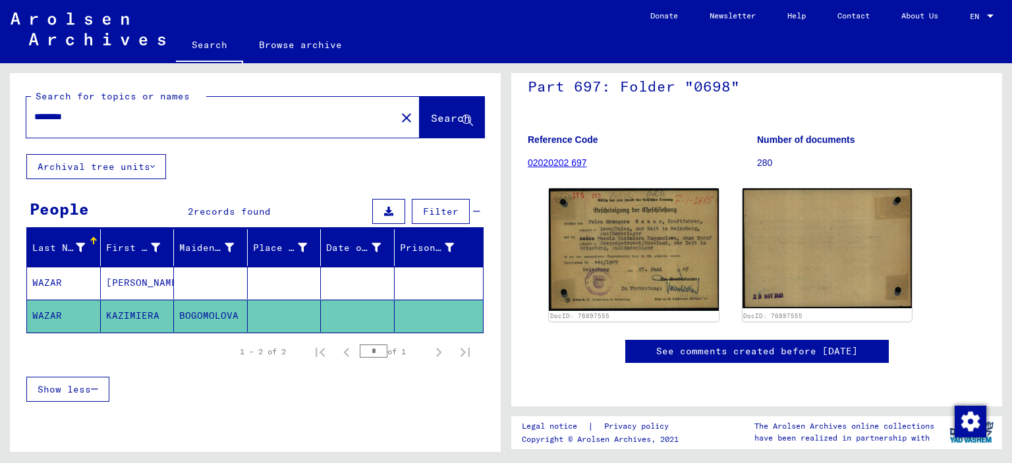
scroll to position [259, 0]
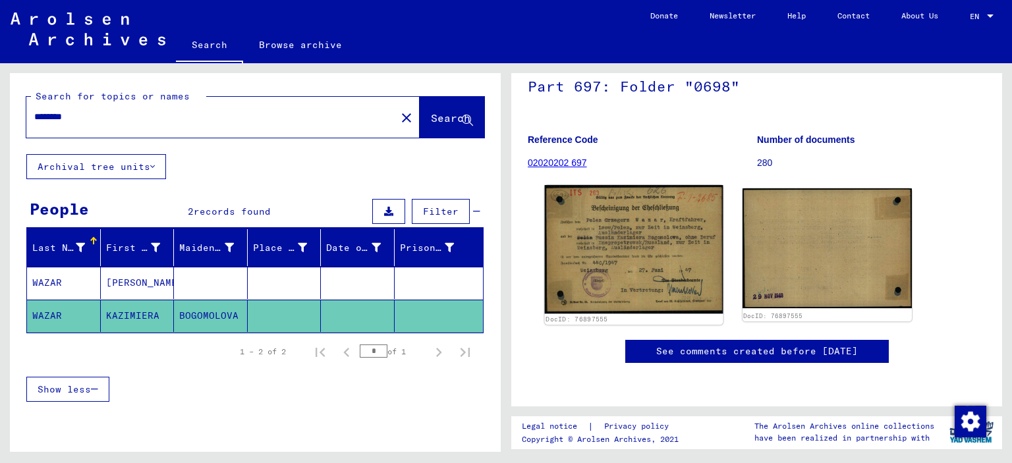
click at [632, 185] on img at bounding box center [634, 249] width 178 height 128
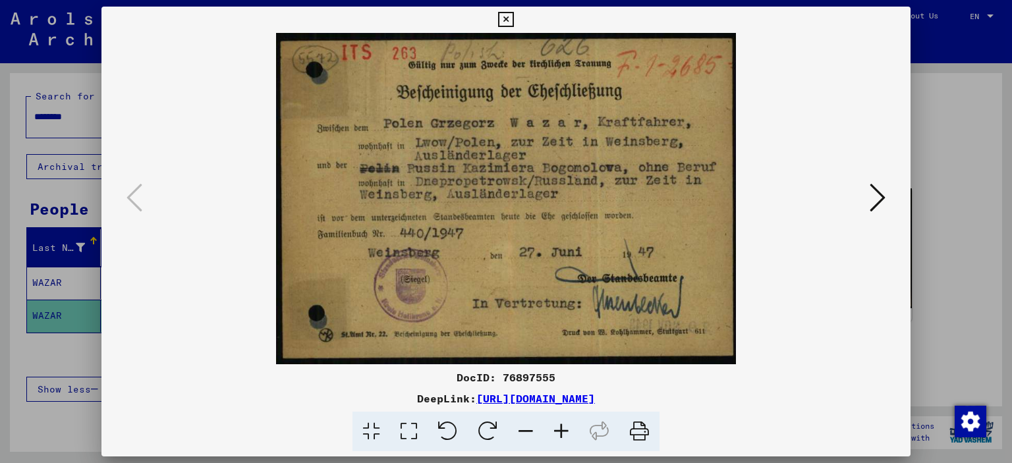
click at [595, 401] on link "[URL][DOMAIN_NAME]" at bounding box center [535, 398] width 119 height 13
click at [502, 18] on icon at bounding box center [505, 20] width 15 height 16
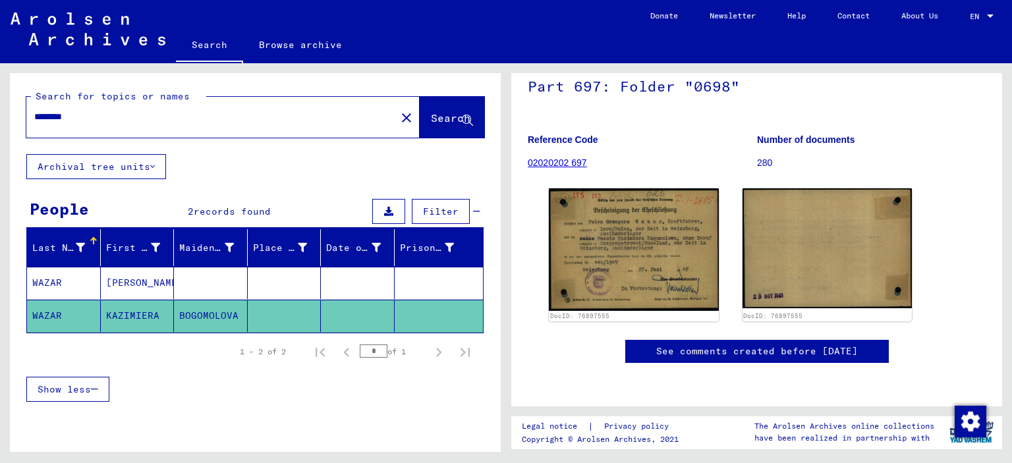
scroll to position [124, 0]
click at [580, 162] on link "02020202 697" at bounding box center [557, 162] width 59 height 11
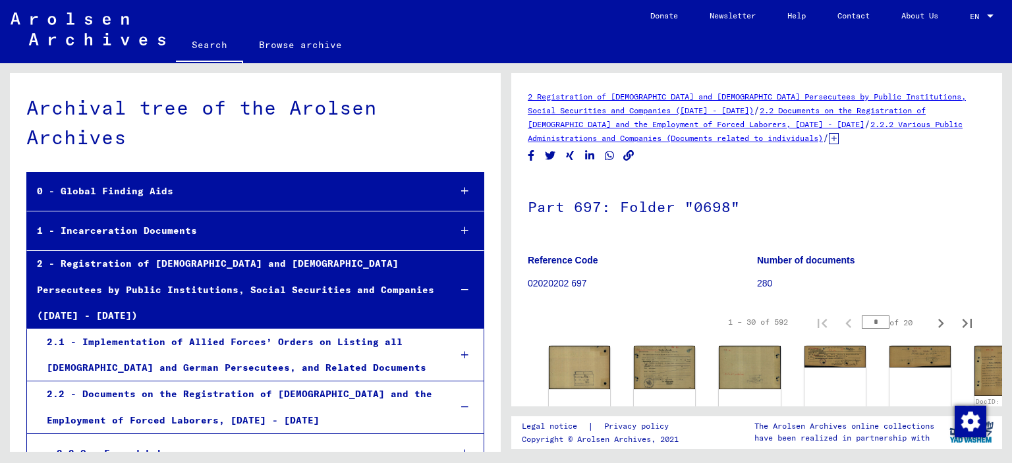
scroll to position [54908, 0]
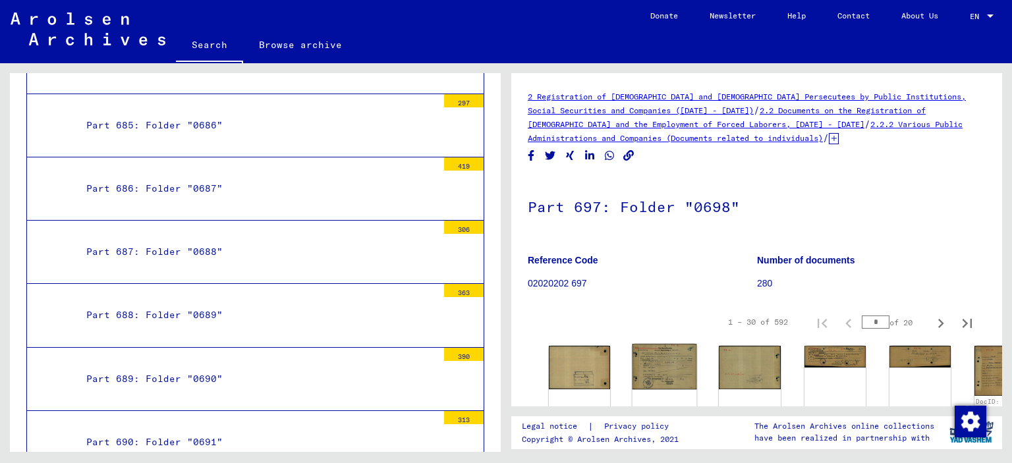
click at [632, 351] on img at bounding box center [664, 366] width 65 height 45
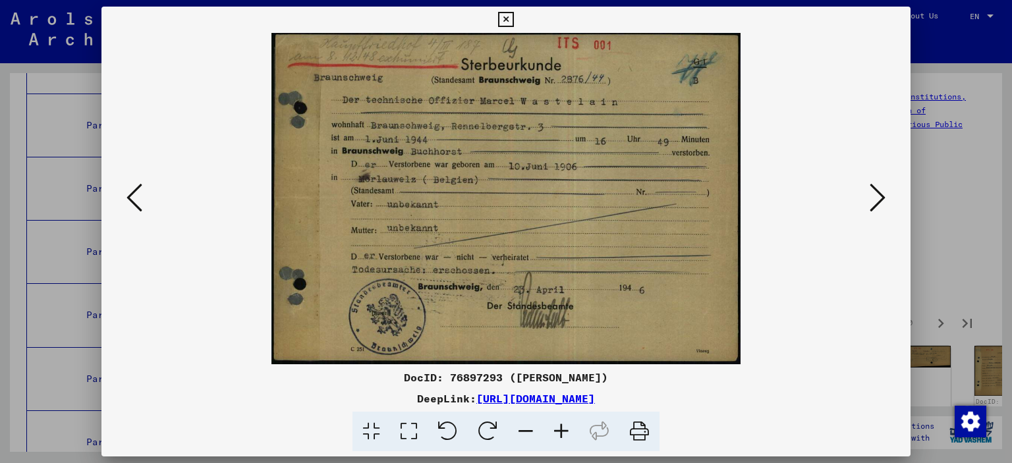
click at [886, 217] on button at bounding box center [878, 199] width 24 height 38
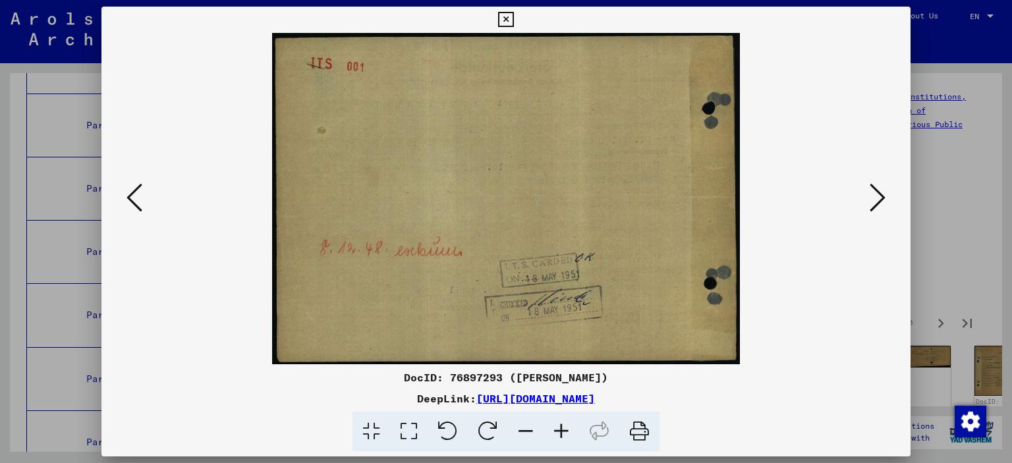
click at [886, 217] on button at bounding box center [878, 199] width 24 height 38
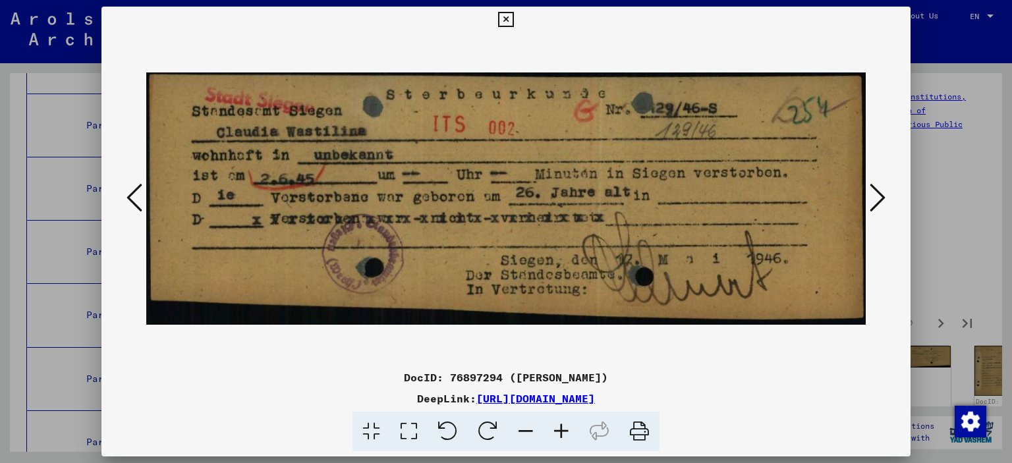
click at [886, 217] on button at bounding box center [878, 199] width 24 height 38
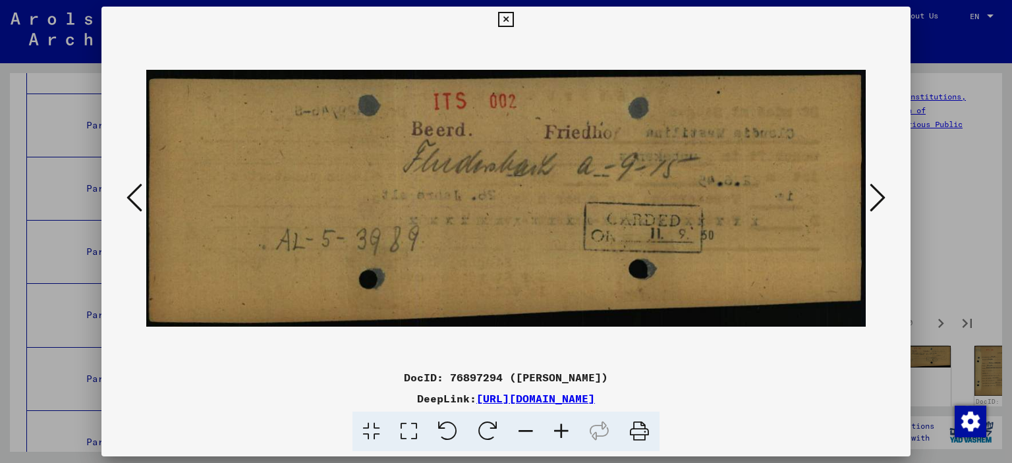
click at [886, 217] on button at bounding box center [878, 199] width 24 height 38
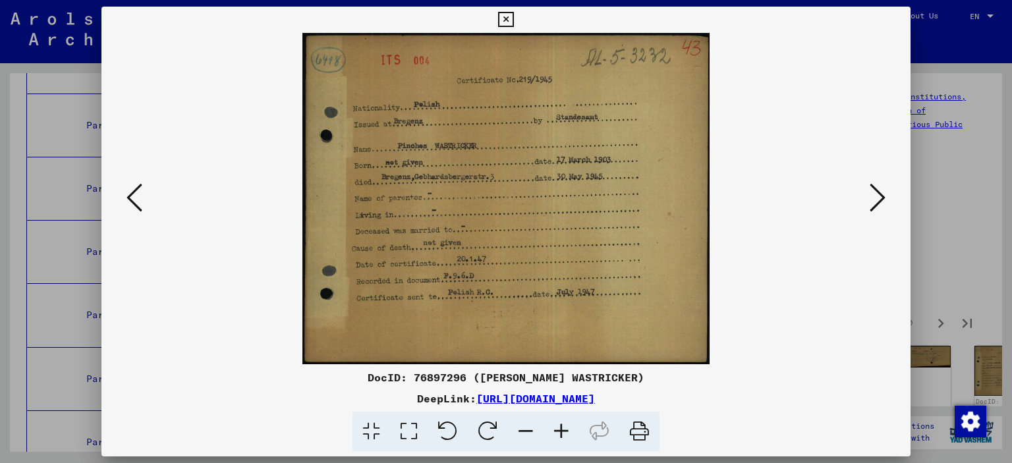
click at [886, 217] on button at bounding box center [878, 199] width 24 height 38
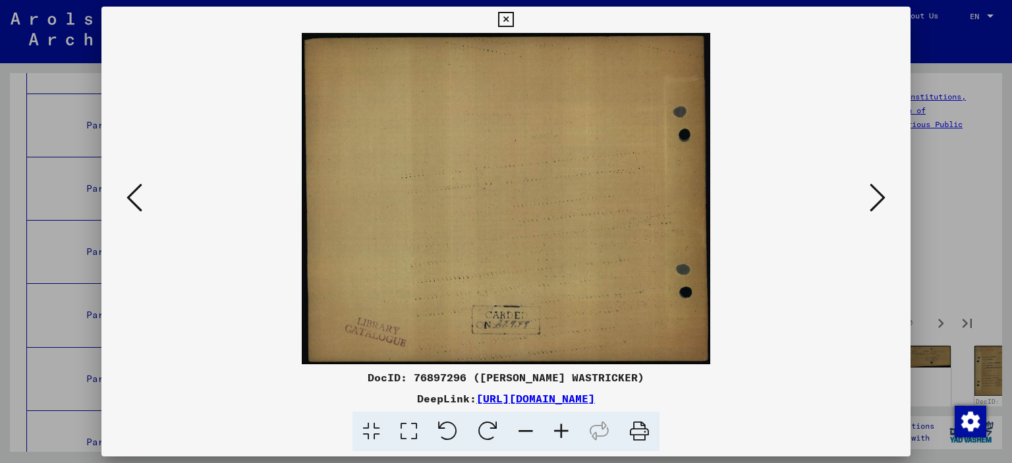
click at [886, 217] on button at bounding box center [878, 199] width 24 height 38
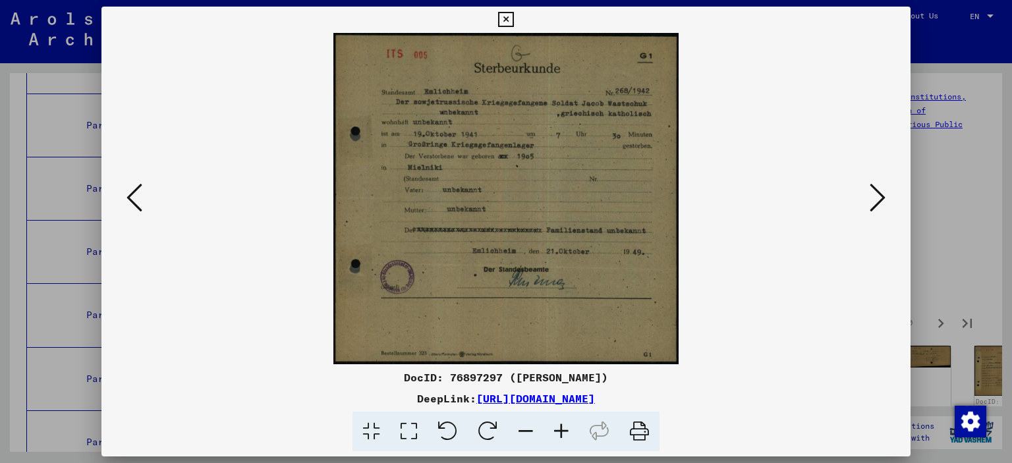
click at [886, 217] on button at bounding box center [878, 199] width 24 height 38
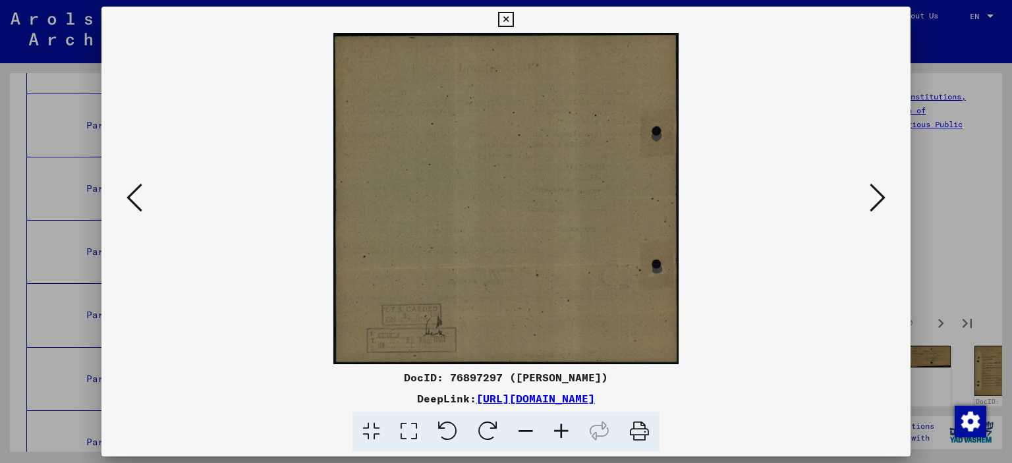
click at [886, 217] on button at bounding box center [878, 199] width 24 height 38
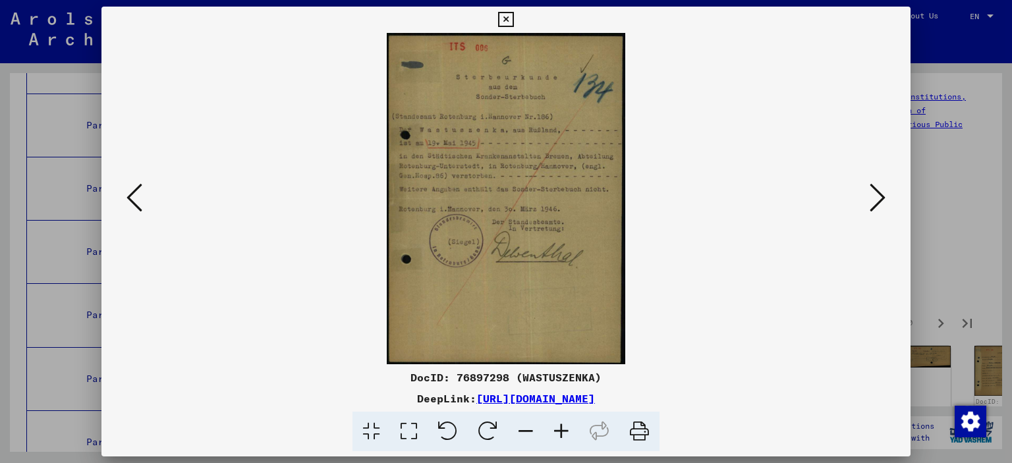
click at [886, 217] on button at bounding box center [878, 199] width 24 height 38
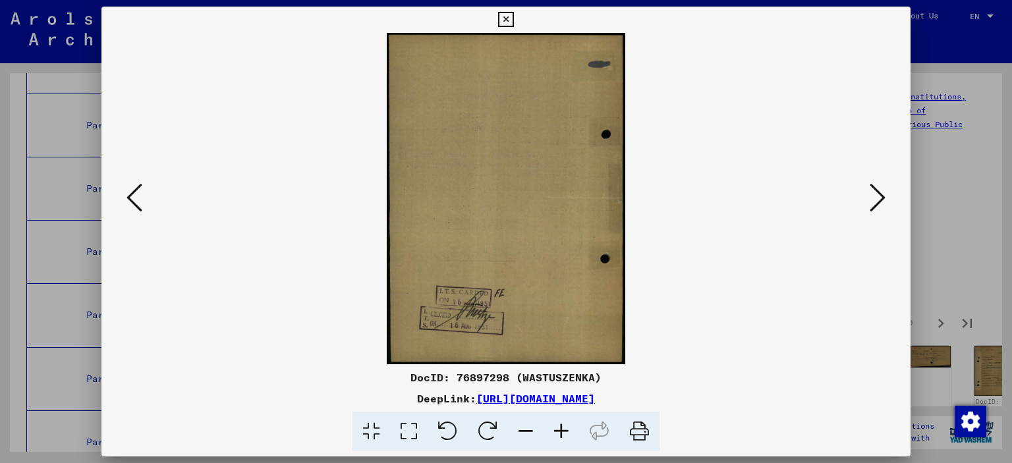
click at [886, 217] on button at bounding box center [878, 199] width 24 height 38
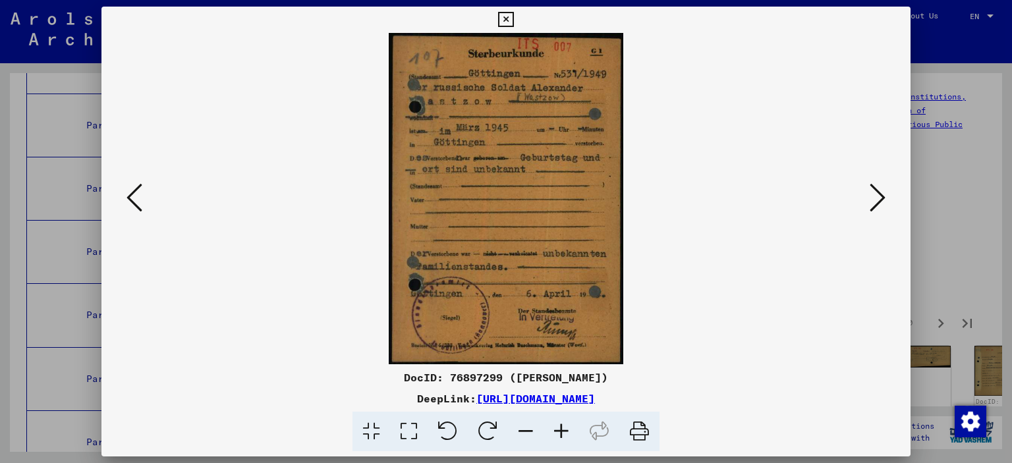
click at [886, 217] on button at bounding box center [878, 199] width 24 height 38
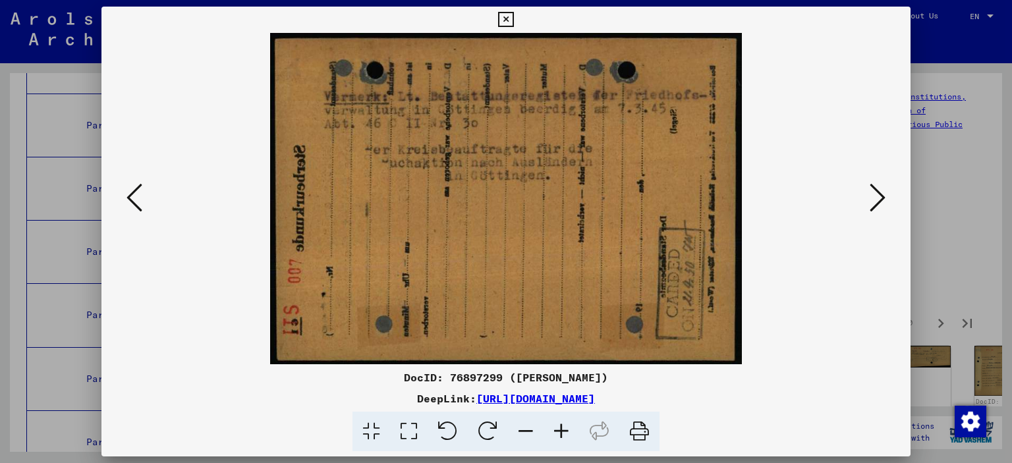
click at [886, 217] on button at bounding box center [878, 199] width 24 height 38
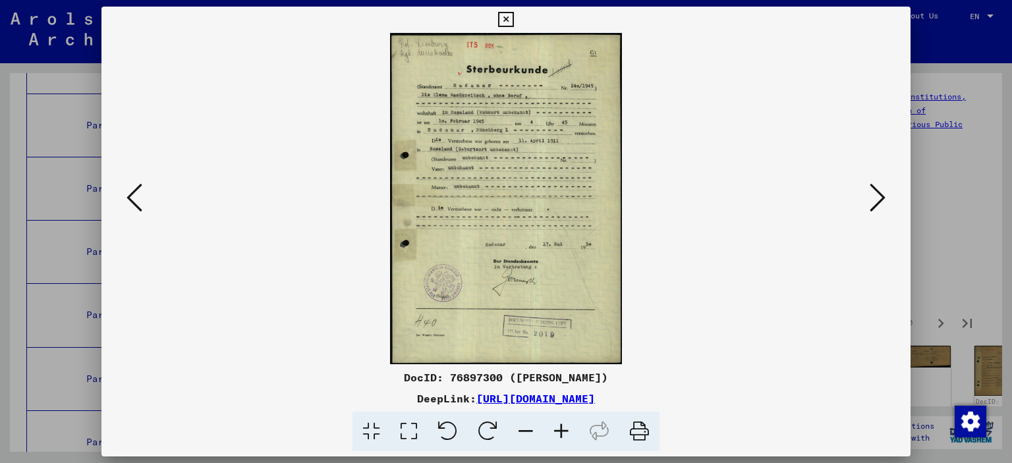
click at [503, 22] on icon at bounding box center [505, 20] width 15 height 16
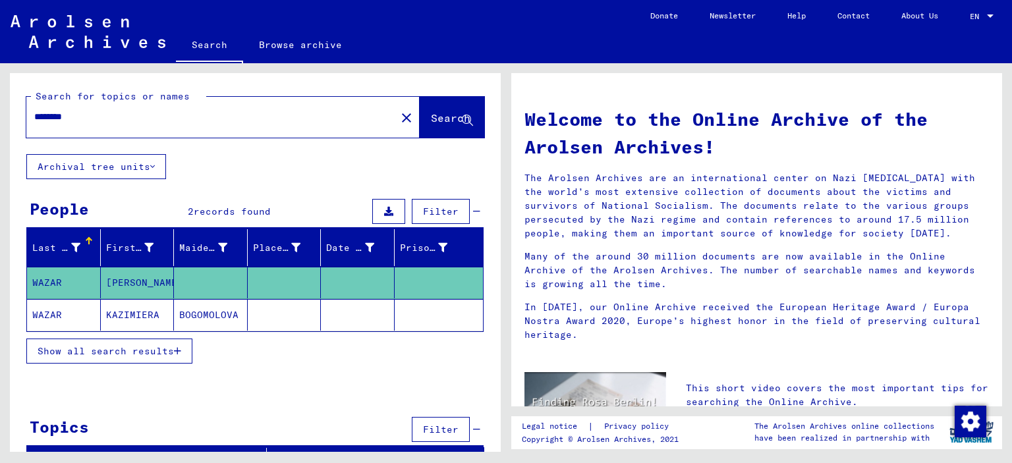
type input "**********"
